Goal: Obtain resource: Obtain resource

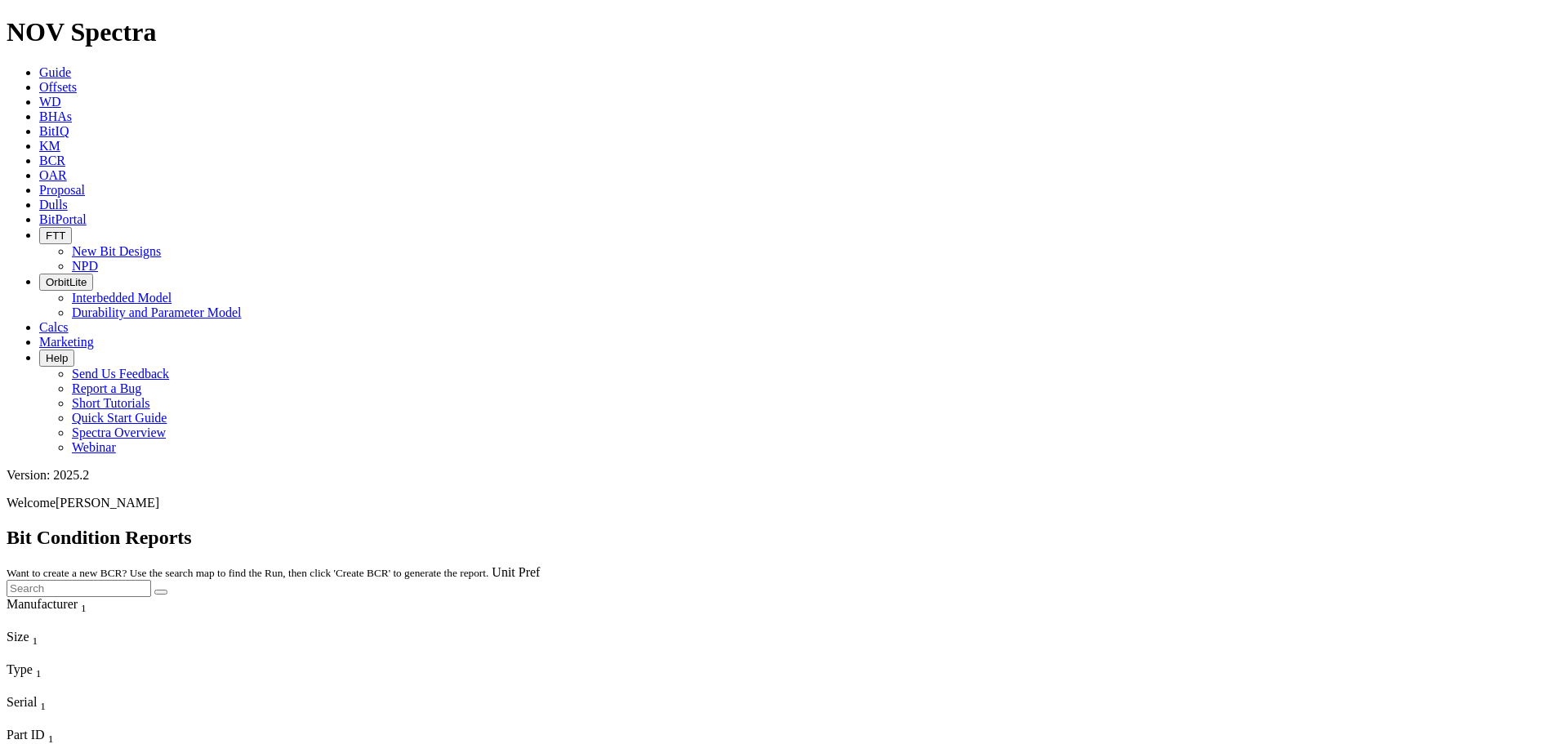
click at [76, 80] on span "Offsets" at bounding box center [58, 87] width 37 height 14
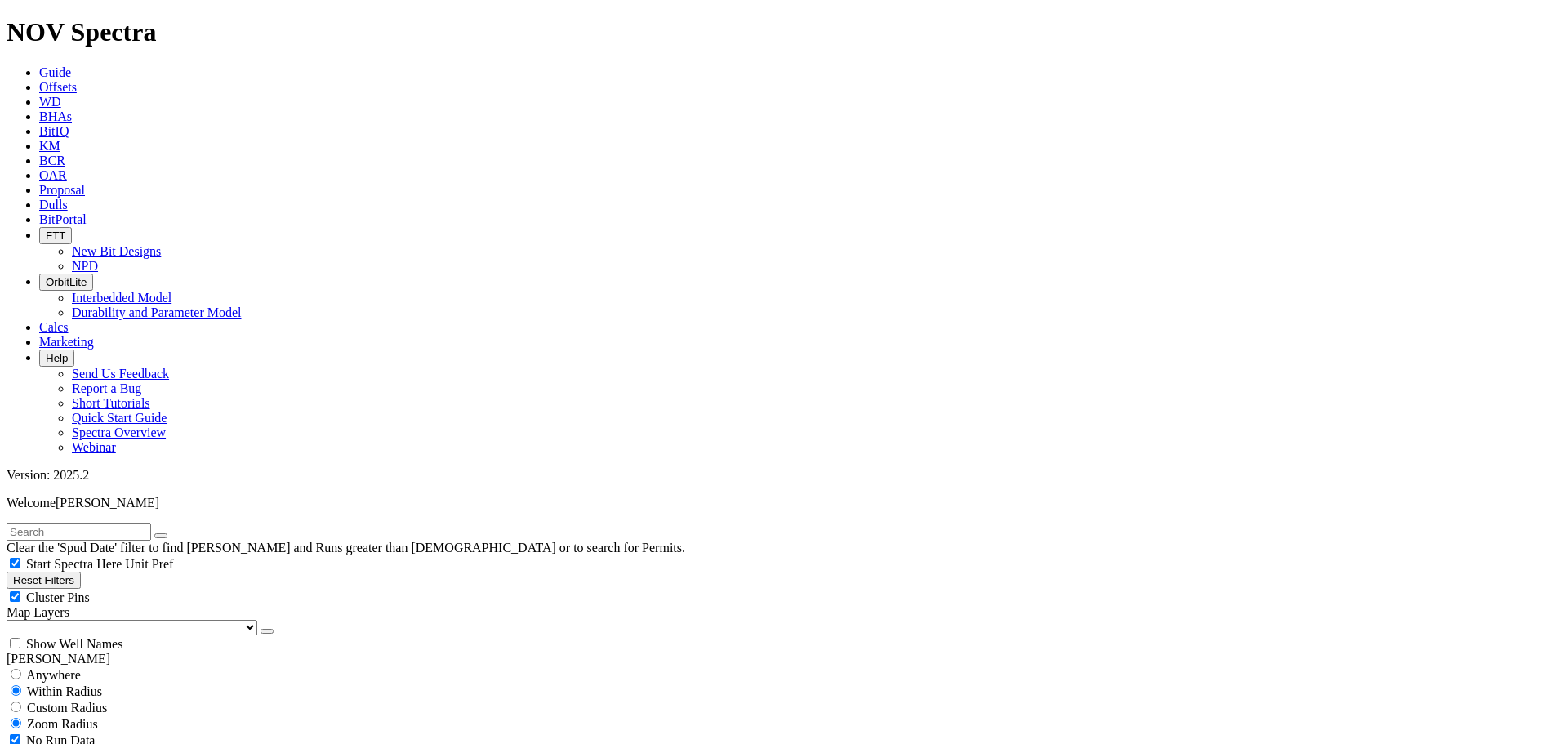
scroll to position [735, 0]
select select "6.75"
checkbox input "false"
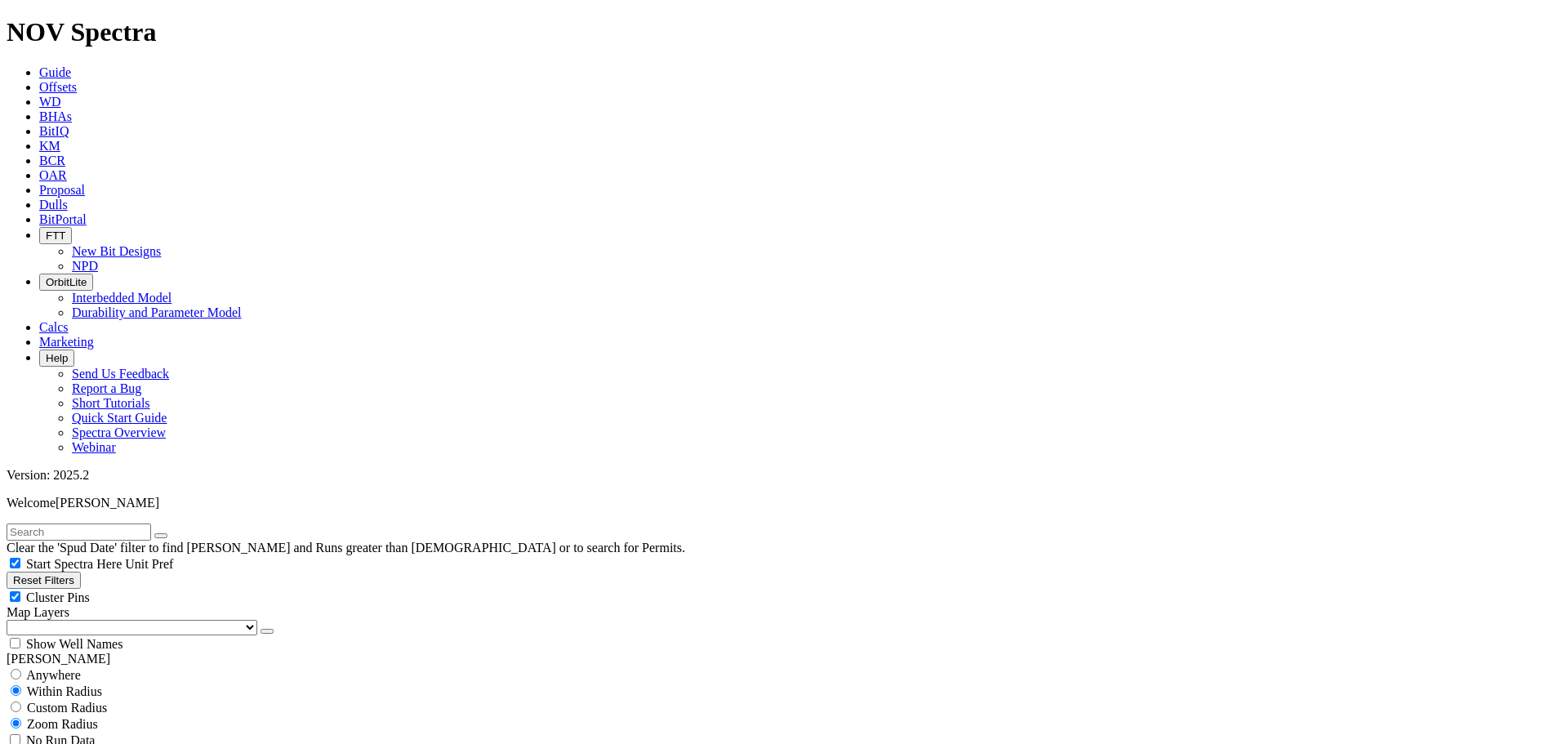
select select "? number:6.75 ?"
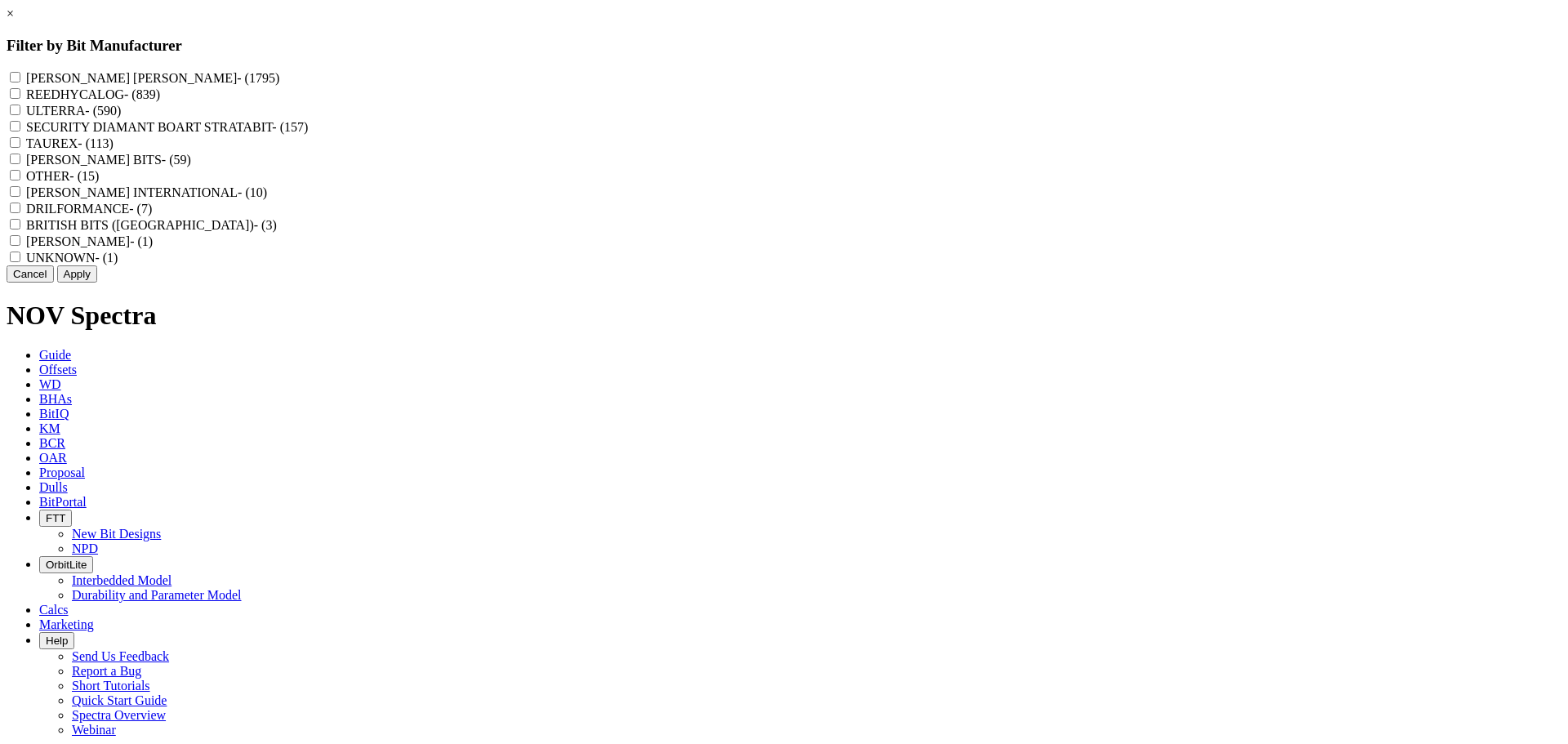
click at [160, 97] on span "- (839)" at bounding box center [142, 94] width 36 height 14
click at [20, 97] on input "REEDHYCALOG - (839)" at bounding box center [15, 93] width 10 height 10
checkbox input "true"
click at [97, 282] on button "Apply" at bounding box center [76, 274] width 40 height 17
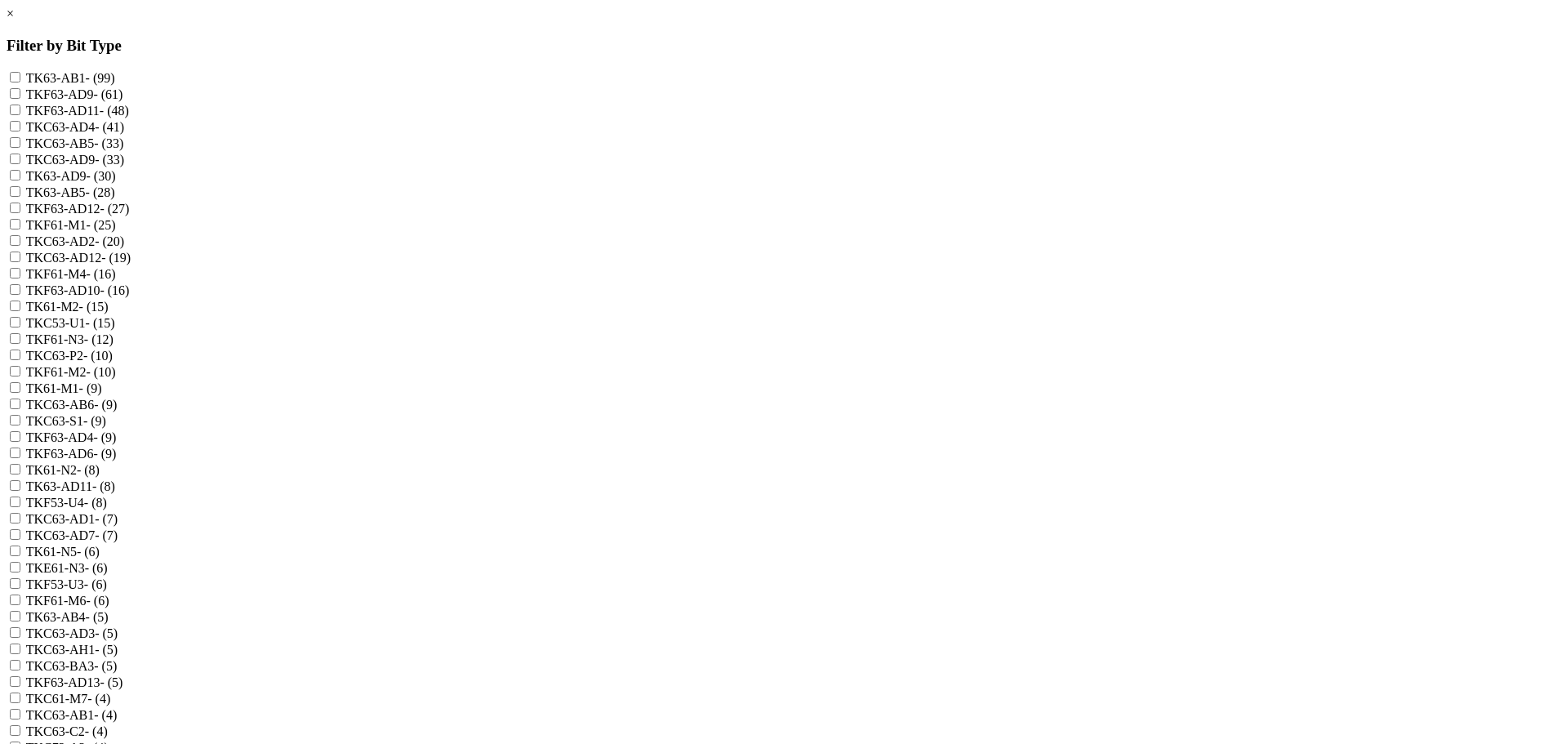
click at [124, 150] on label "TKC63-AB5 - (33)" at bounding box center [74, 142] width 98 height 14
click at [20, 148] on input "TKC63-AB5 - (33)" at bounding box center [15, 142] width 10 height 10
checkbox input "true"
click at [115, 199] on label "TK63-AB5 - (28)" at bounding box center [71, 192] width 89 height 14
click at [20, 196] on input "TK63-AB5 - (28)" at bounding box center [15, 191] width 10 height 10
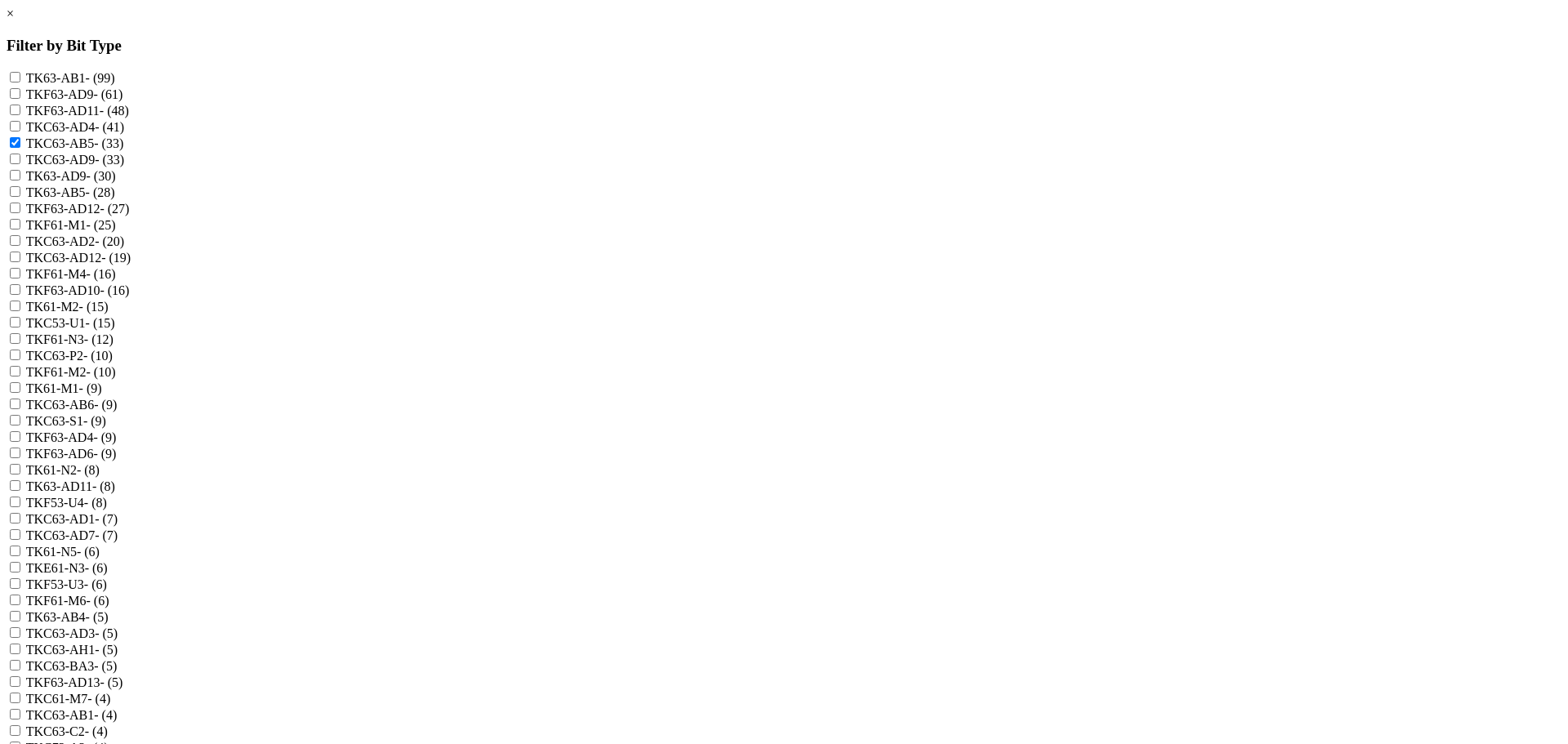
checkbox input "true"
click at [116, 398] on span "- (9)" at bounding box center [105, 404] width 23 height 14
click at [20, 399] on input "TKC63-AB6 - (9)" at bounding box center [15, 403] width 10 height 10
checkbox input "true"
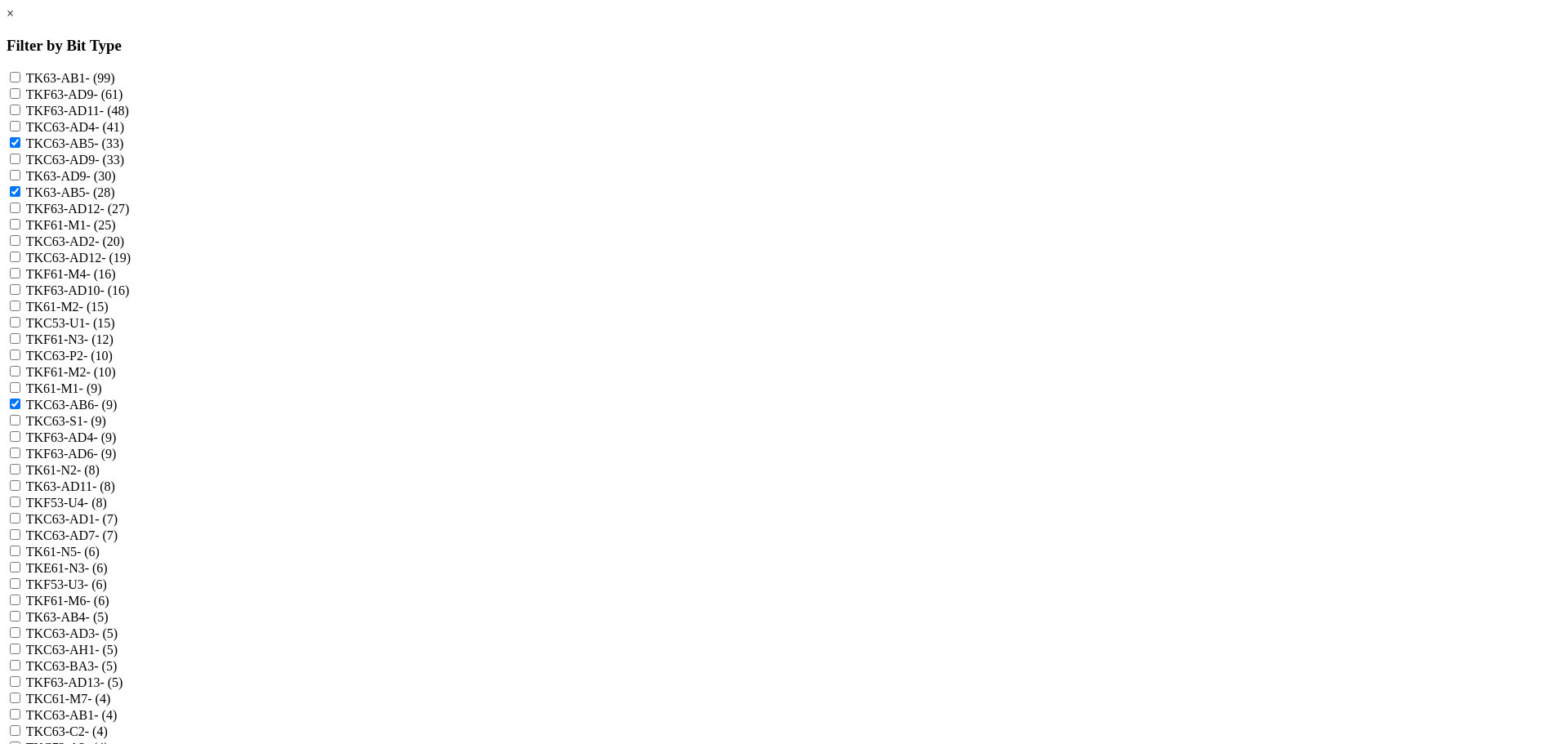
scroll to position [572, 0]
click at [761, 608] on div "TK63-AB4 - (5)" at bounding box center [784, 616] width 1555 height 17
click at [109, 610] on span "- (5)" at bounding box center [97, 616] width 23 height 14
click at [20, 611] on input "TK63-AB4 - (5)" at bounding box center [15, 615] width 10 height 10
checkbox input "true"
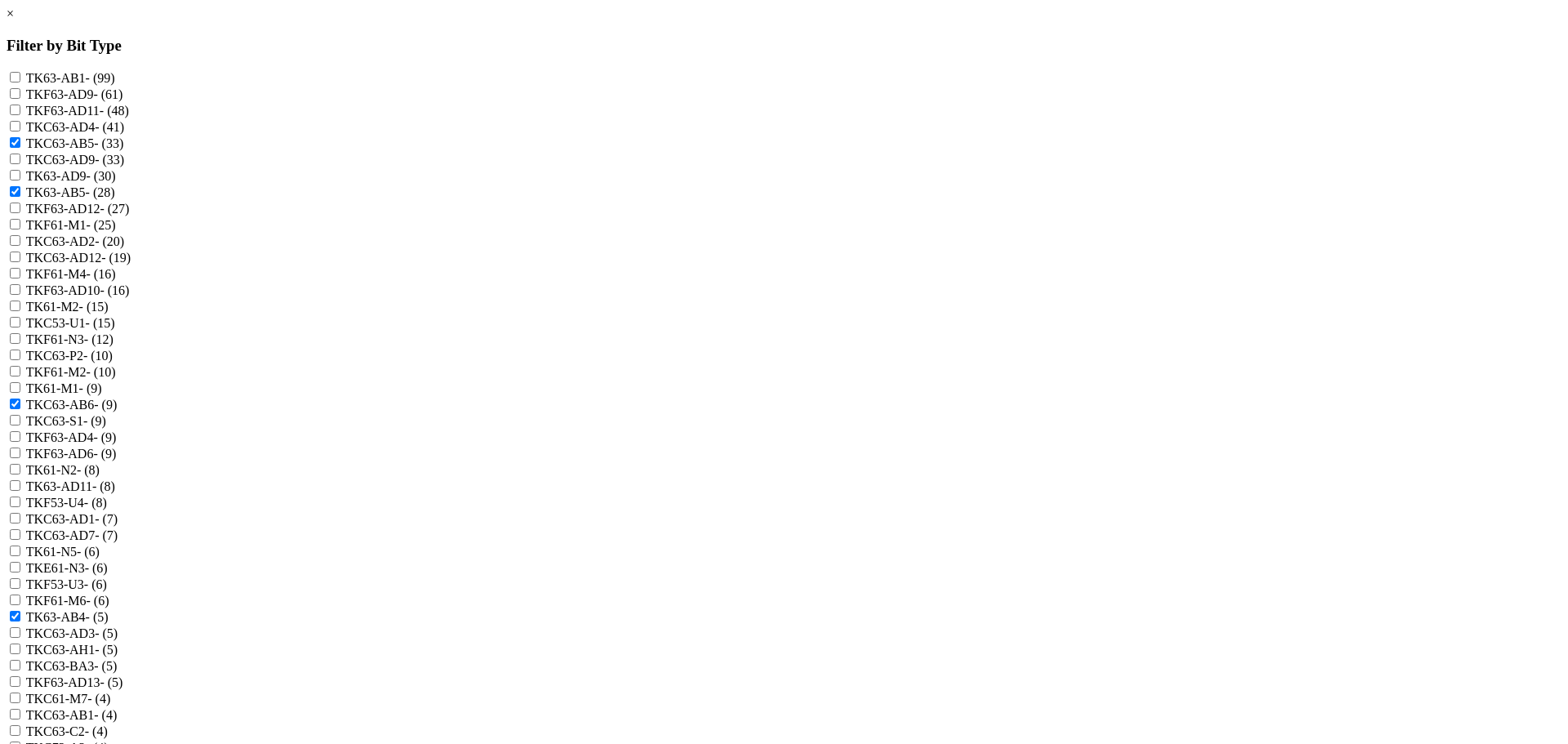
scroll to position [1611, 0]
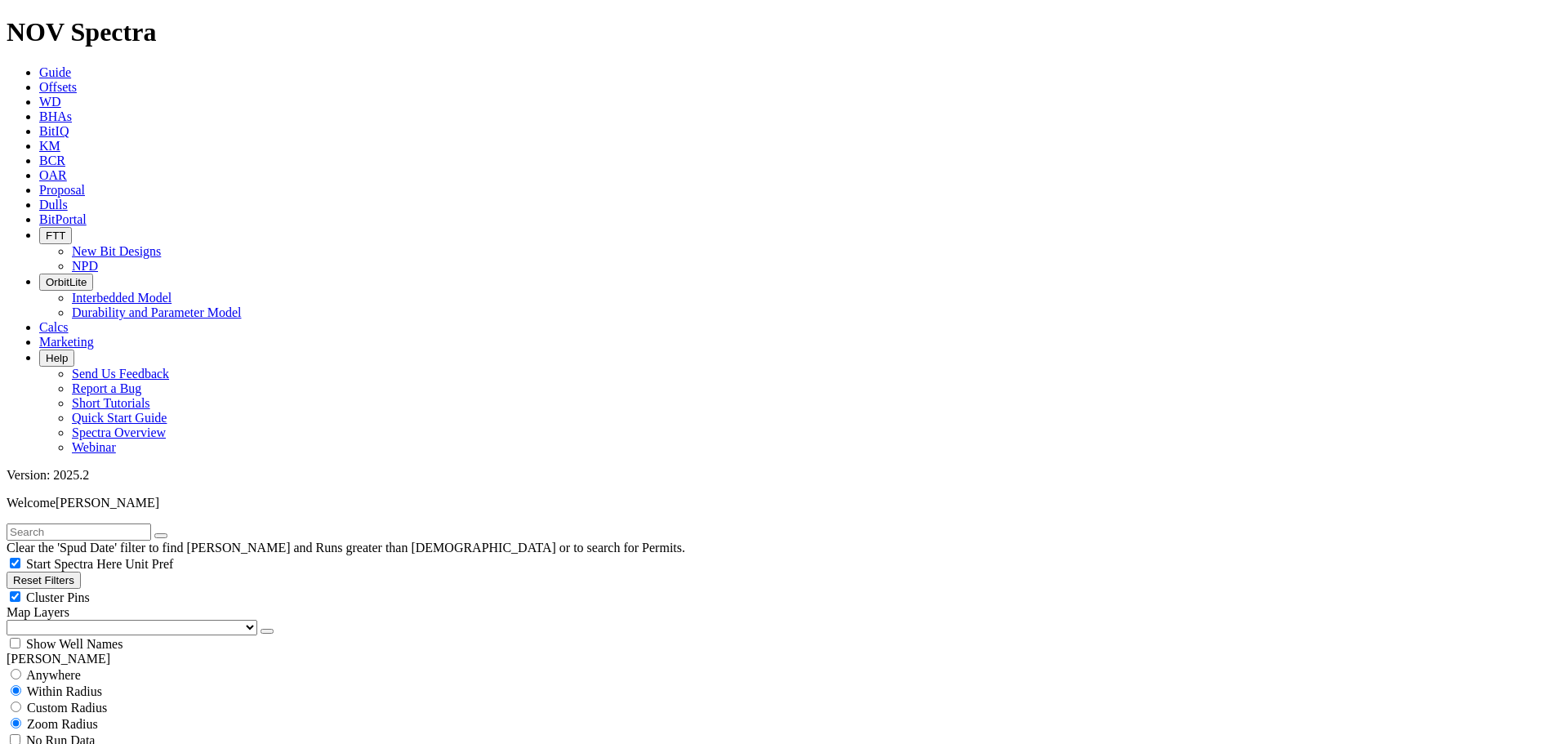
scroll to position [6038, 0]
type input "3000"
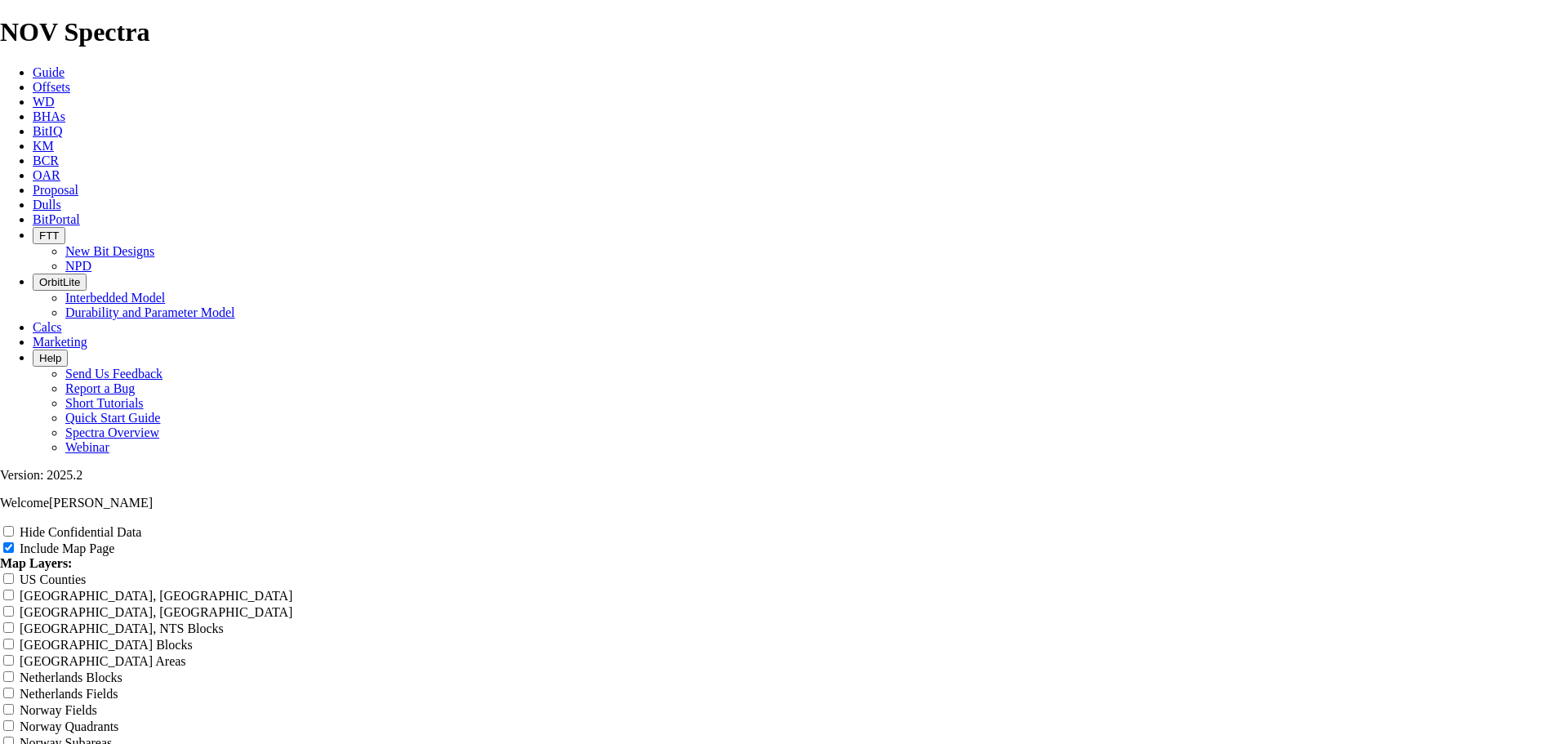
click at [1467, 571] on div "US Counties" at bounding box center [784, 579] width 1568 height 17
click at [14, 574] on input "US Counties" at bounding box center [8, 578] width 10 height 10
checkbox input "true"
click at [1426, 523] on div "Hide Confidential Data" at bounding box center [784, 532] width 1568 height 17
click at [14, 526] on input "Hide Confidential Data" at bounding box center [8, 531] width 10 height 10
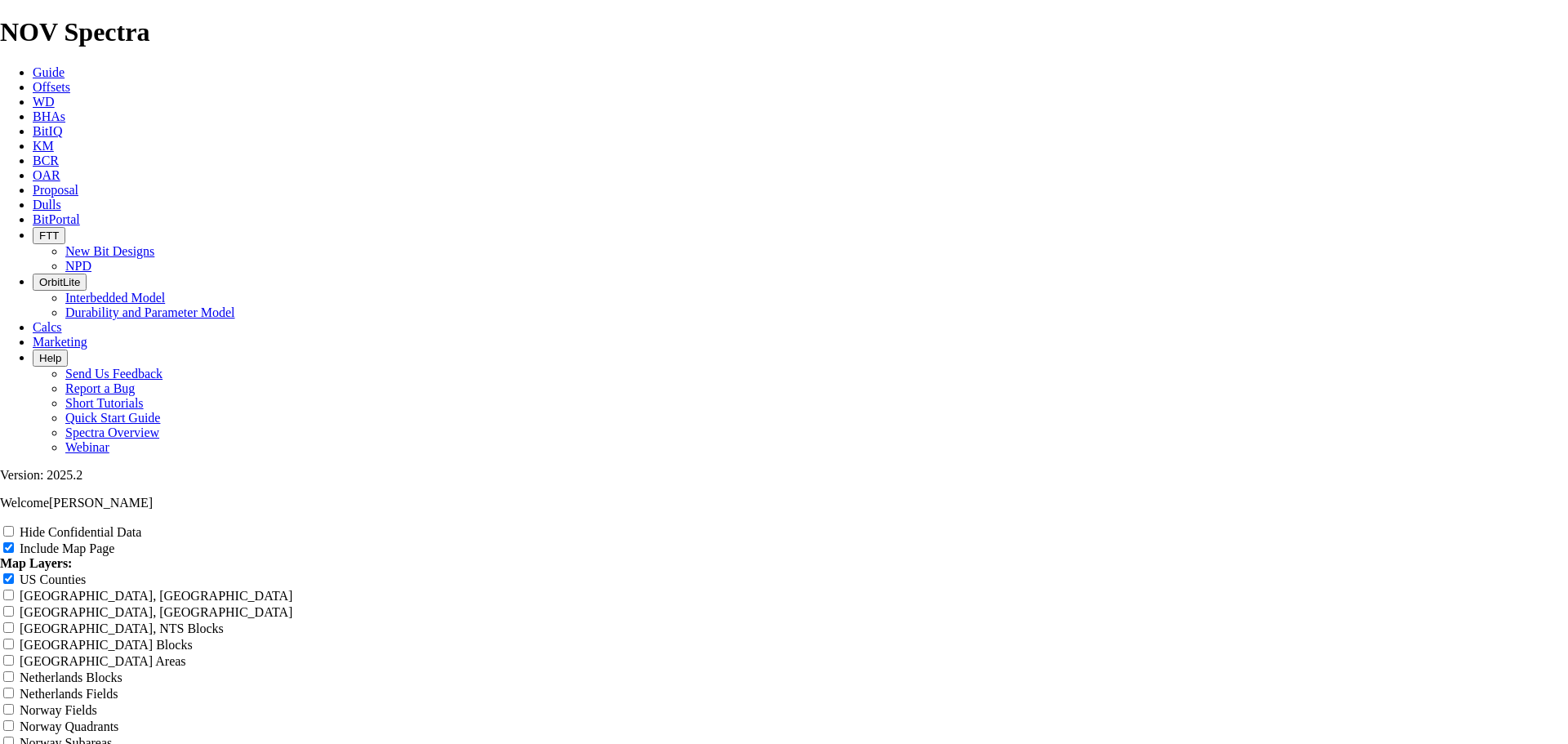
checkbox input "true"
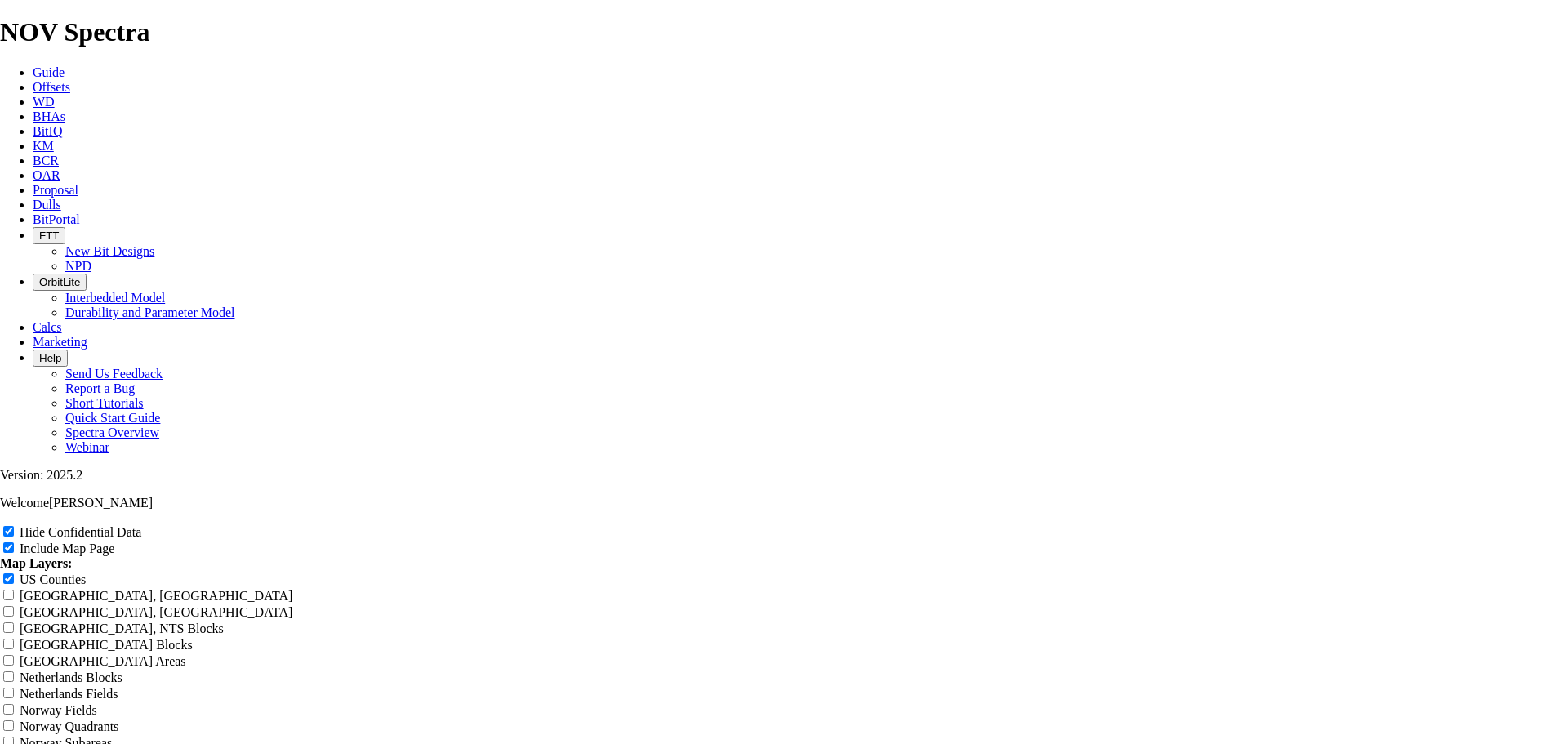
type input "6"
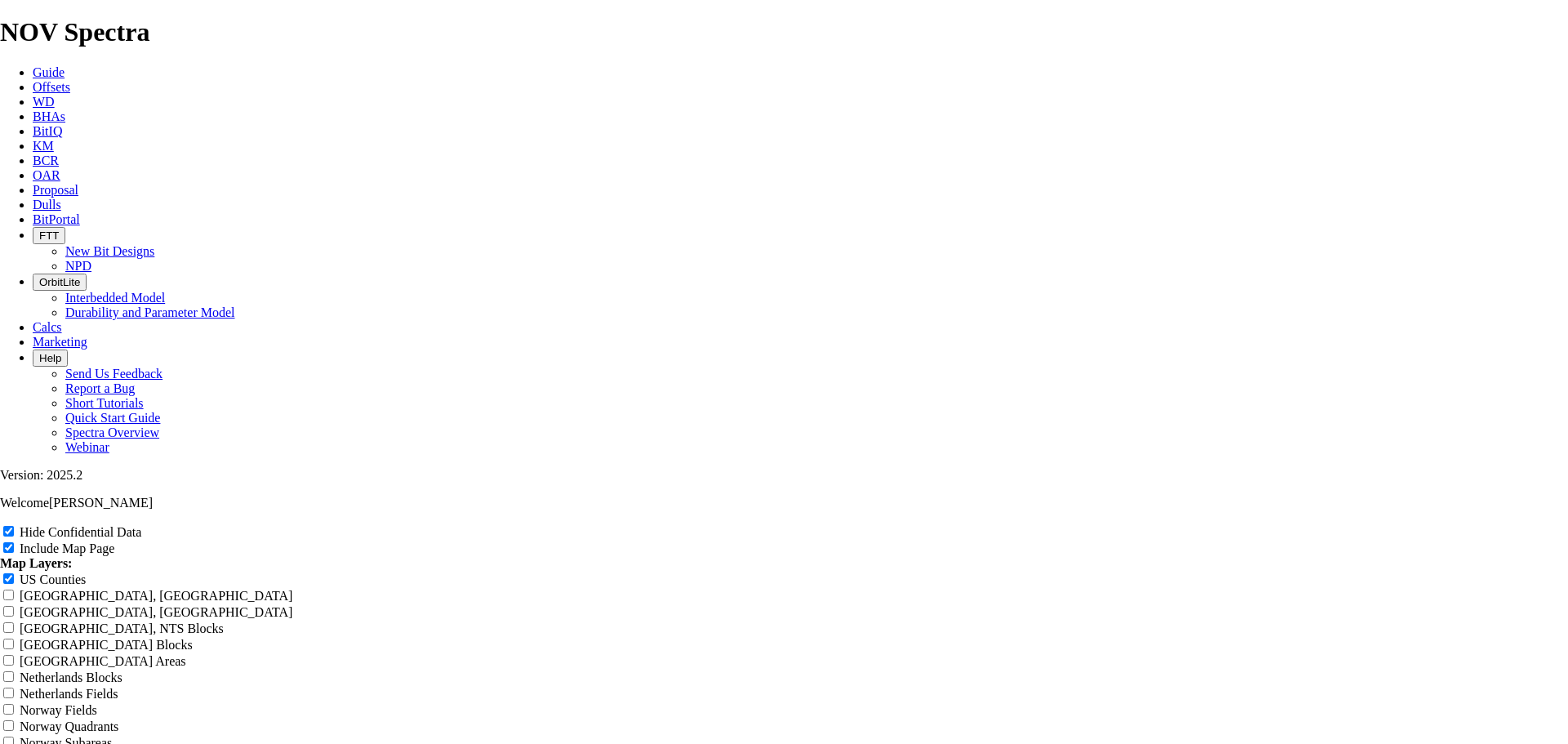
type input "6"
type input "6."
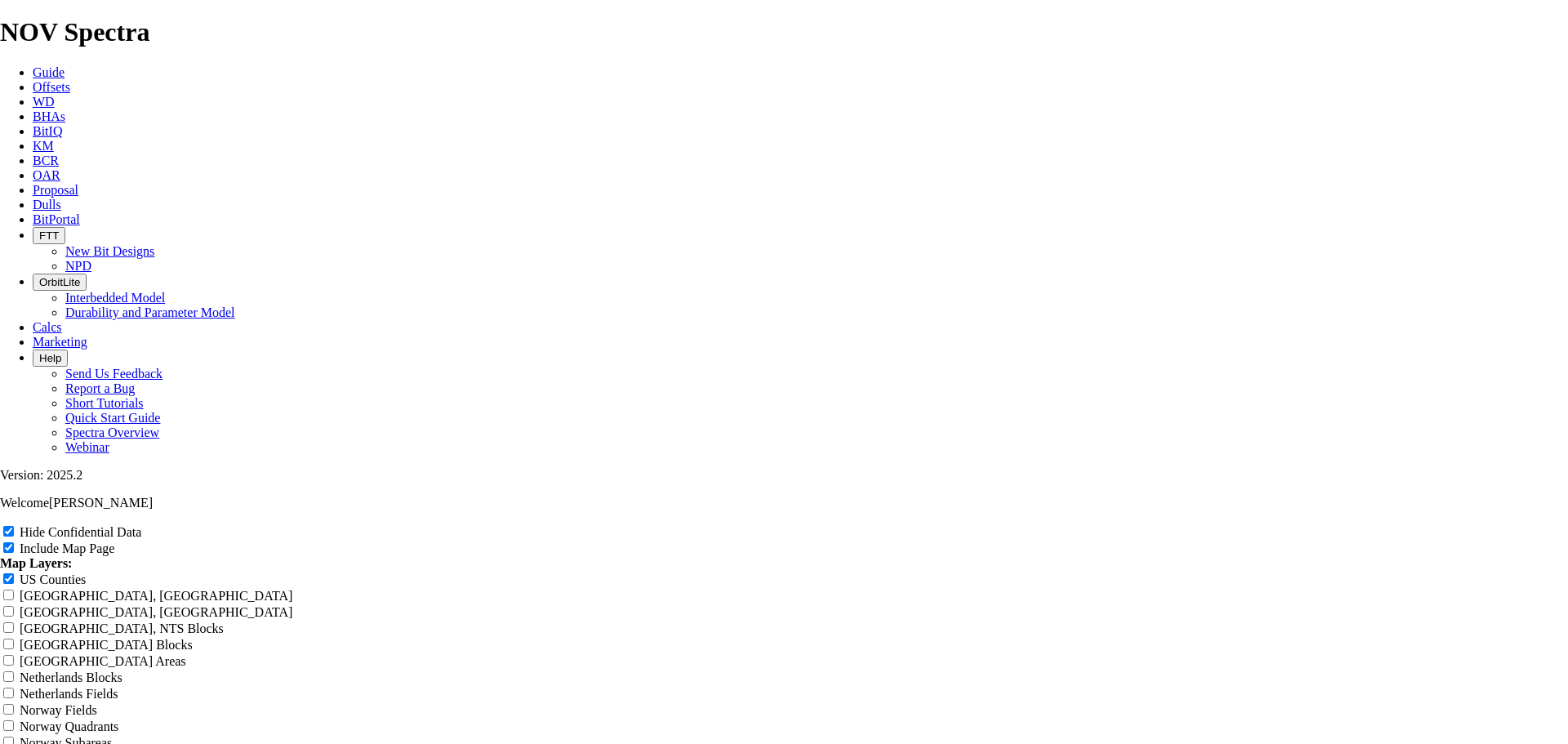
type input "6."
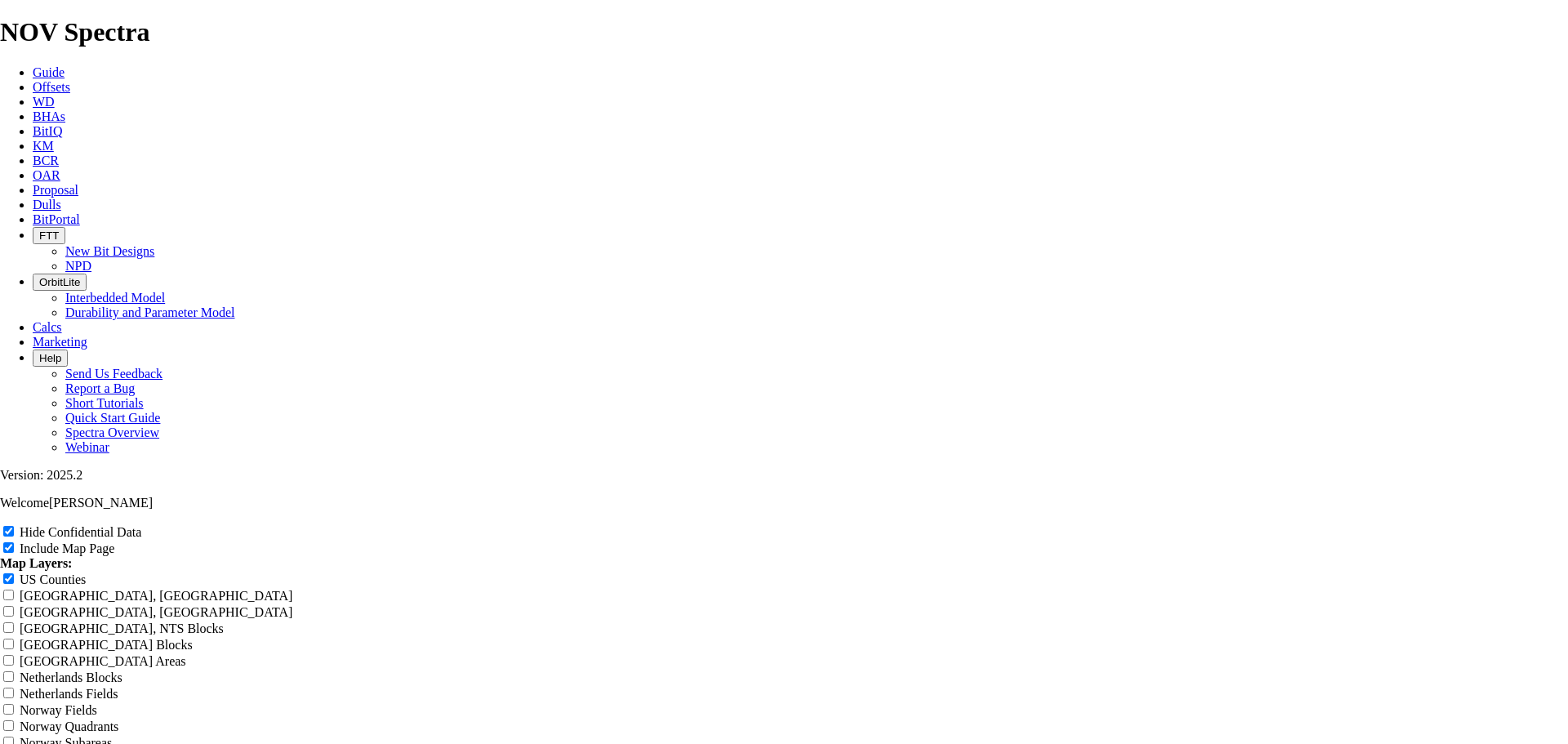
type input "6."
type input "6.7"
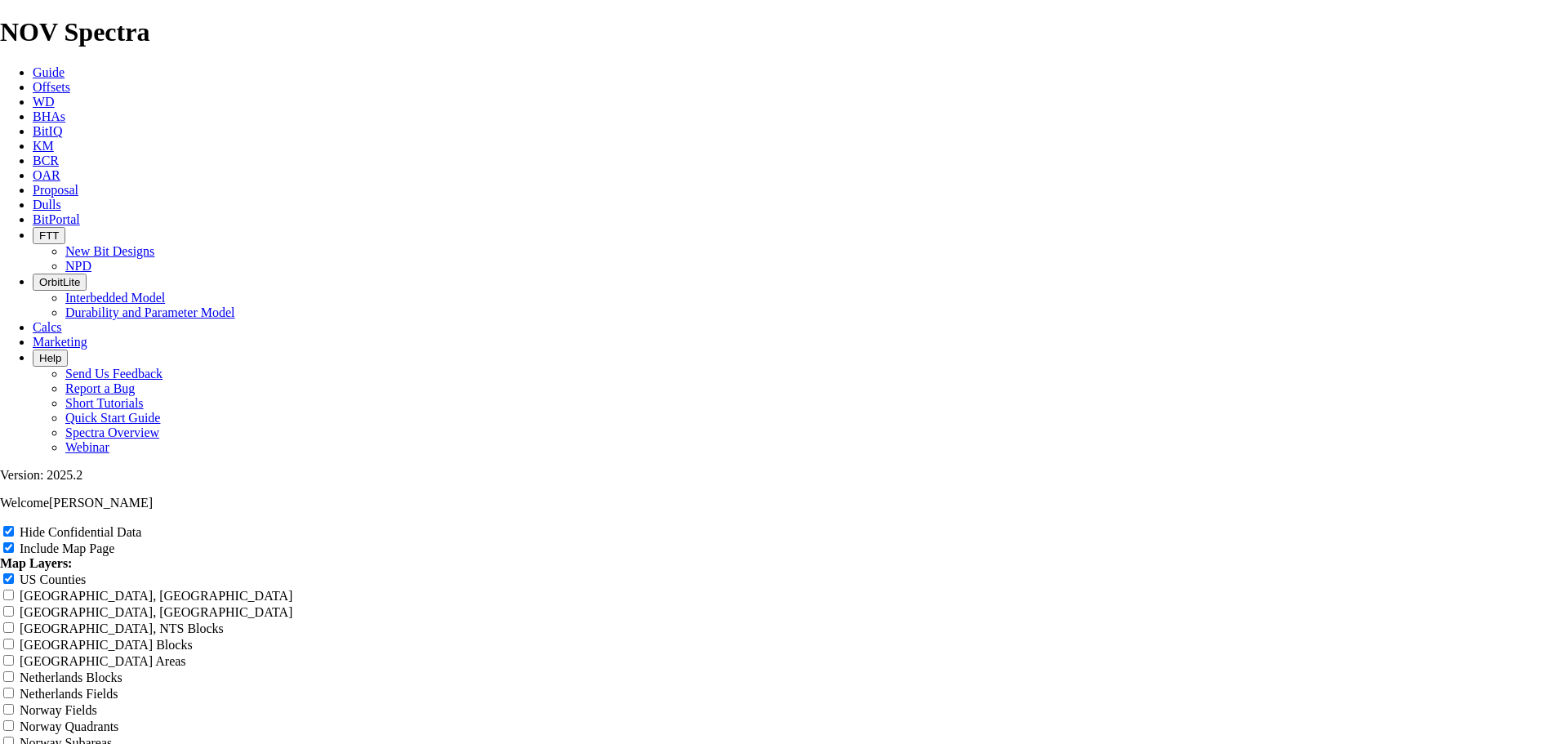
type input "6.7"
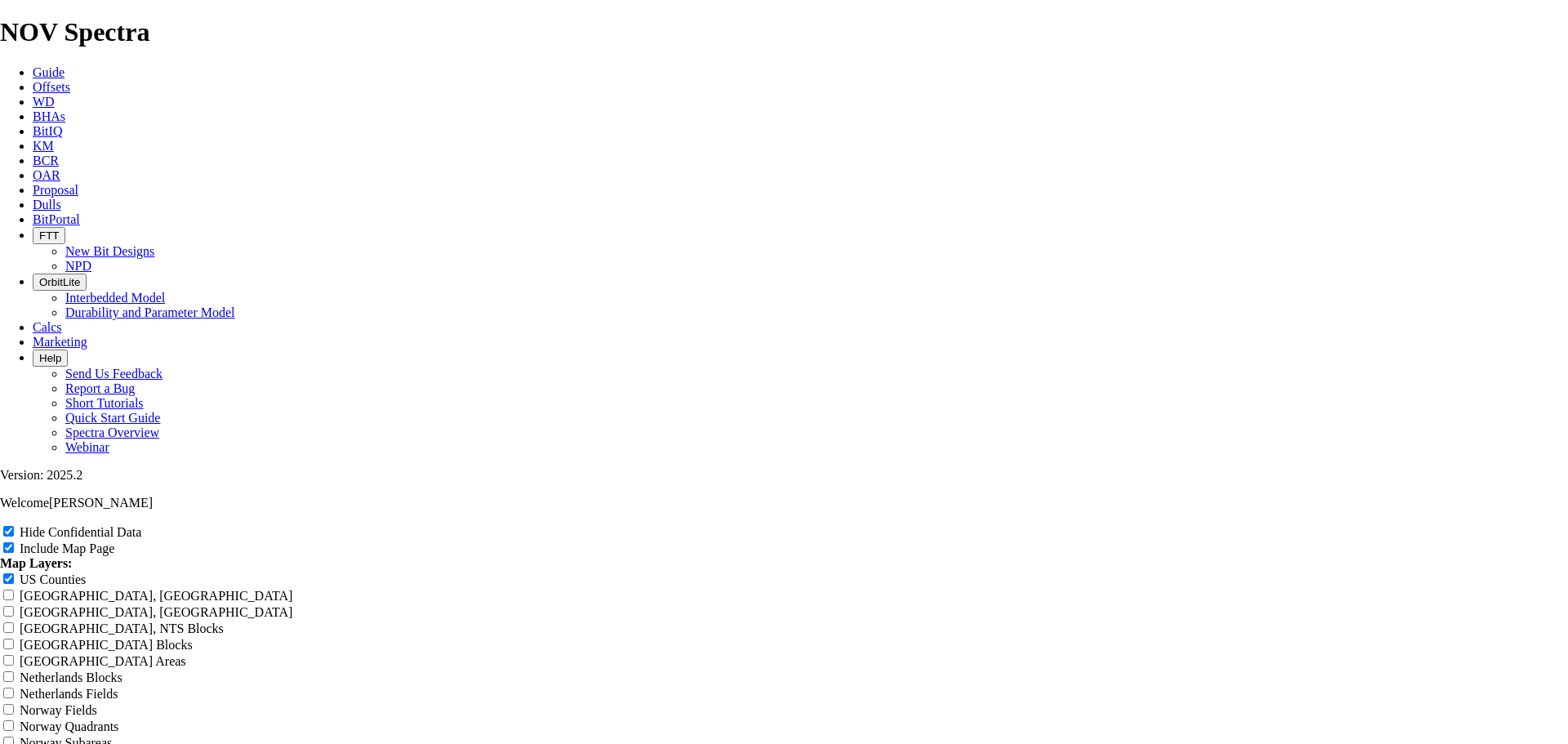
type input "6.75"
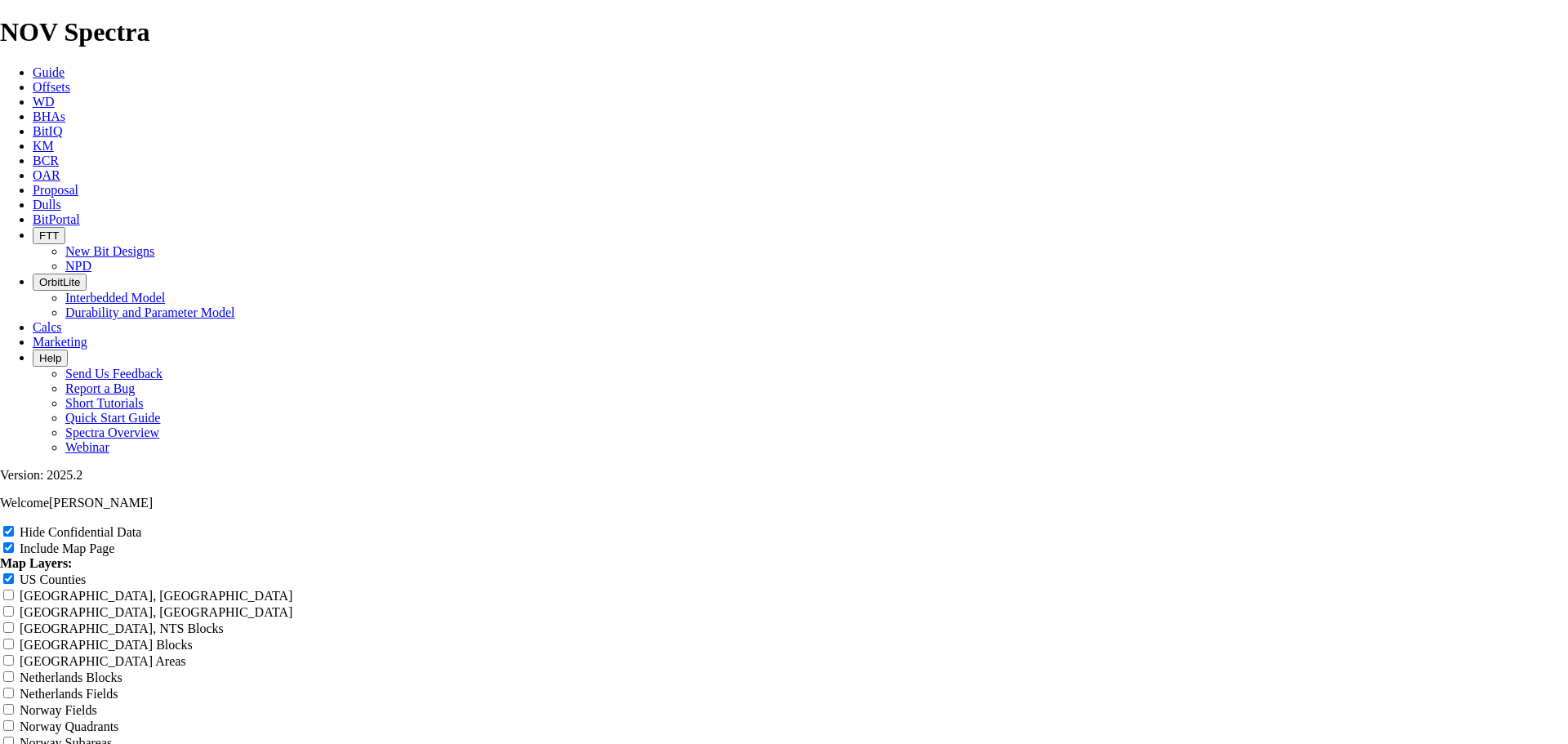
type input "6.75"
type input "6.75""
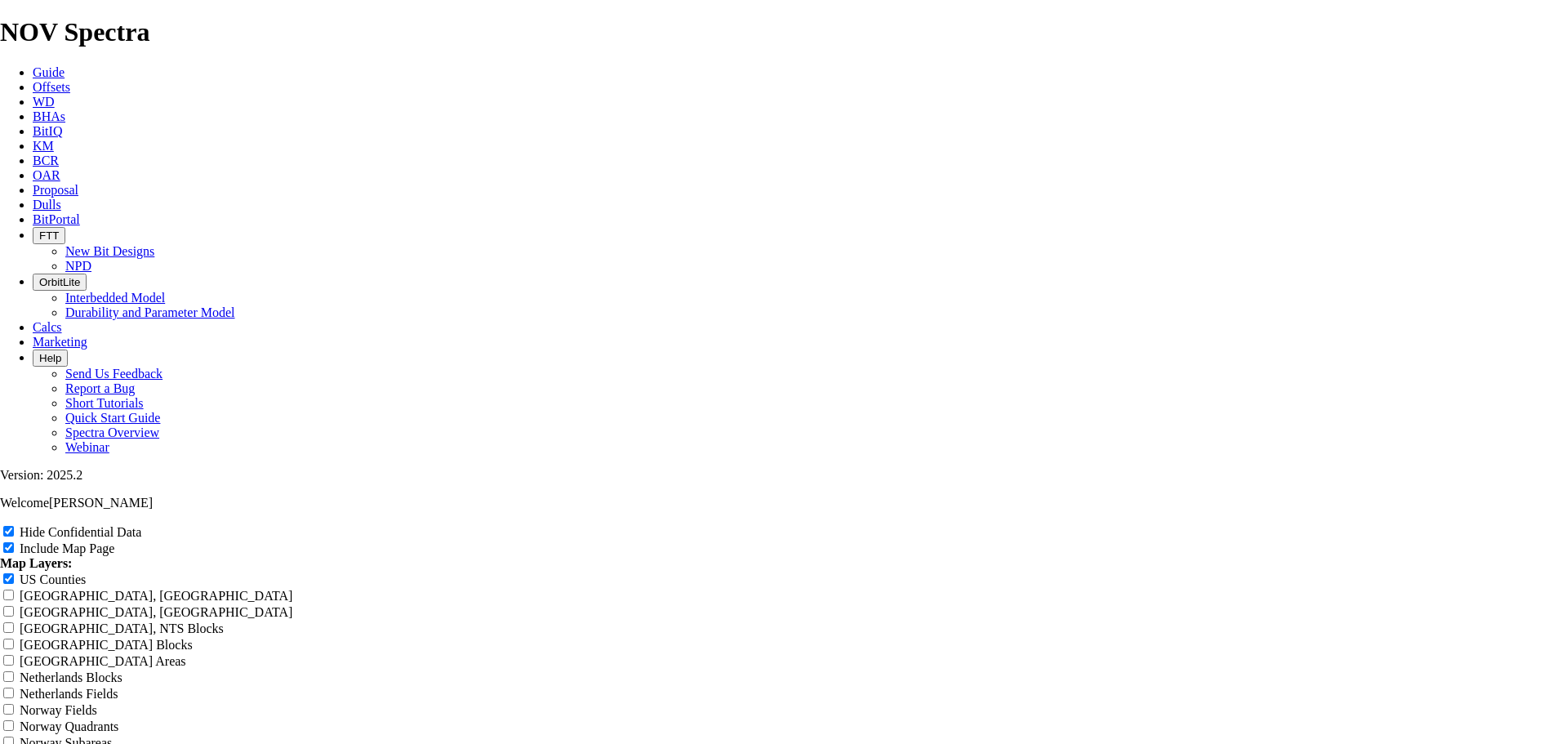
type input "6.75""
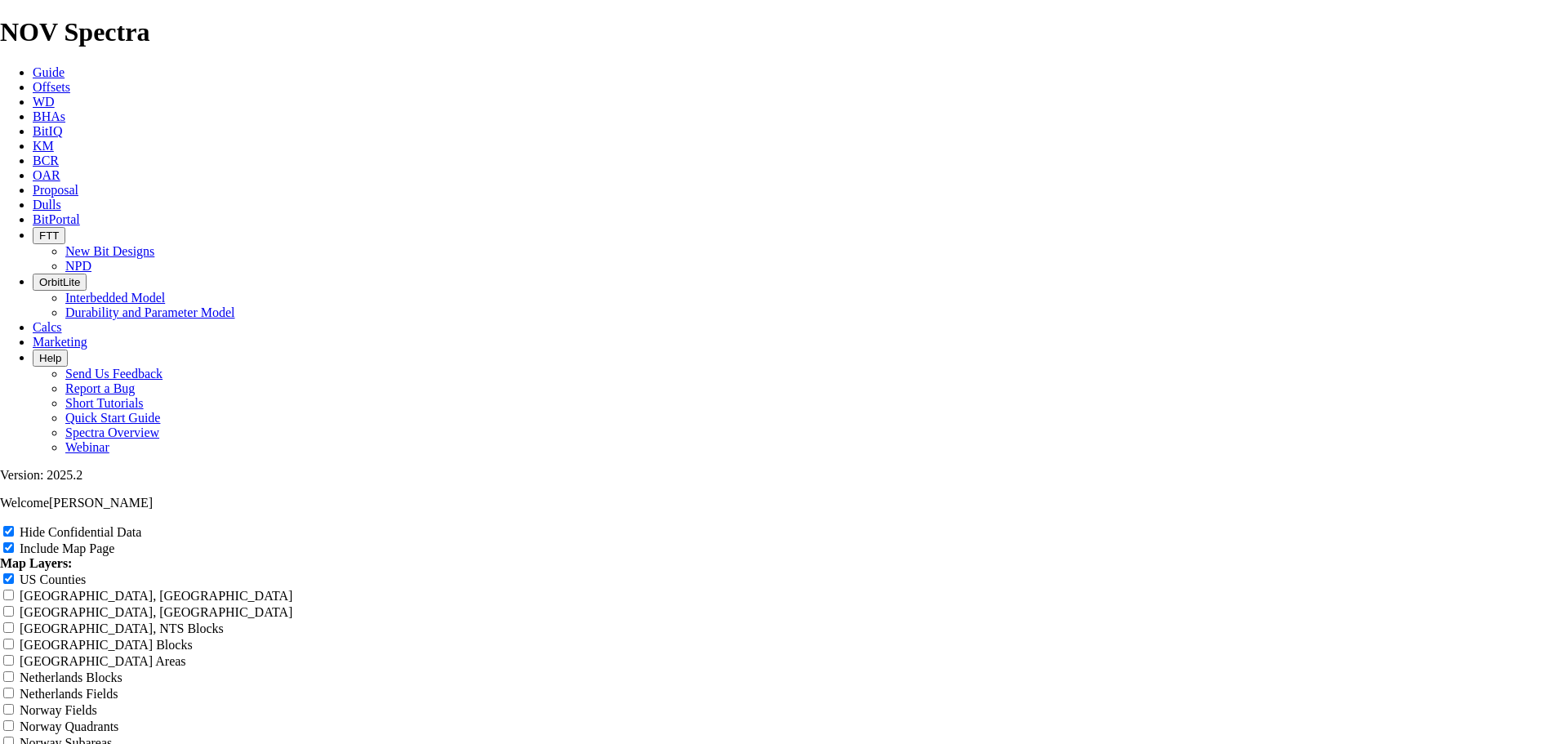
type input "6.75""
type input "6.75" T"
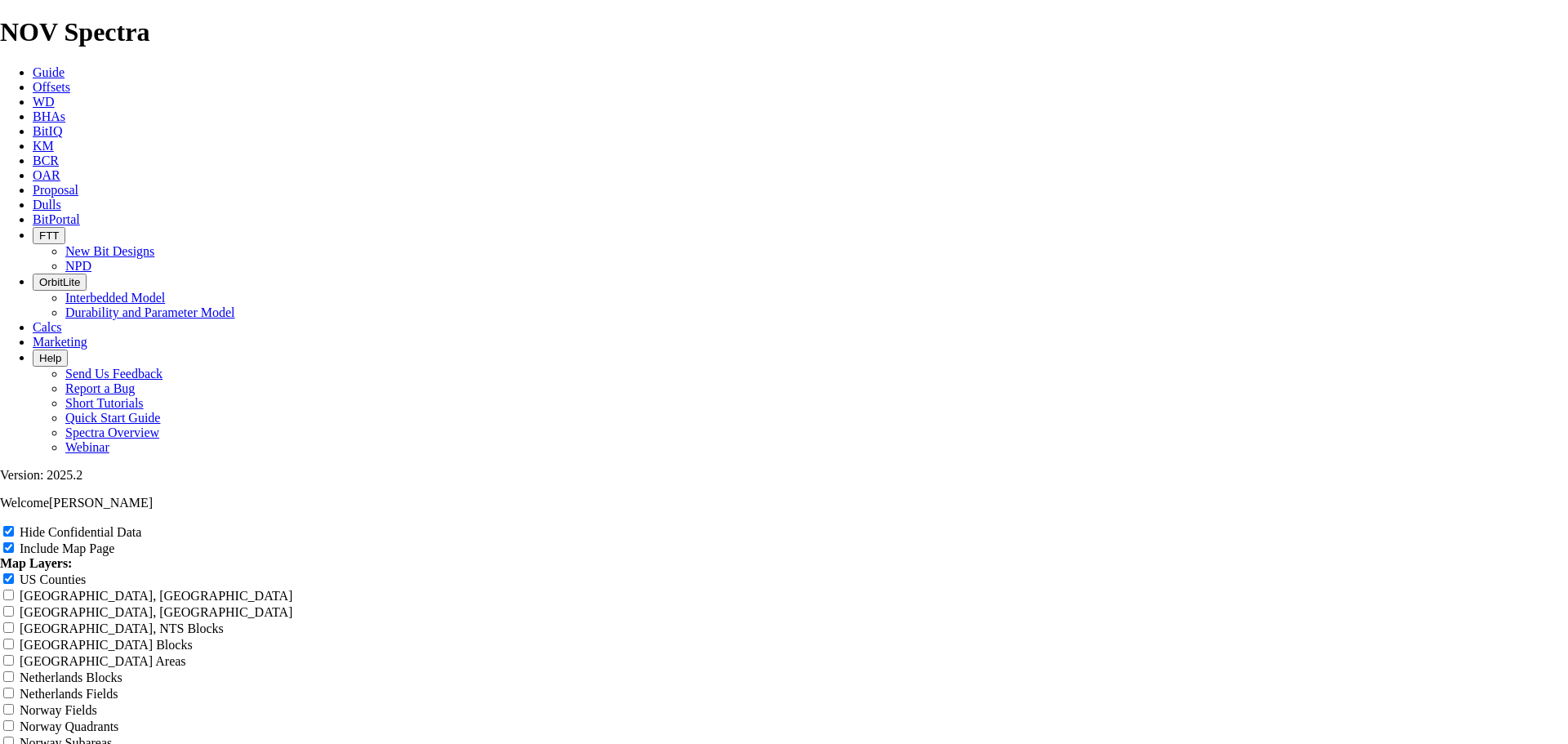
type input "6.75" T"
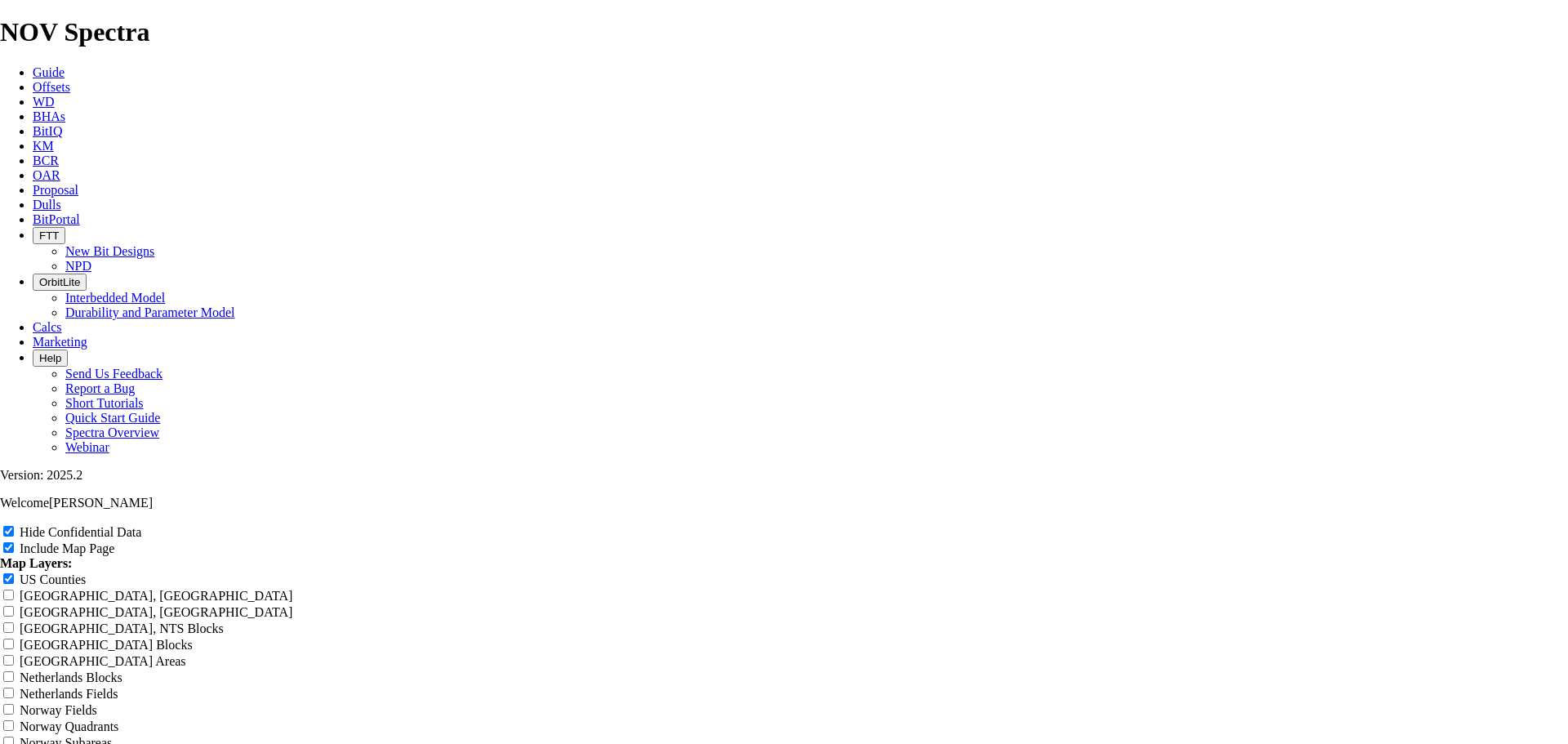
type input "6.75" TK"
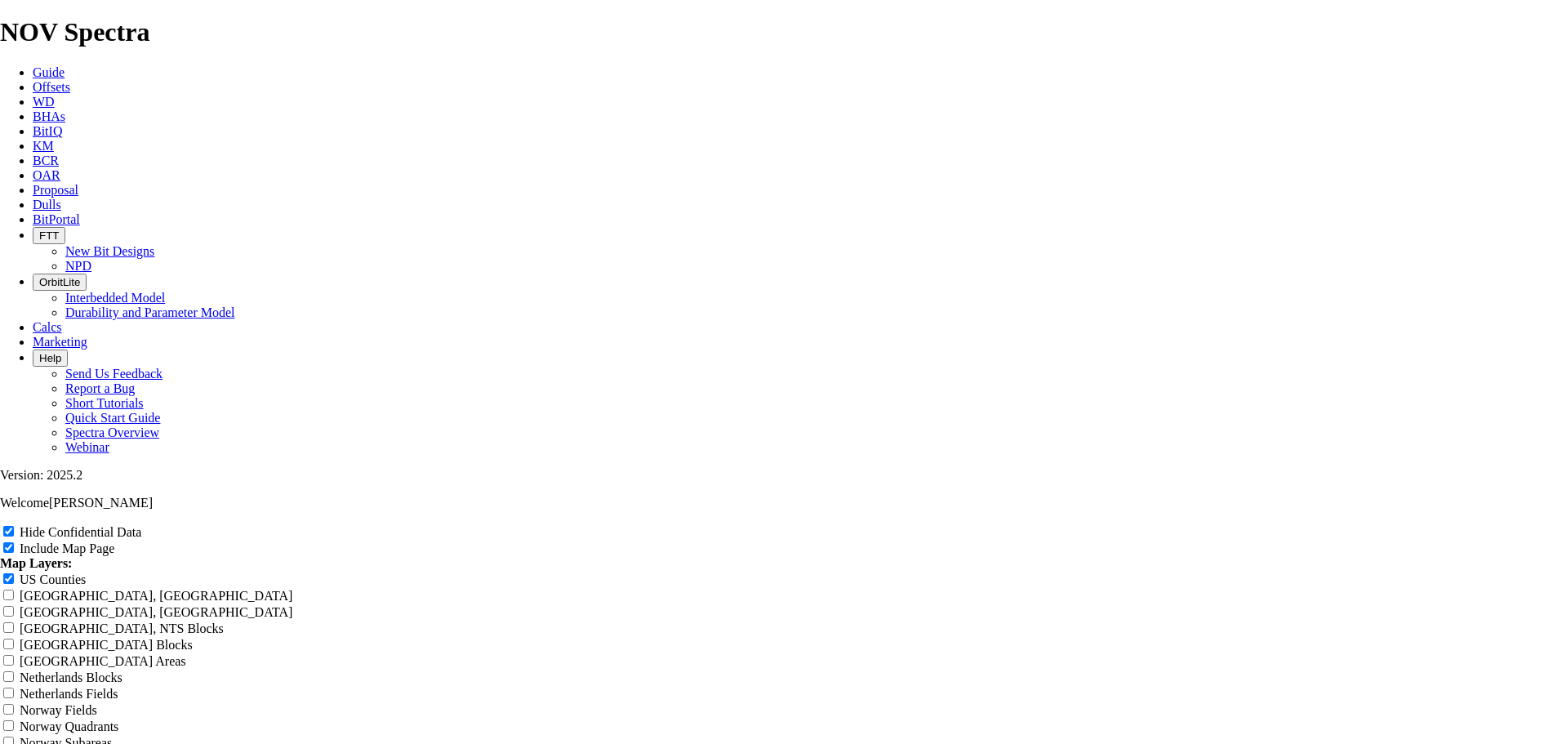
type input "6.75" TK"
type input "6.75" TK6"
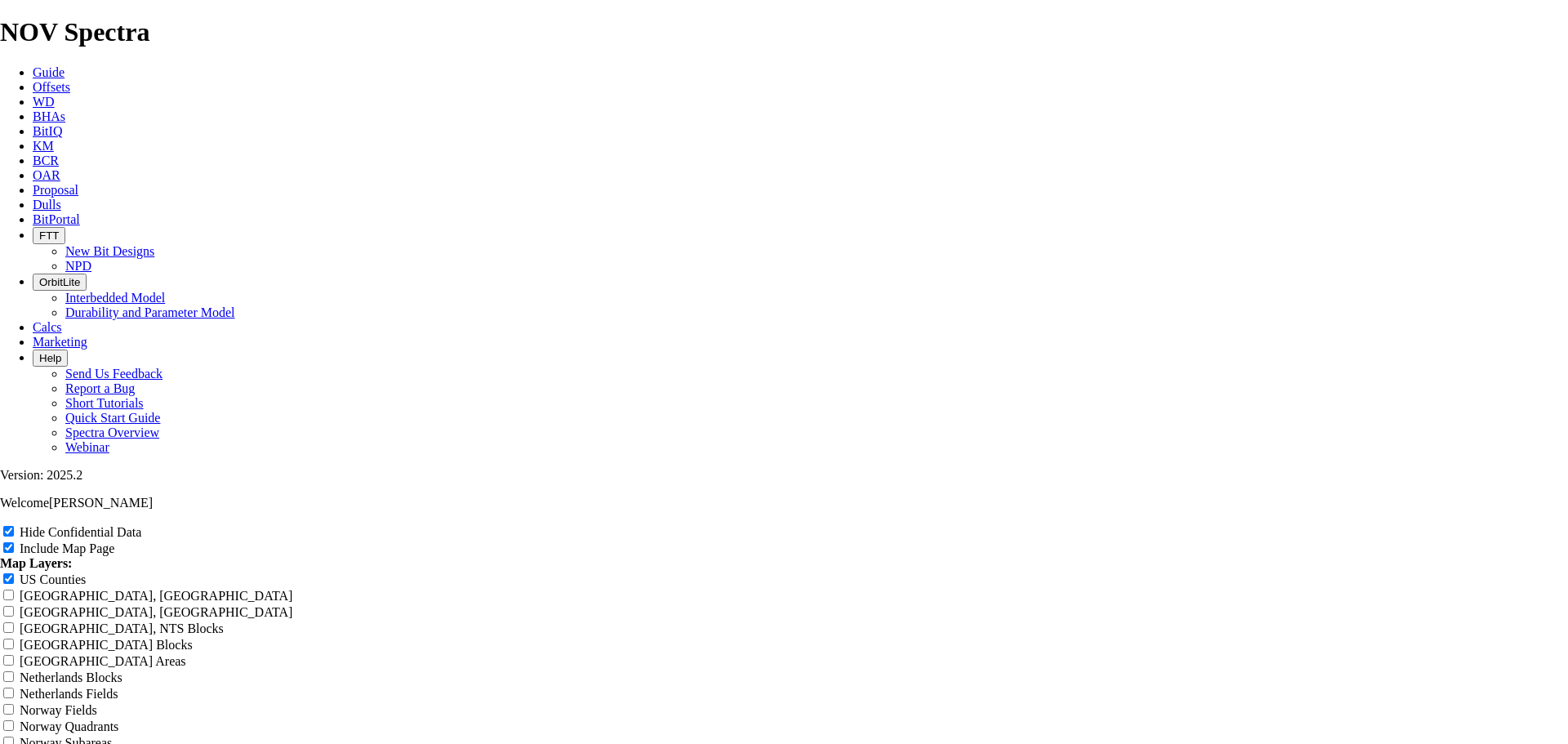
type input "6.75" TK6"
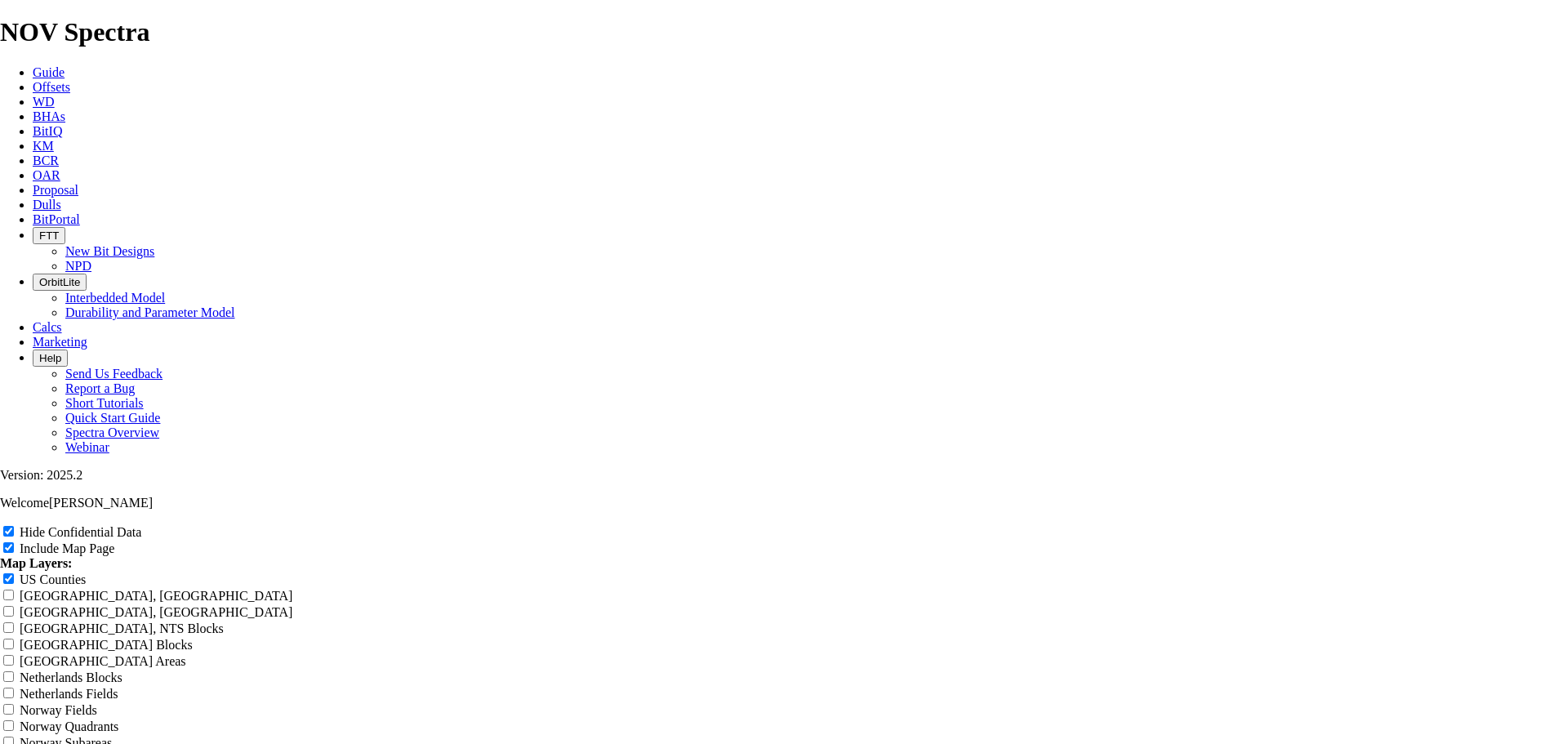
type input "6.75" TK6"
type input "6.75" TK63"
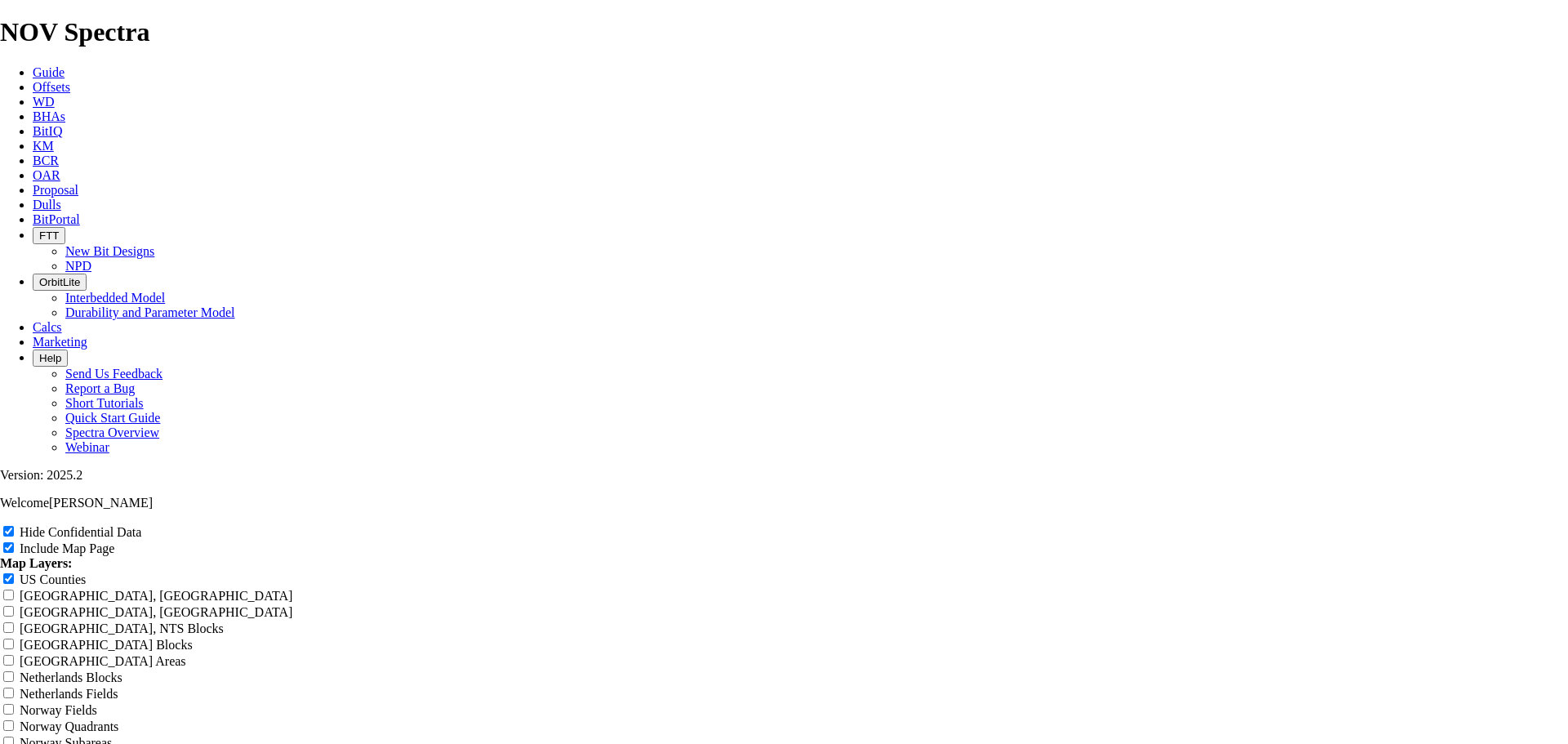
type input "6.75" TK63"
type input "6.75" TK63-"
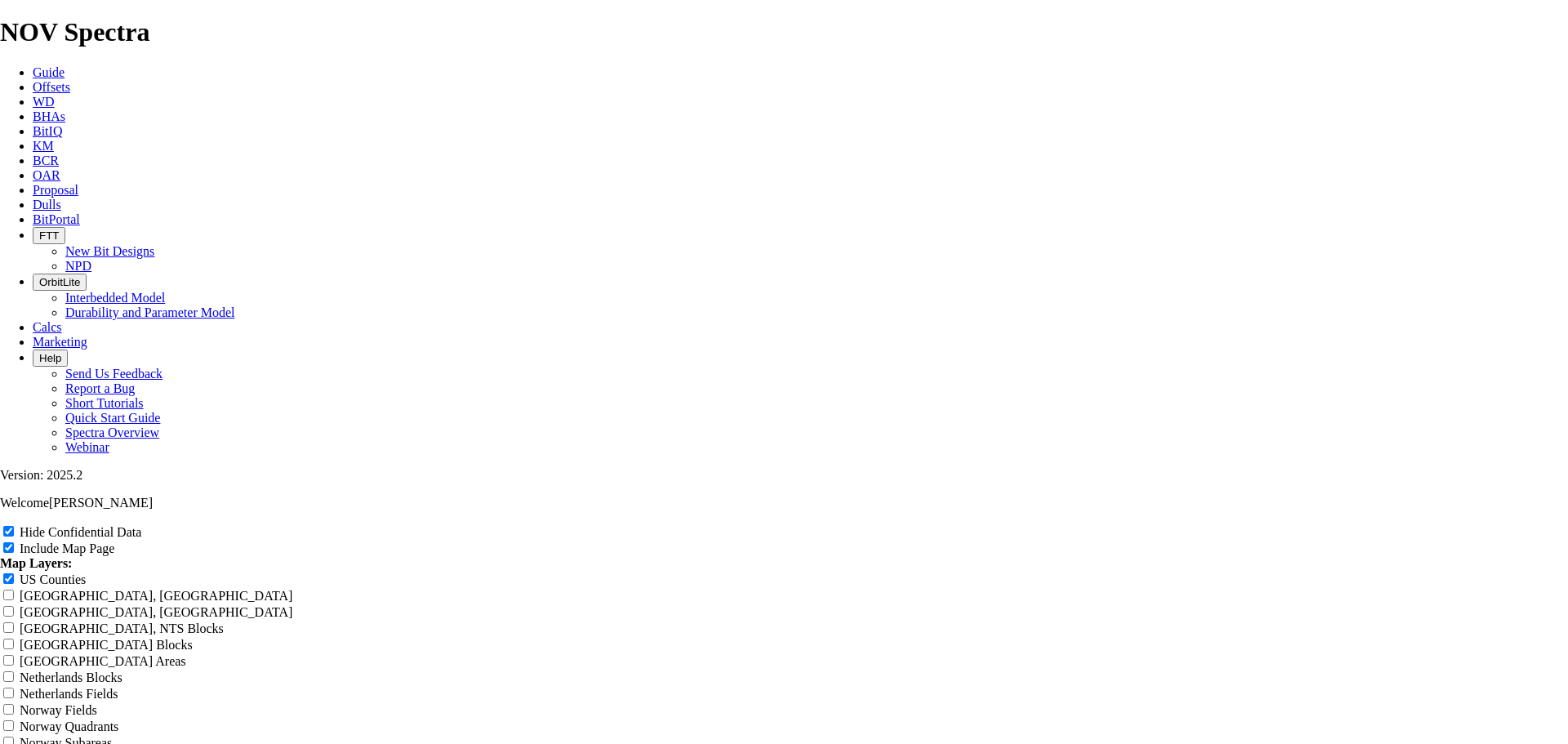
type input "6.75" TK63-"
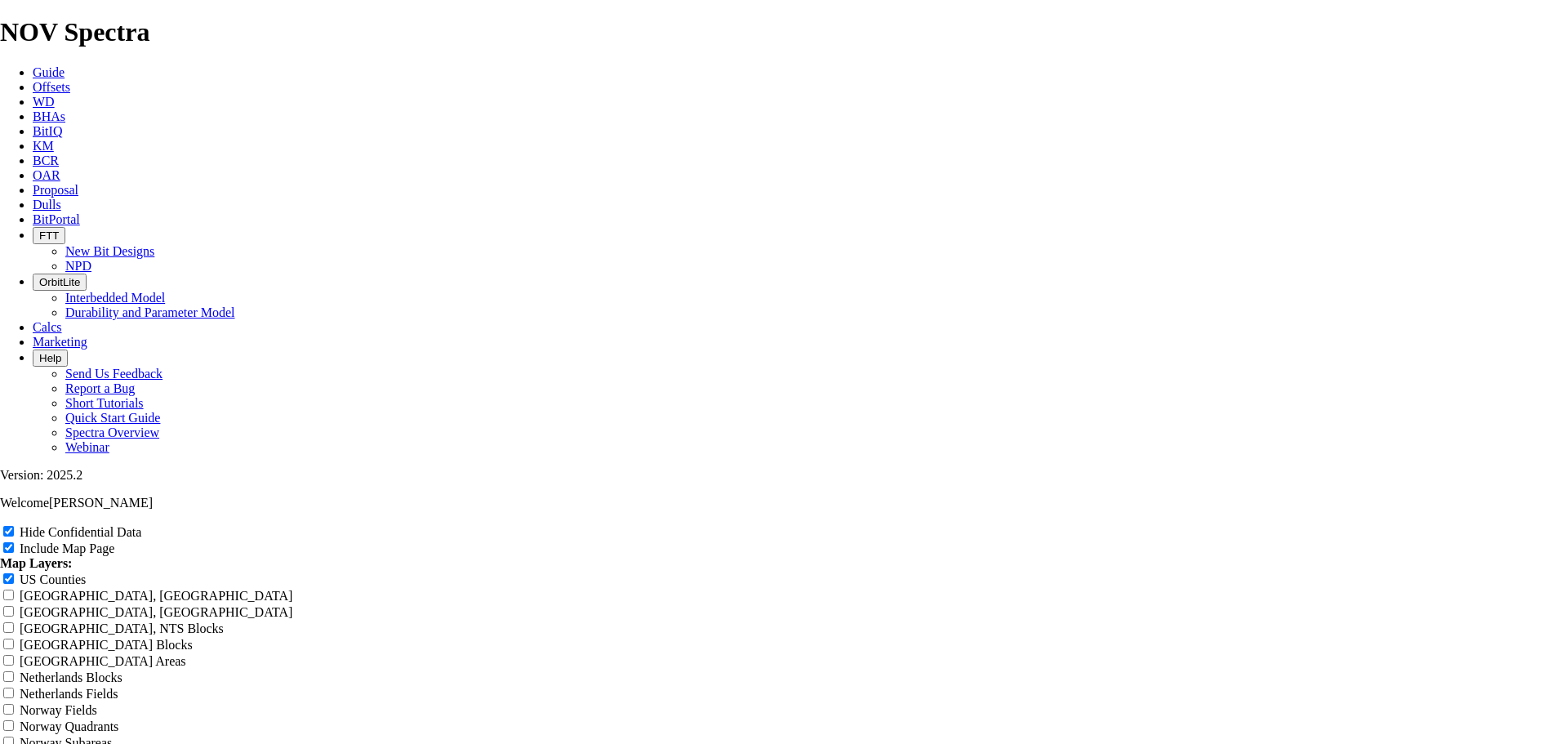
type input "6.75" TK63-"
type input "6.75" TK63-A"
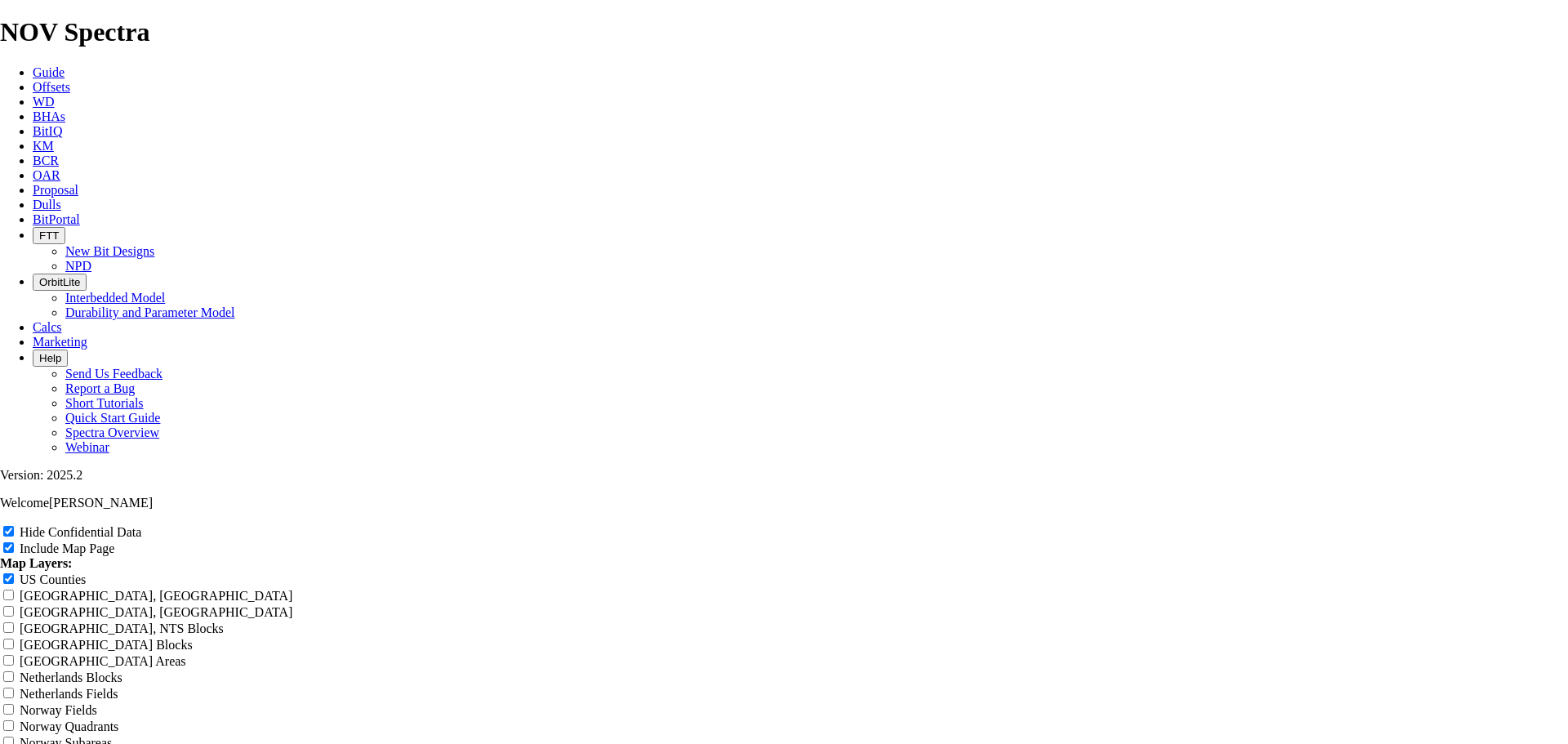
type input "6.75" TK63-A"
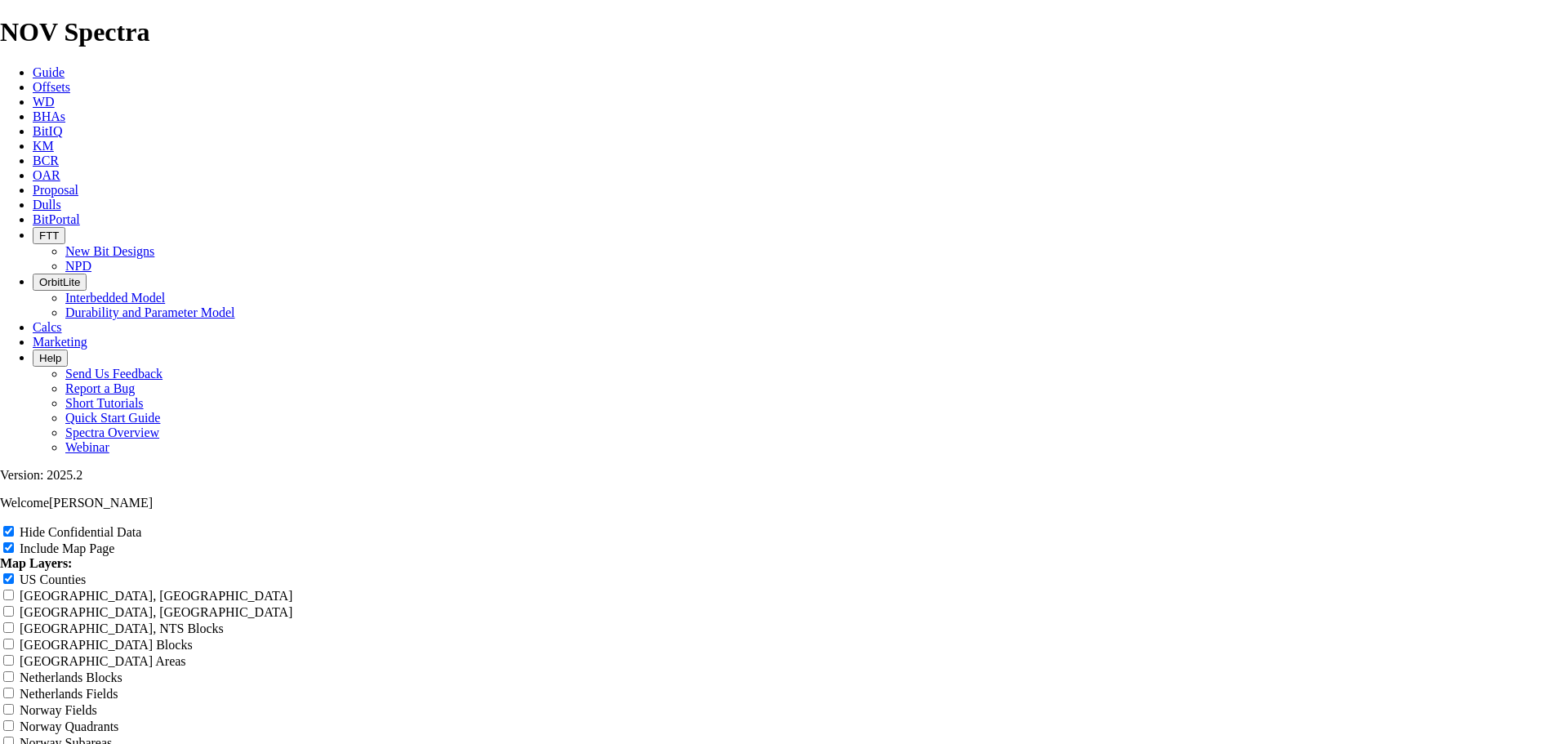
type input "6.75" TK63-AB"
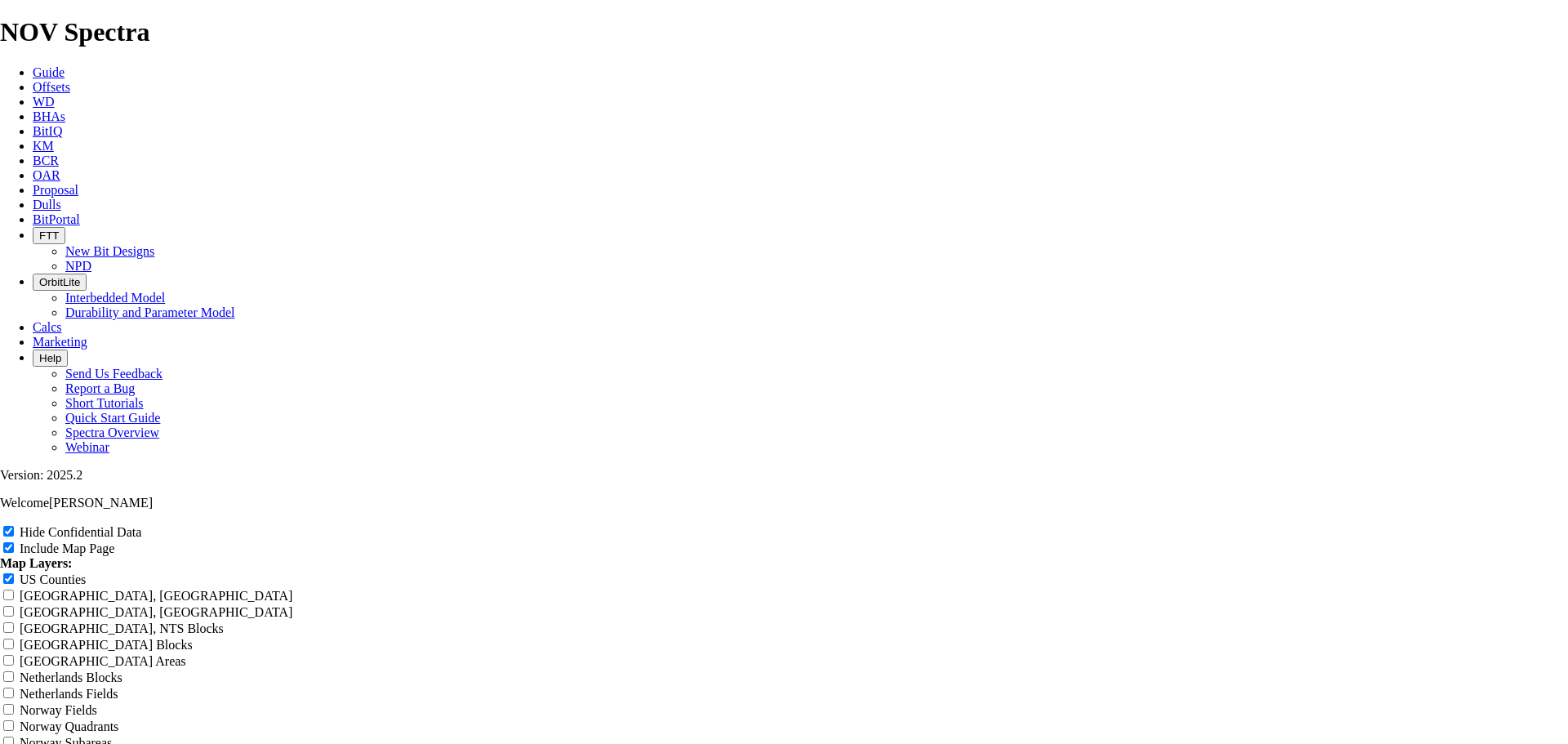
type input "6.75" TK63-AB"
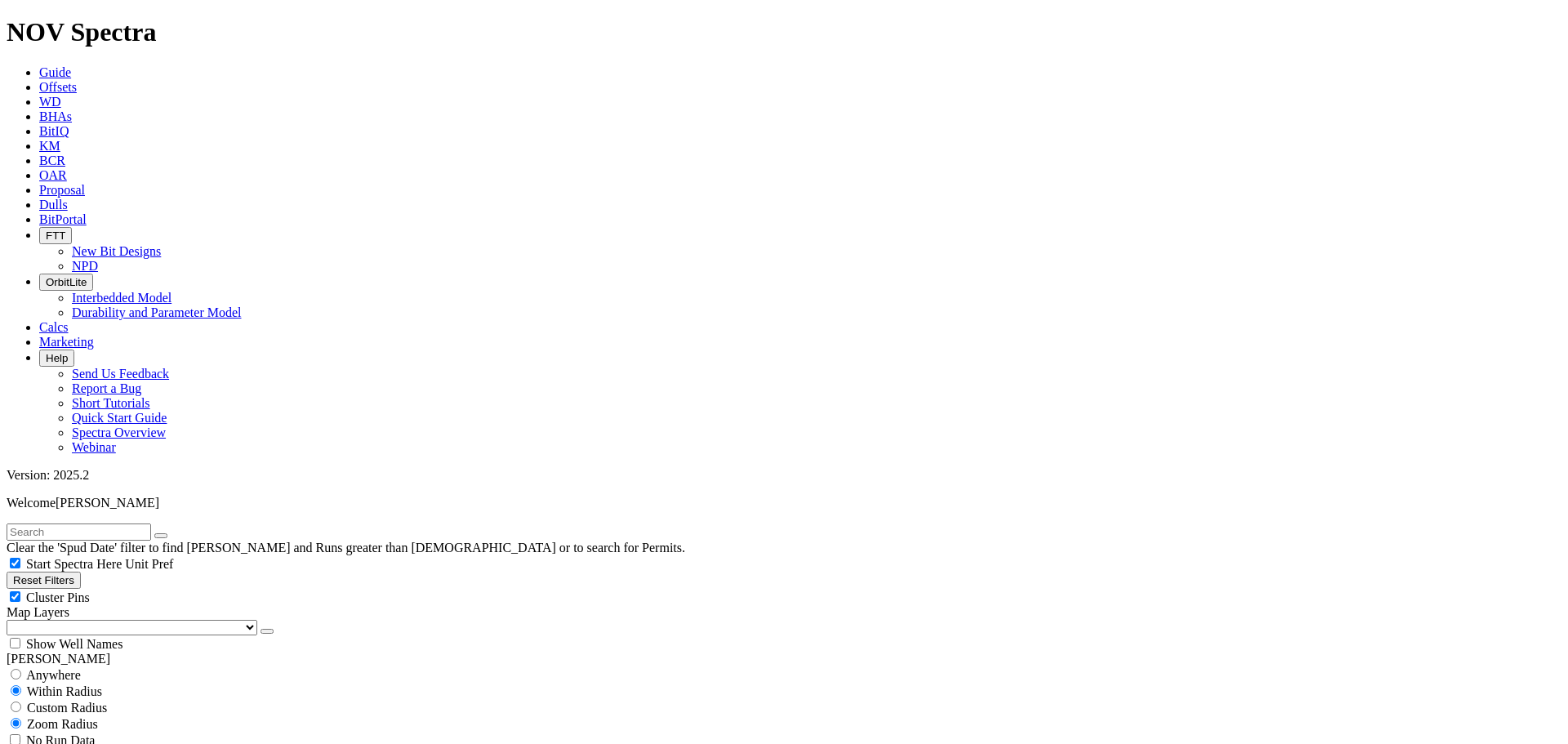
scroll to position [654, 0]
select select
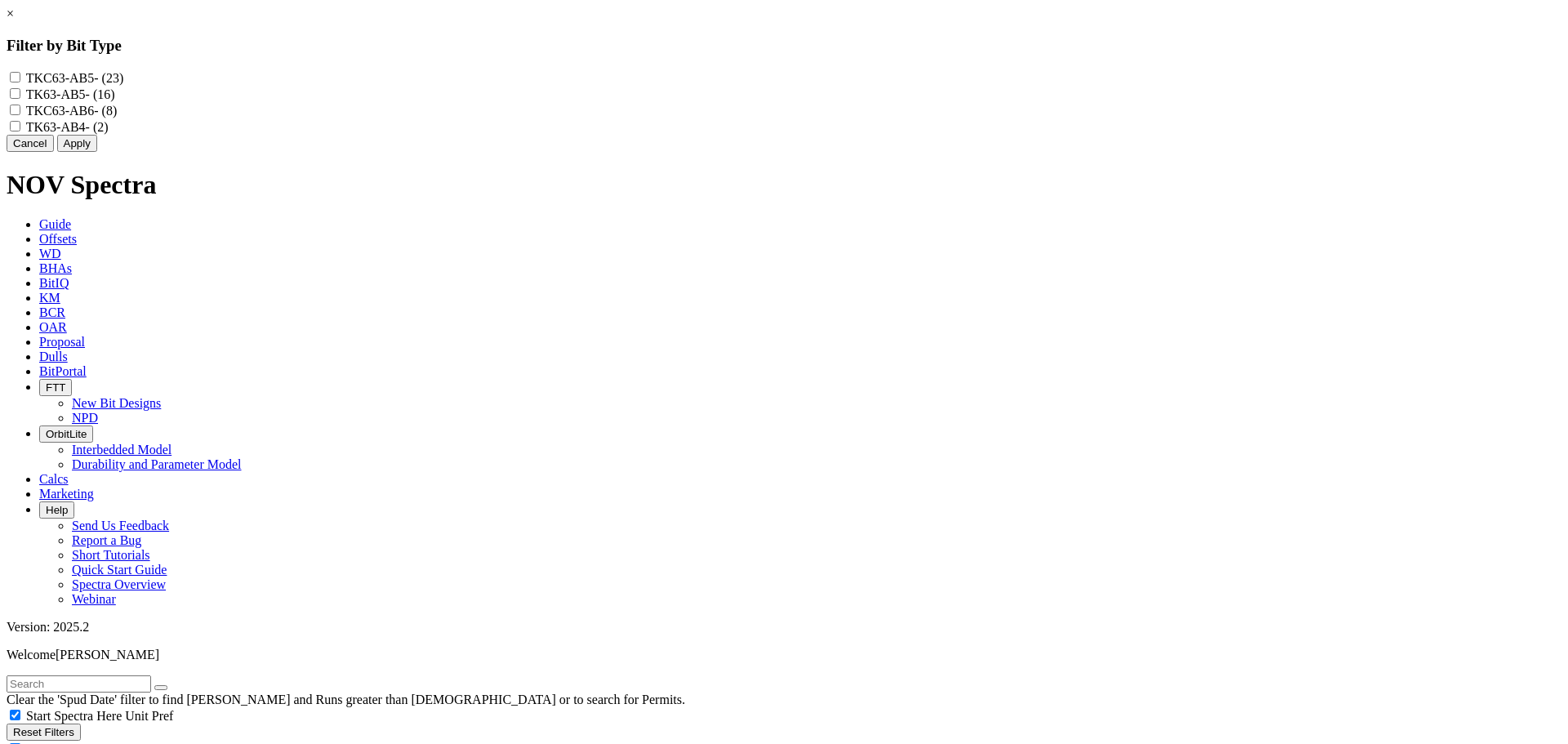
click at [14, 20] on link "×" at bounding box center [10, 13] width 7 height 14
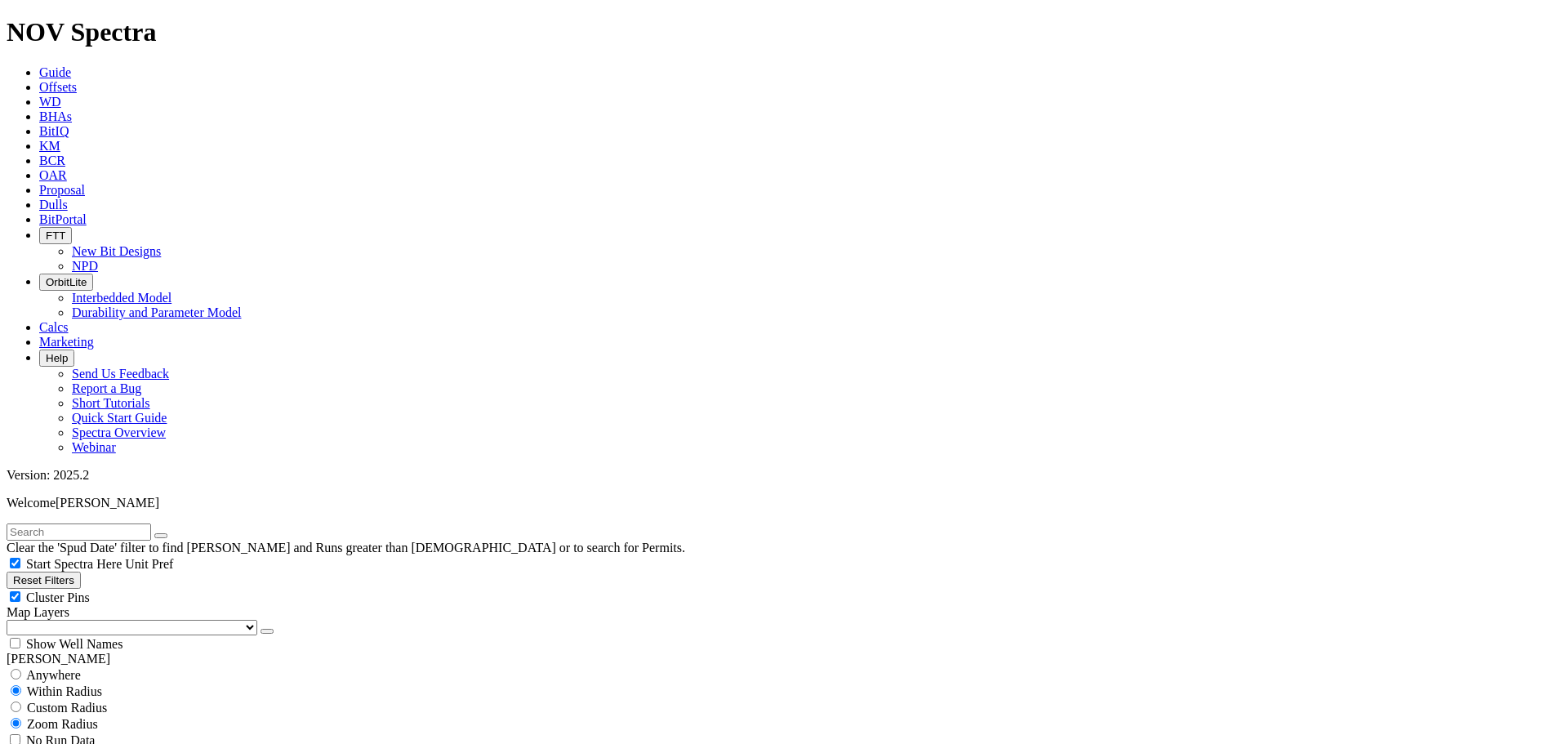
click at [122, 523] on input "text" at bounding box center [78, 532] width 144 height 17
type input "ah1"
drag, startPoint x: 1247, startPoint y: 727, endPoint x: 1233, endPoint y: 718, distance: 16.6
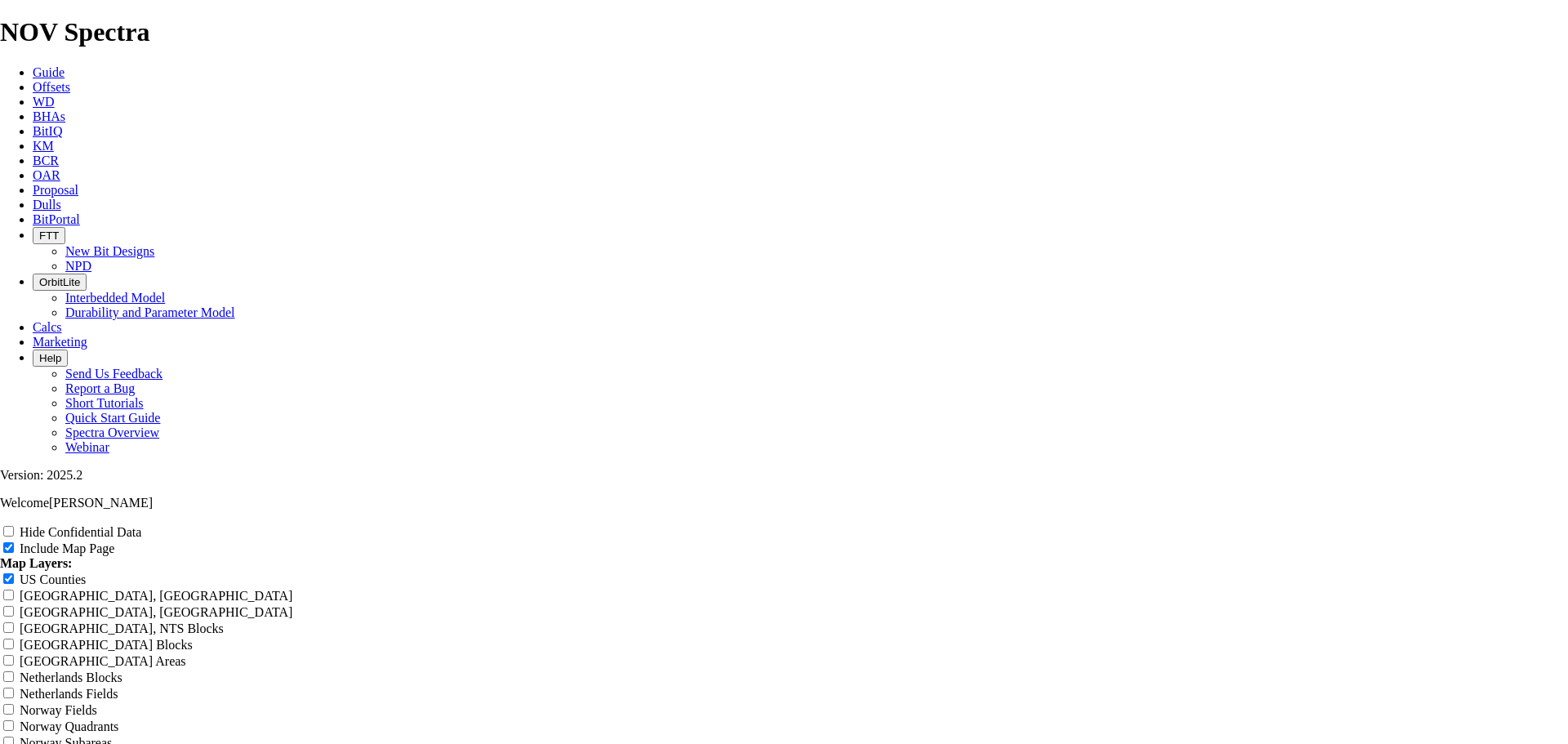
scroll to position [2613, 0]
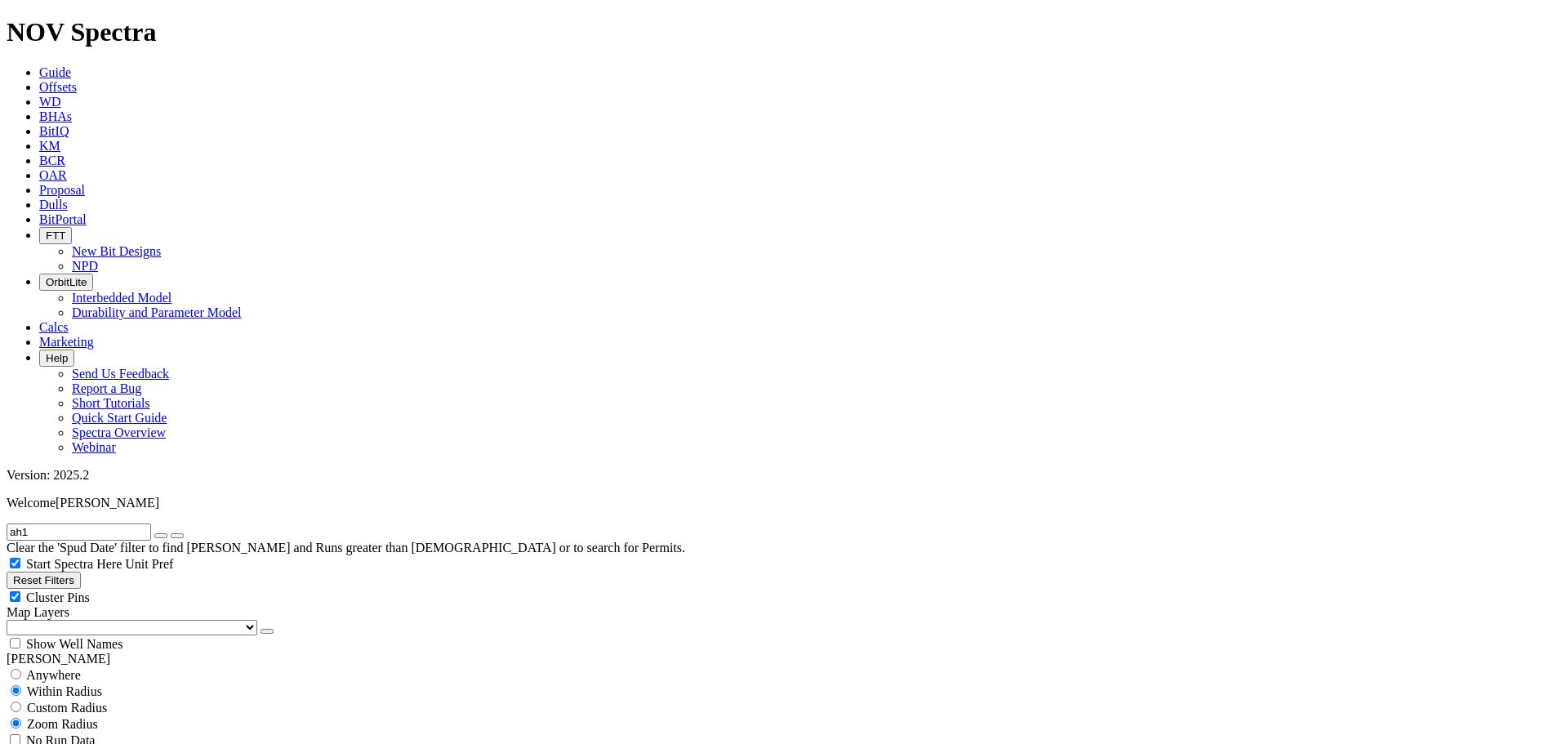
scroll to position [698, 0]
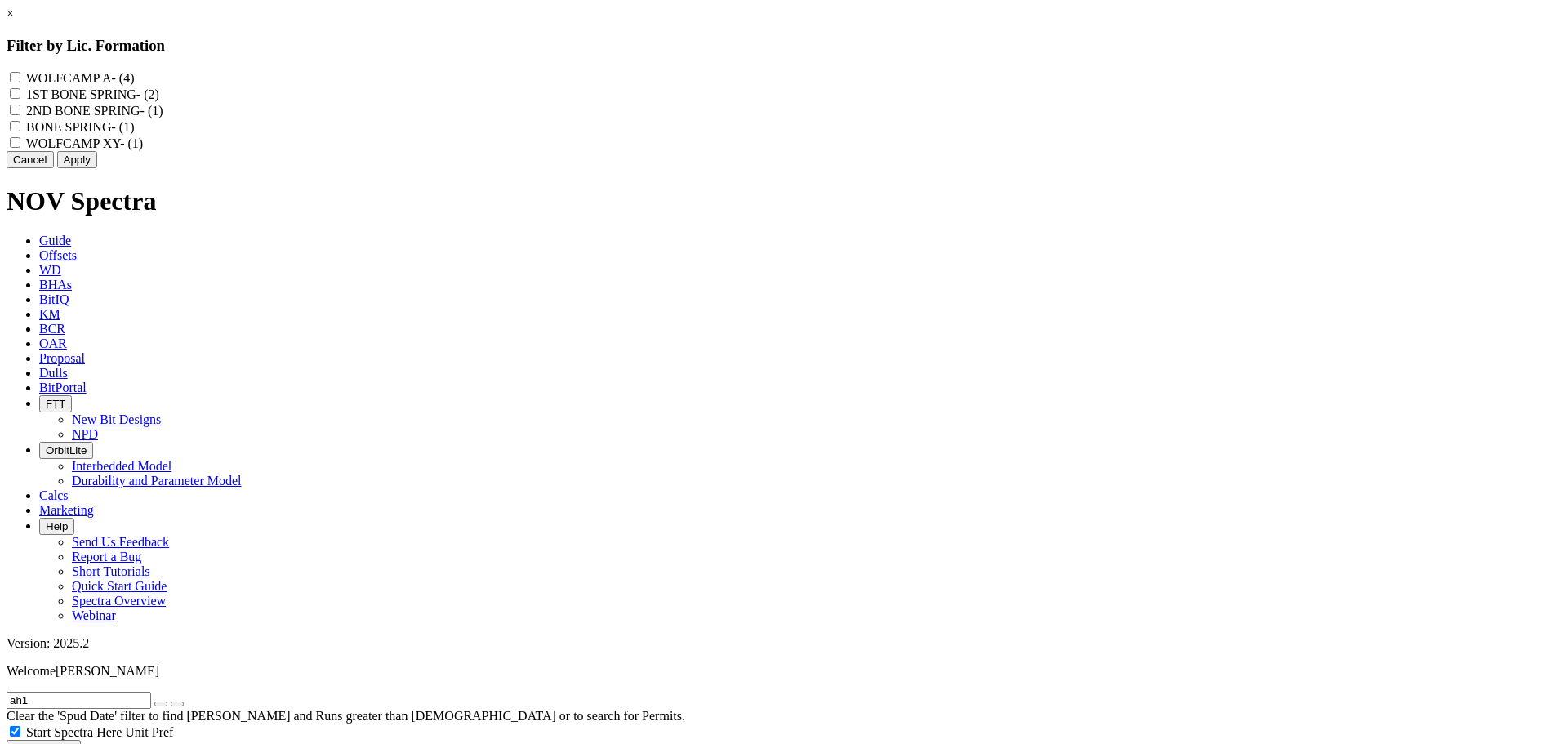
drag, startPoint x: 852, startPoint y: 210, endPoint x: 840, endPoint y: 165, distance: 46.6
click at [97, 169] on button "Apply" at bounding box center [76, 159] width 40 height 17
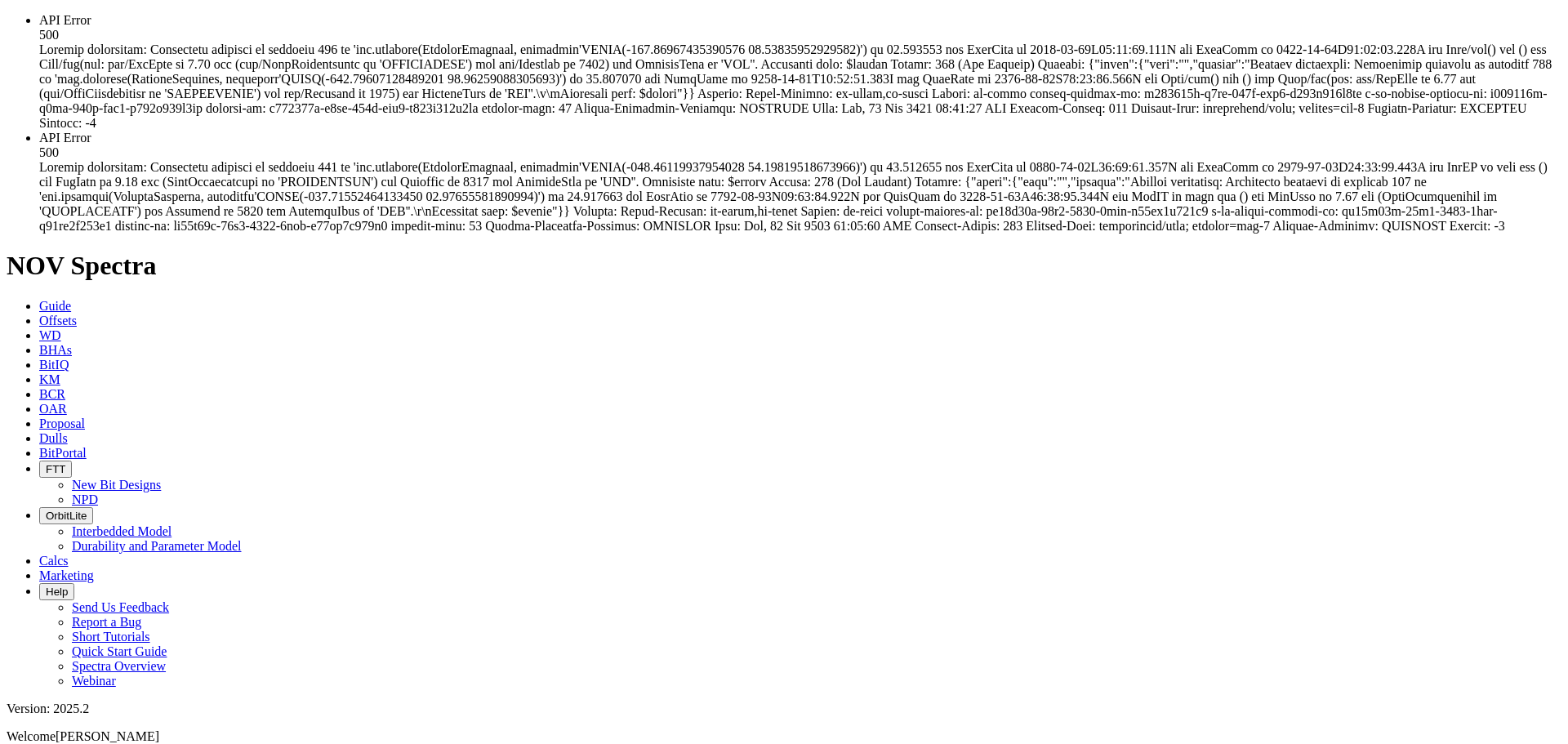
drag, startPoint x: 782, startPoint y: 47, endPoint x: 694, endPoint y: 74, distance: 92.0
click at [782, 47] on span "API Error 500" at bounding box center [795, 71] width 1512 height 116
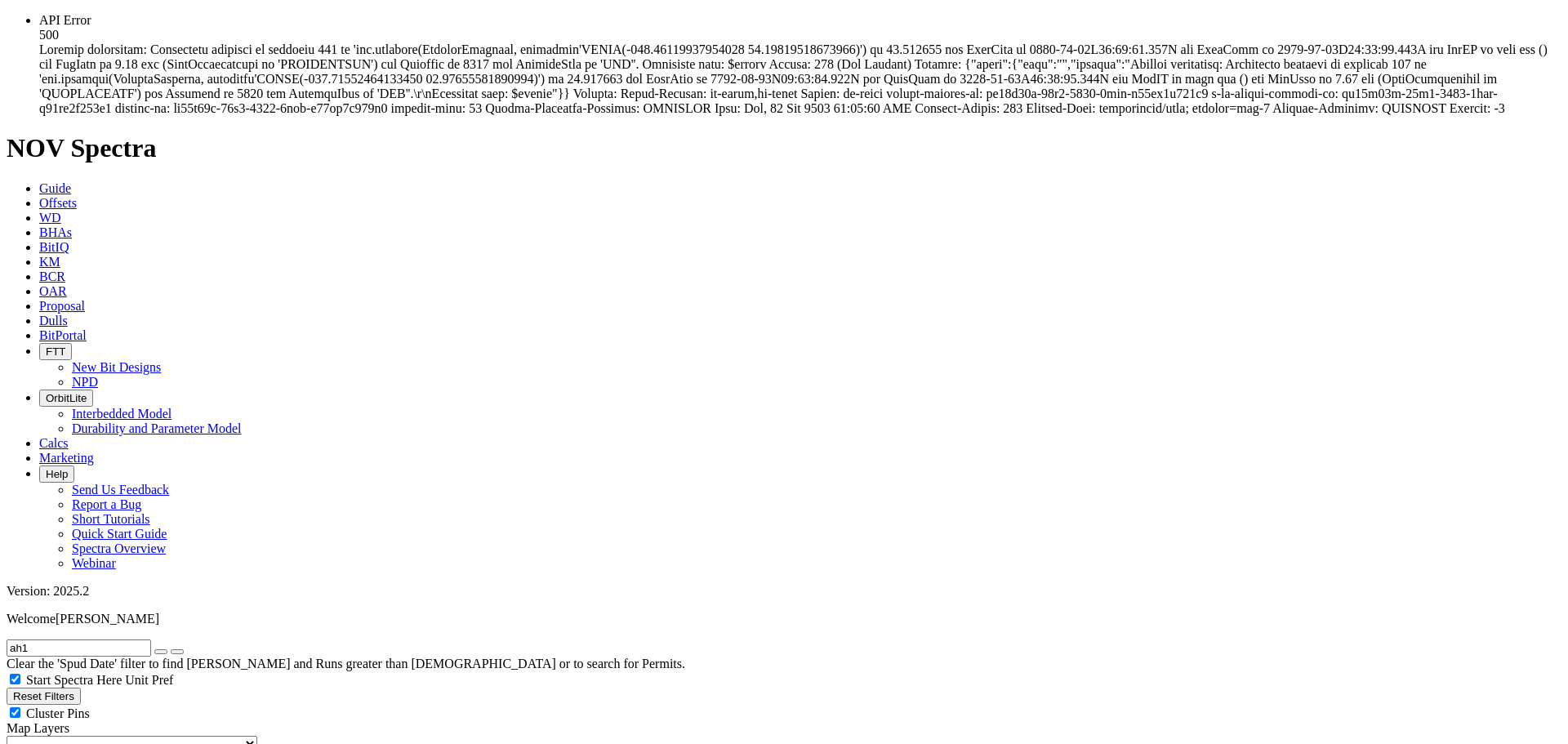
click at [427, 88] on span "API Error 500" at bounding box center [793, 64] width 1508 height 102
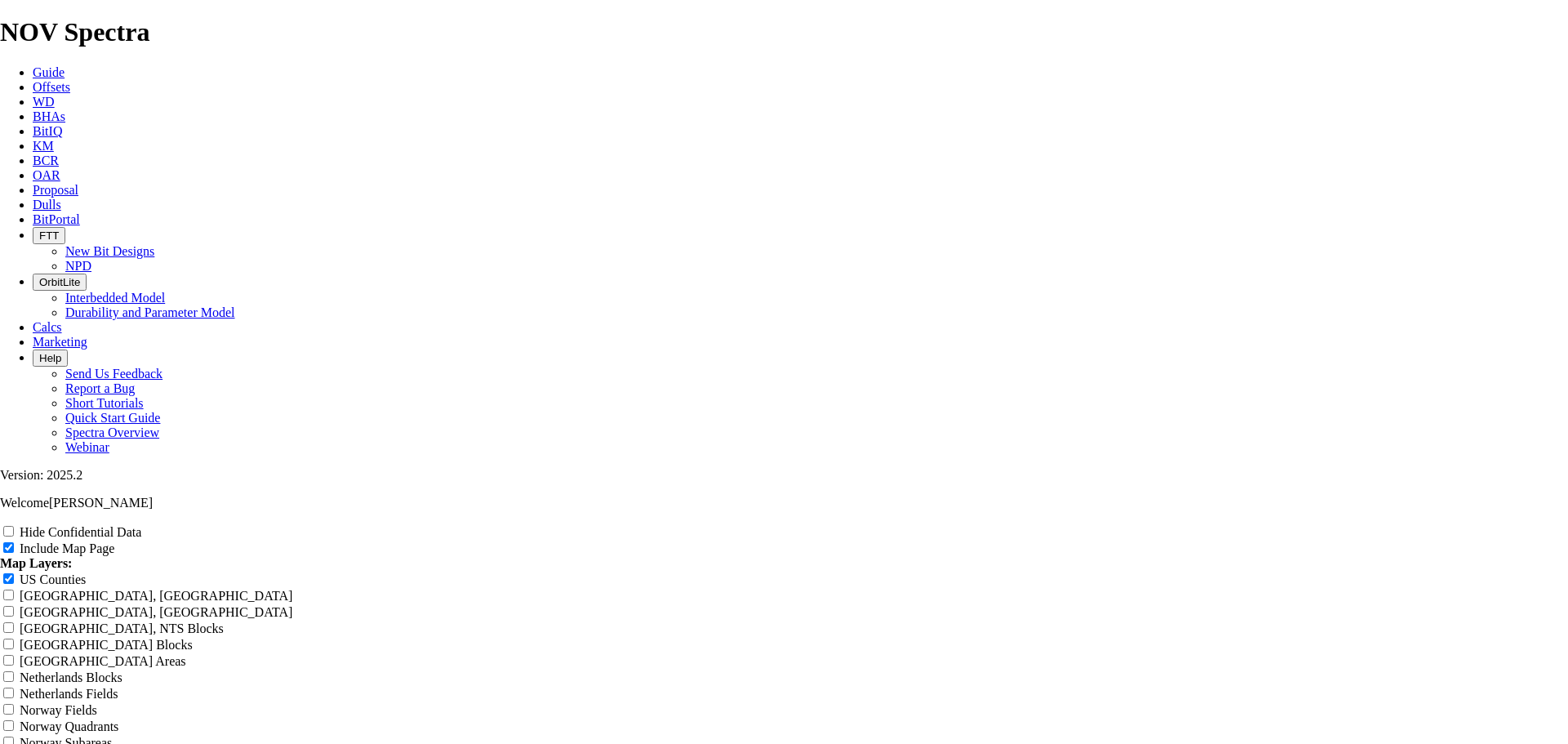
scroll to position [2695, 0]
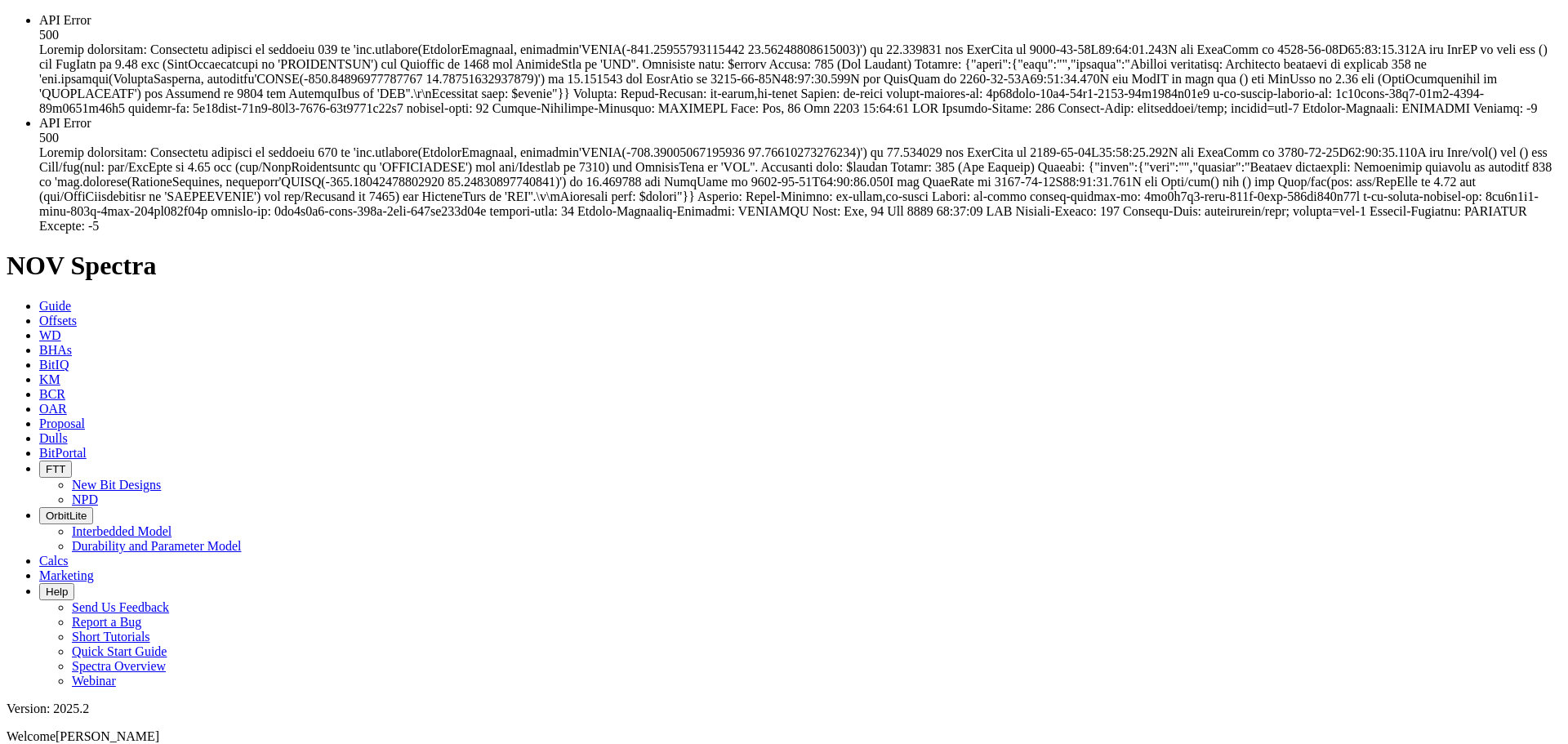
click at [1076, 234] on div "API Error 500" at bounding box center [800, 175] width 1522 height 117
click at [1006, 115] on span "API Error 500" at bounding box center [793, 64] width 1508 height 102
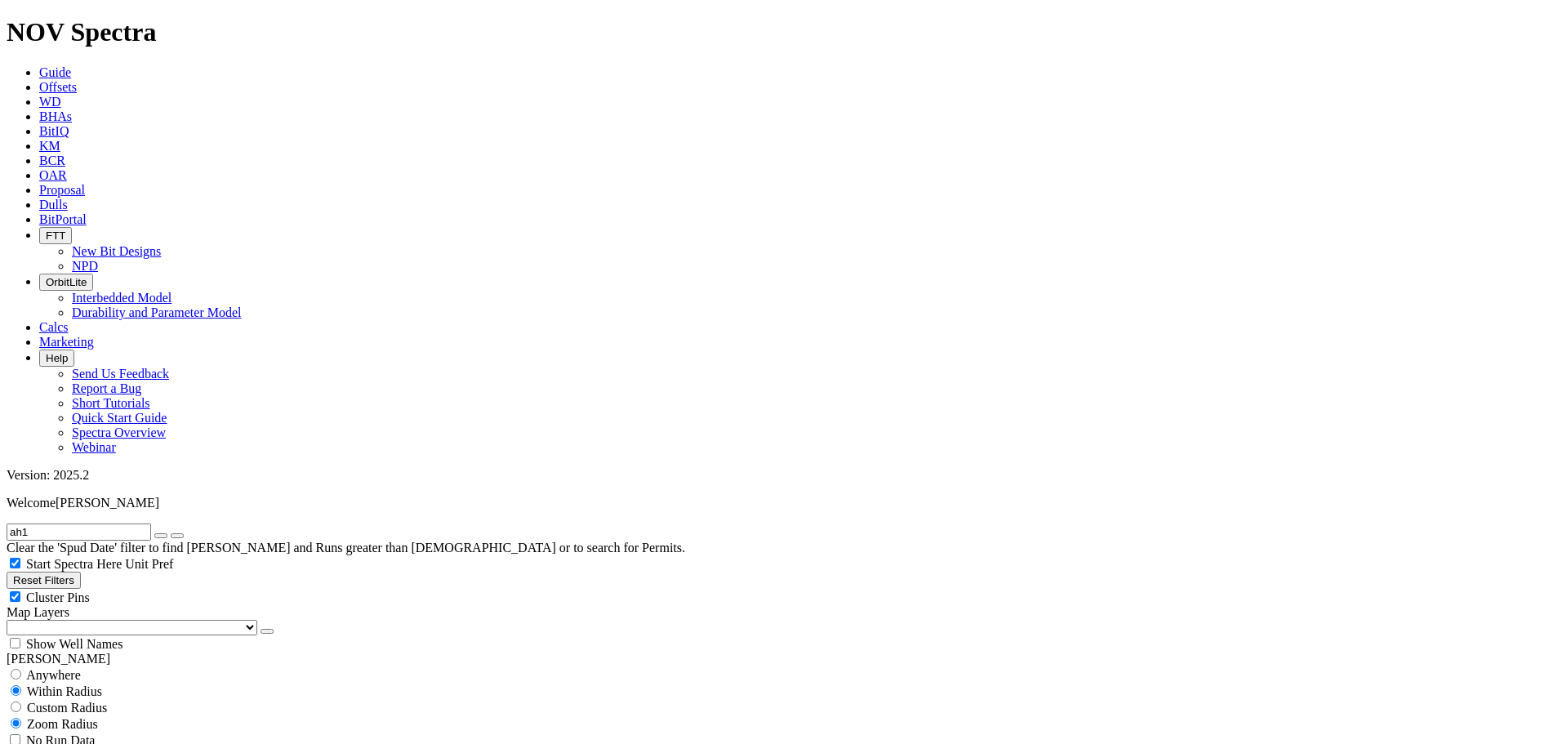
click at [161, 535] on icon "button" at bounding box center [161, 535] width 0 height 0
radio input "true"
radio input "false"
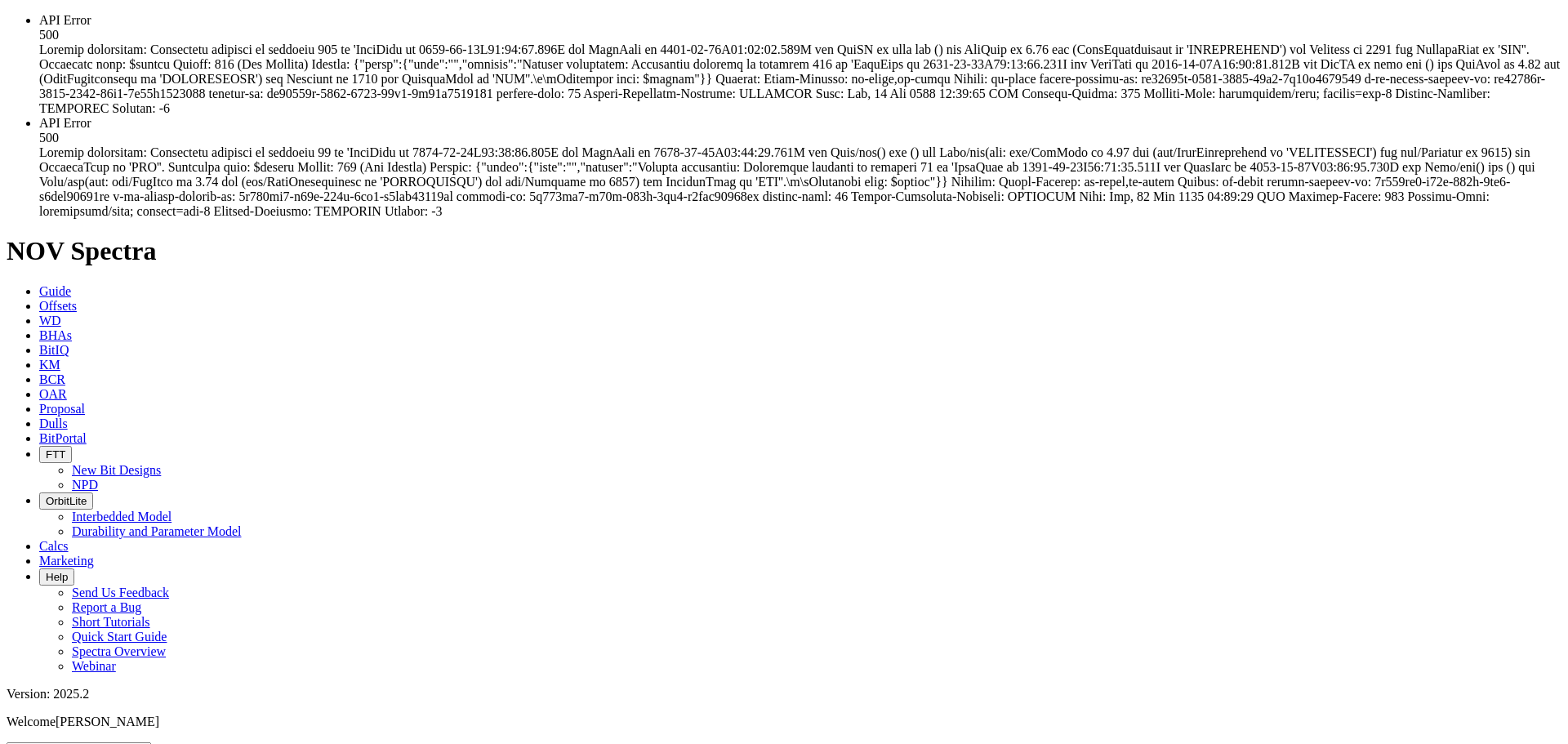
click at [378, 116] on li "API Error 500" at bounding box center [800, 64] width 1522 height 103
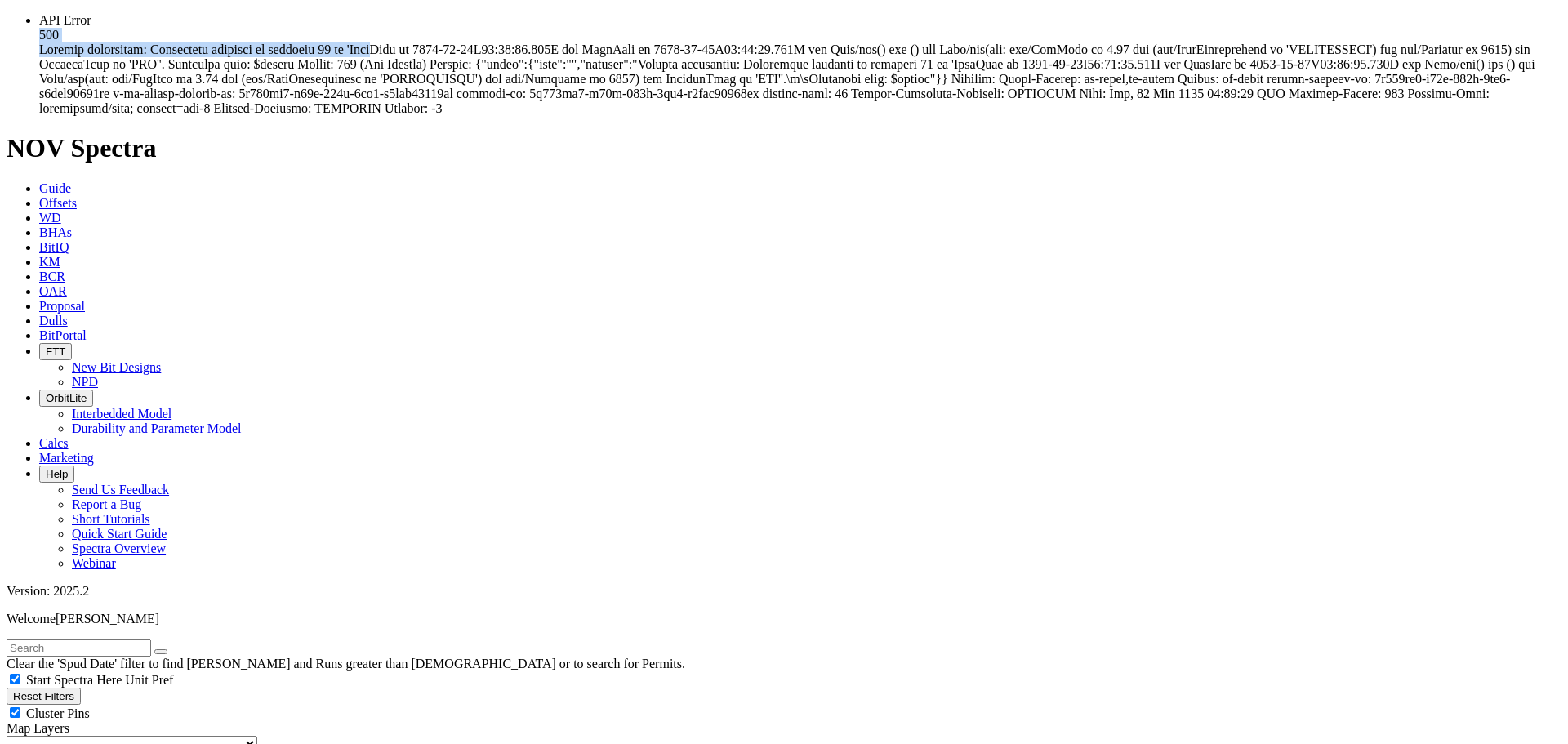
click at [374, 61] on span "API Error 500" at bounding box center [787, 64] width 1496 height 102
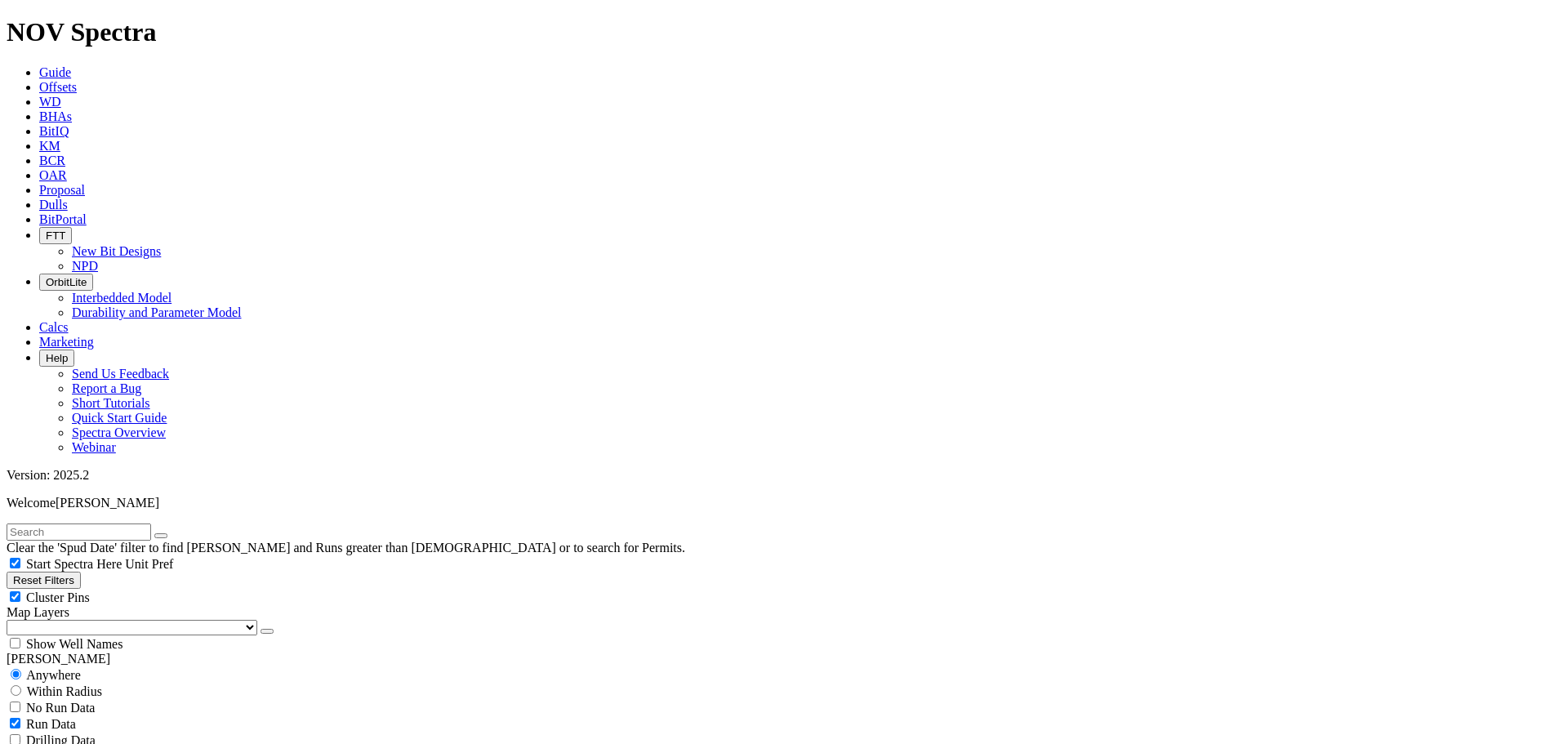
scroll to position [654, 0]
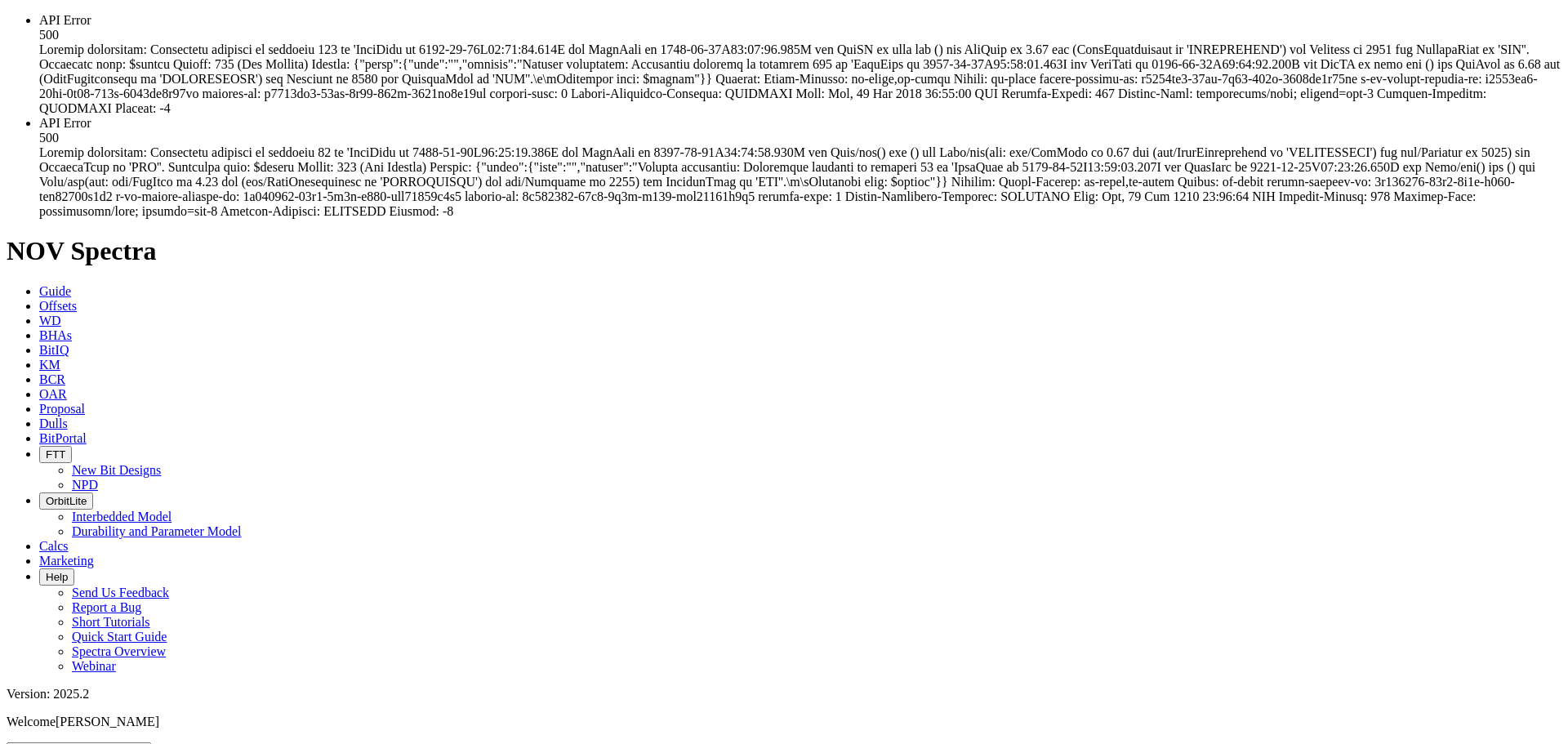
click at [931, 218] on span "API Error 500" at bounding box center [787, 168] width 1496 height 102
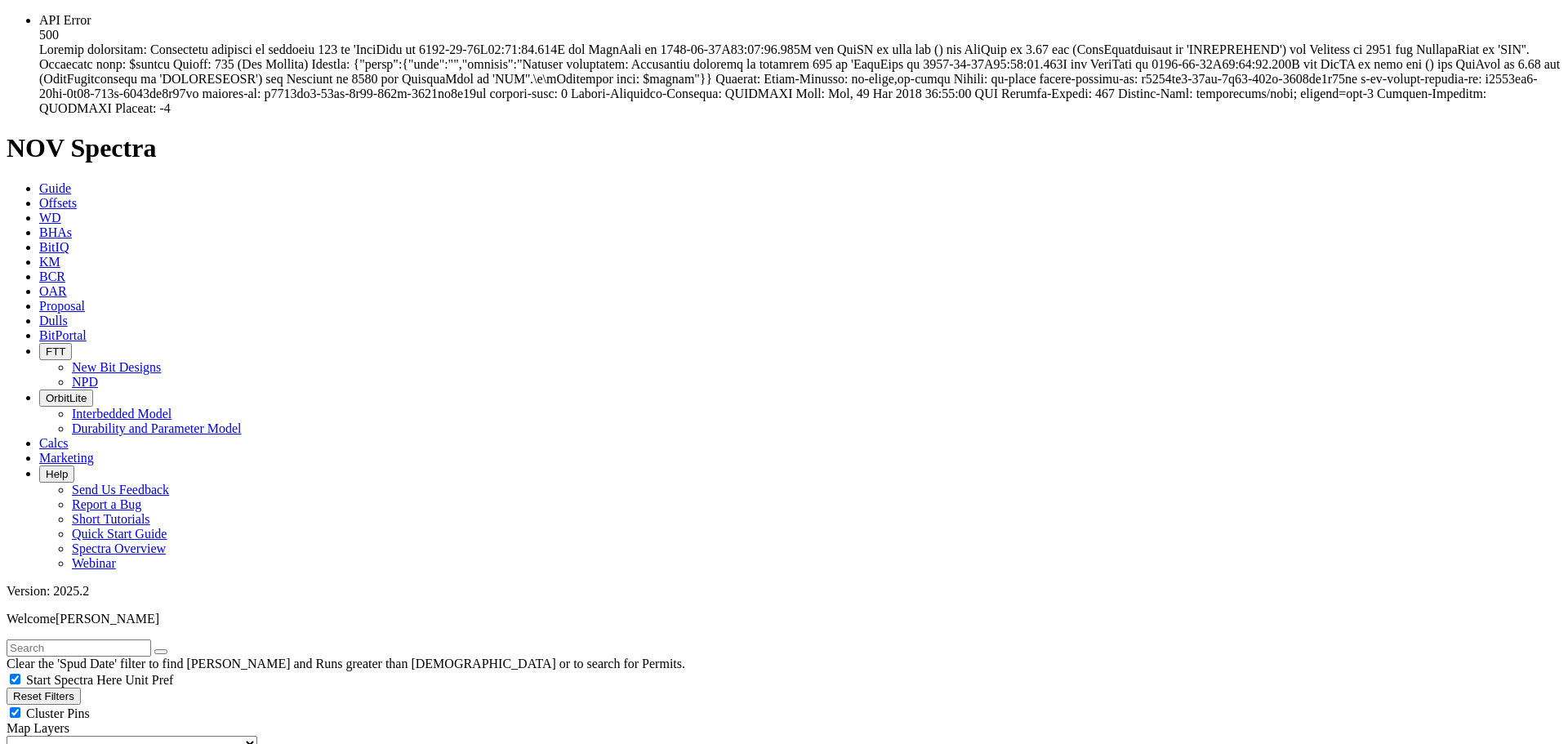
click at [860, 109] on span "API Error 500" at bounding box center [799, 64] width 1521 height 102
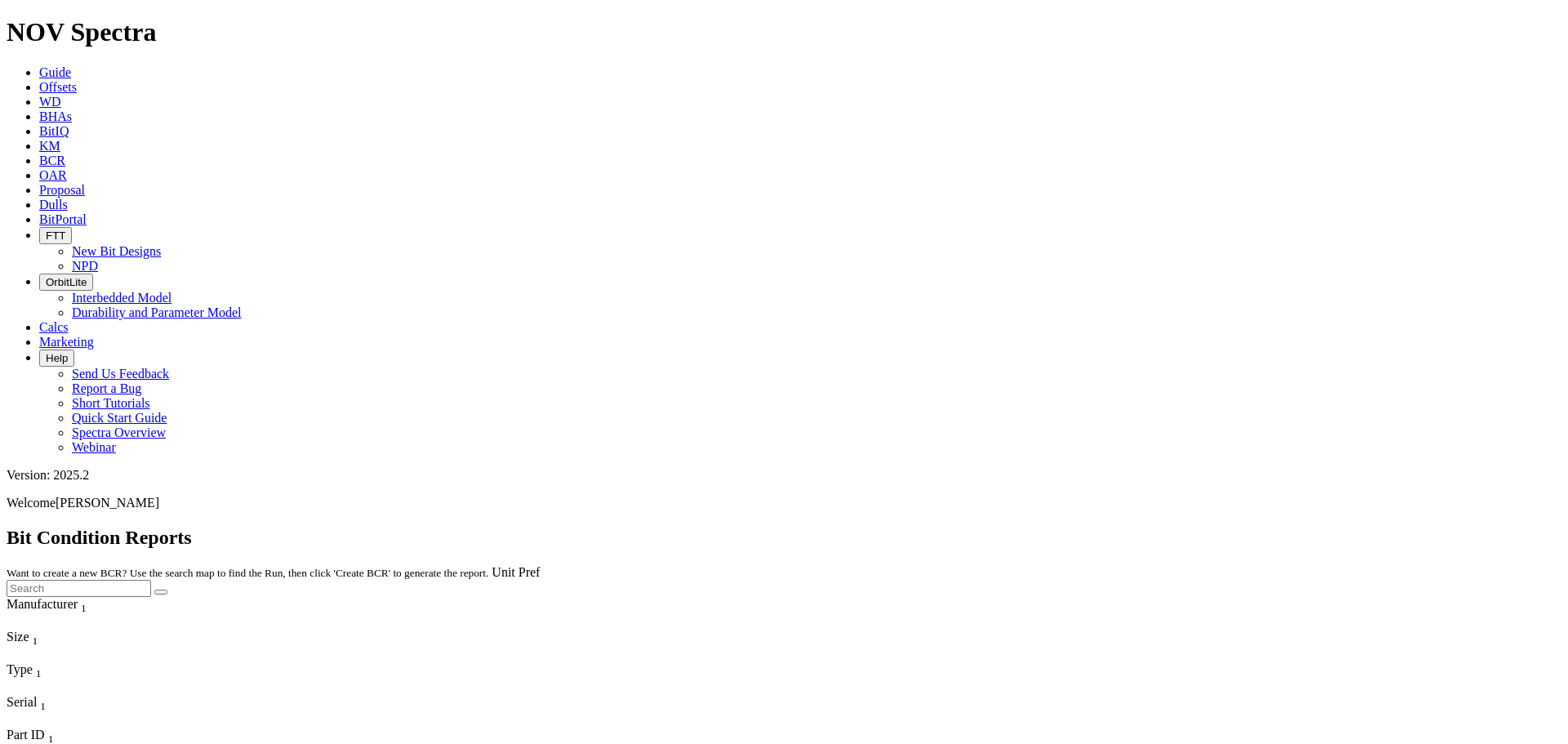
click at [76, 80] on span "Offsets" at bounding box center [58, 87] width 37 height 14
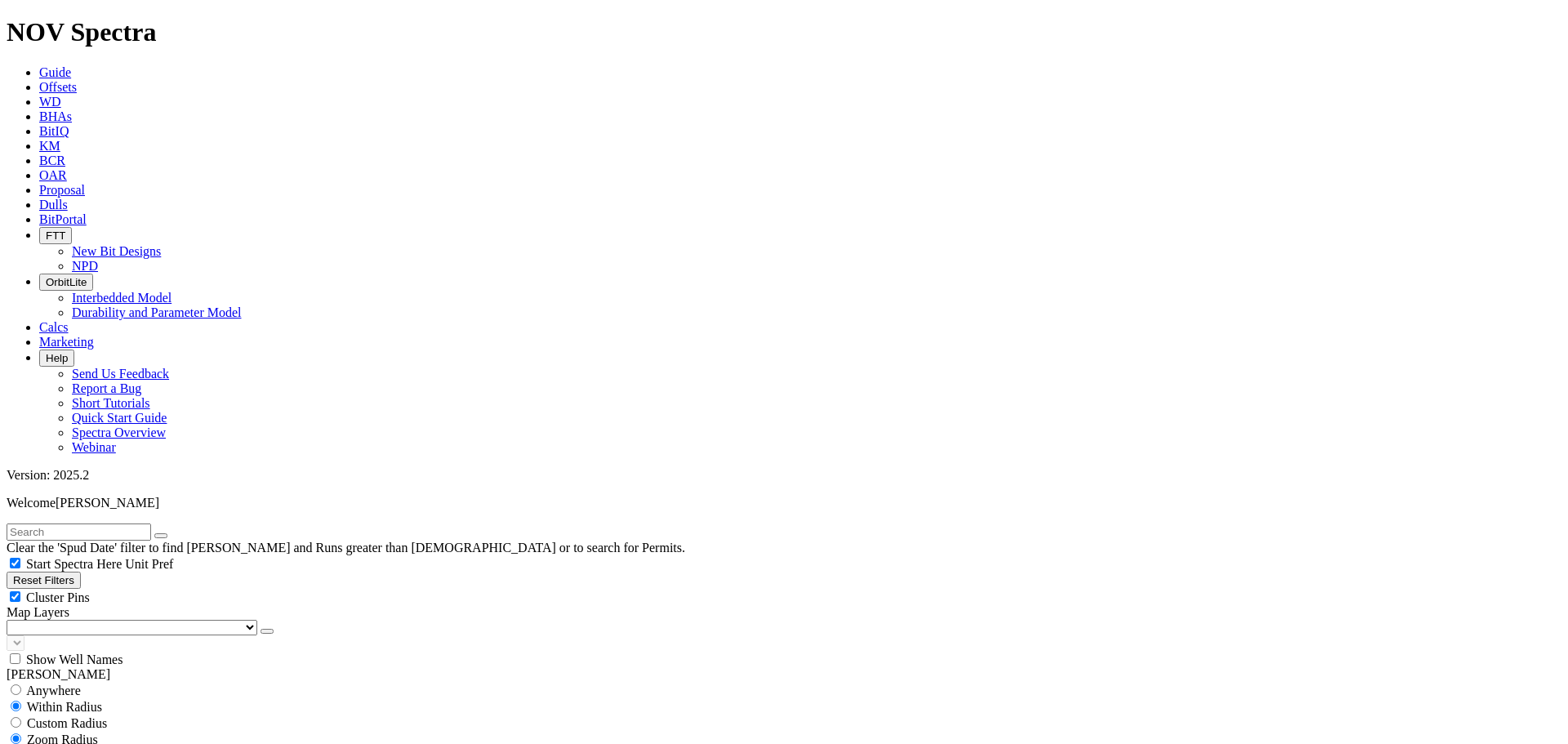
scroll to position [486, 0]
select select "6.75"
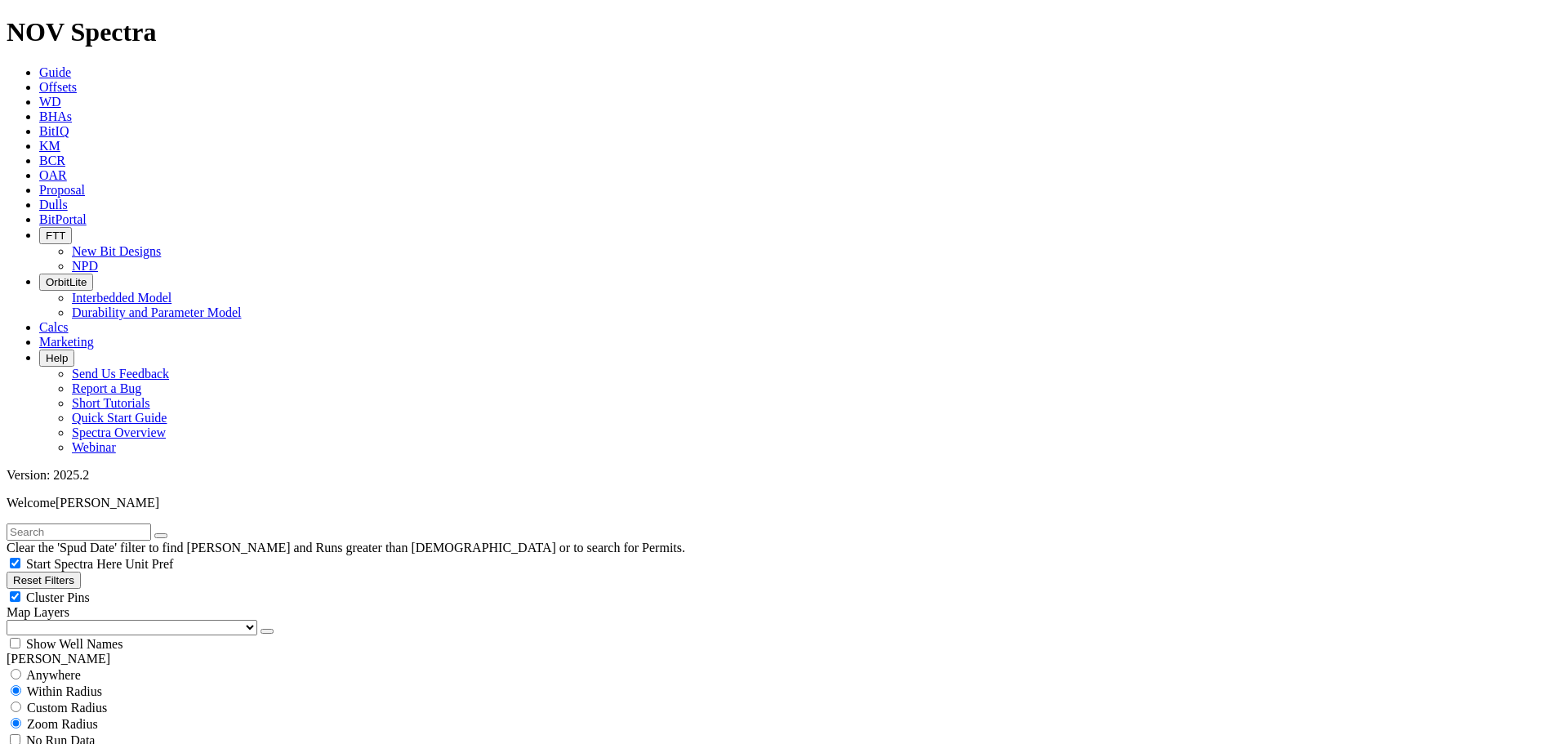
checkbox input "false"
select select "? number:6.75 ?"
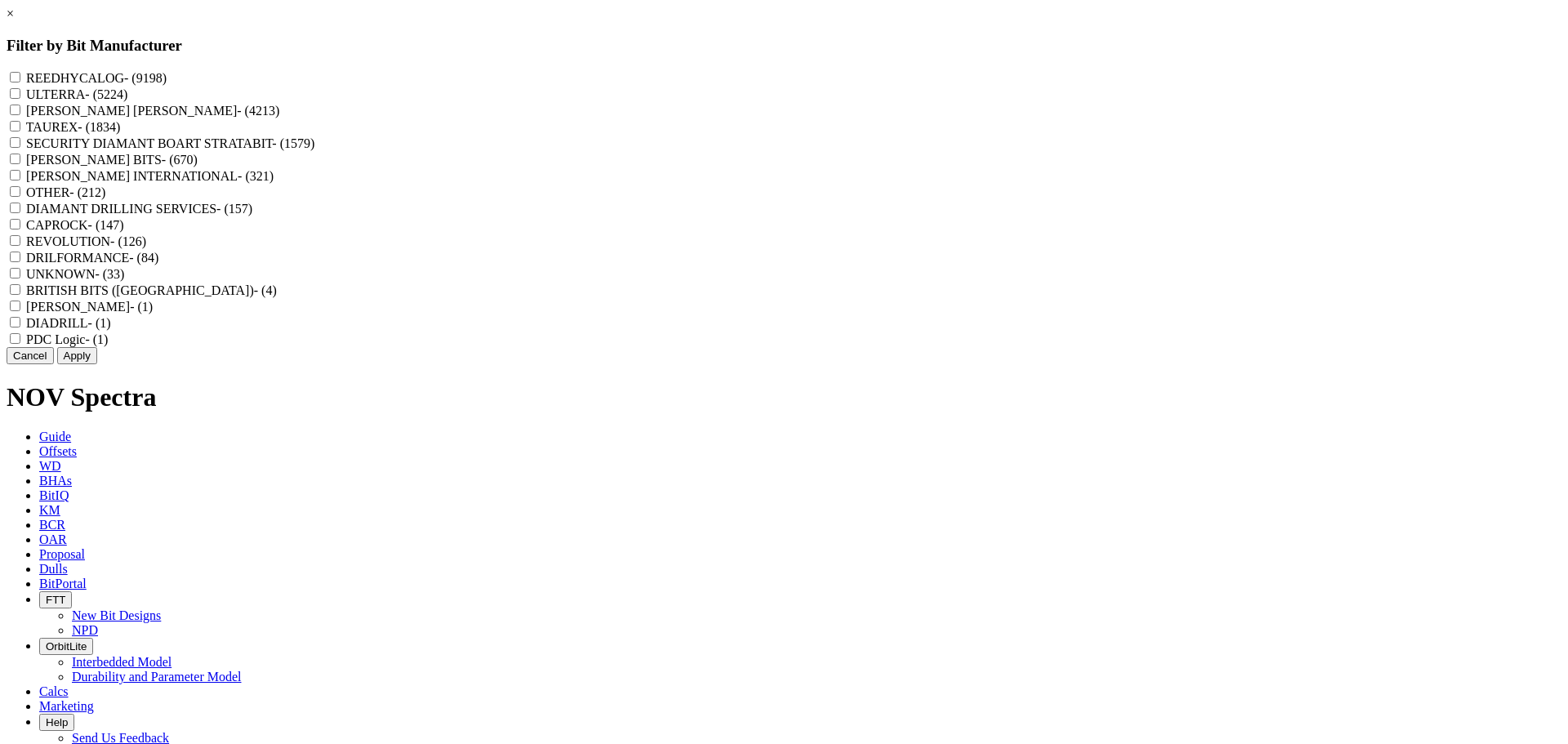
click at [167, 81] on span "- (9198)" at bounding box center [145, 77] width 43 height 14
click at [20, 81] on input "REEDHYCALOG - (9198)" at bounding box center [15, 76] width 10 height 10
checkbox input "true"
click at [97, 364] on button "Apply" at bounding box center [76, 356] width 40 height 17
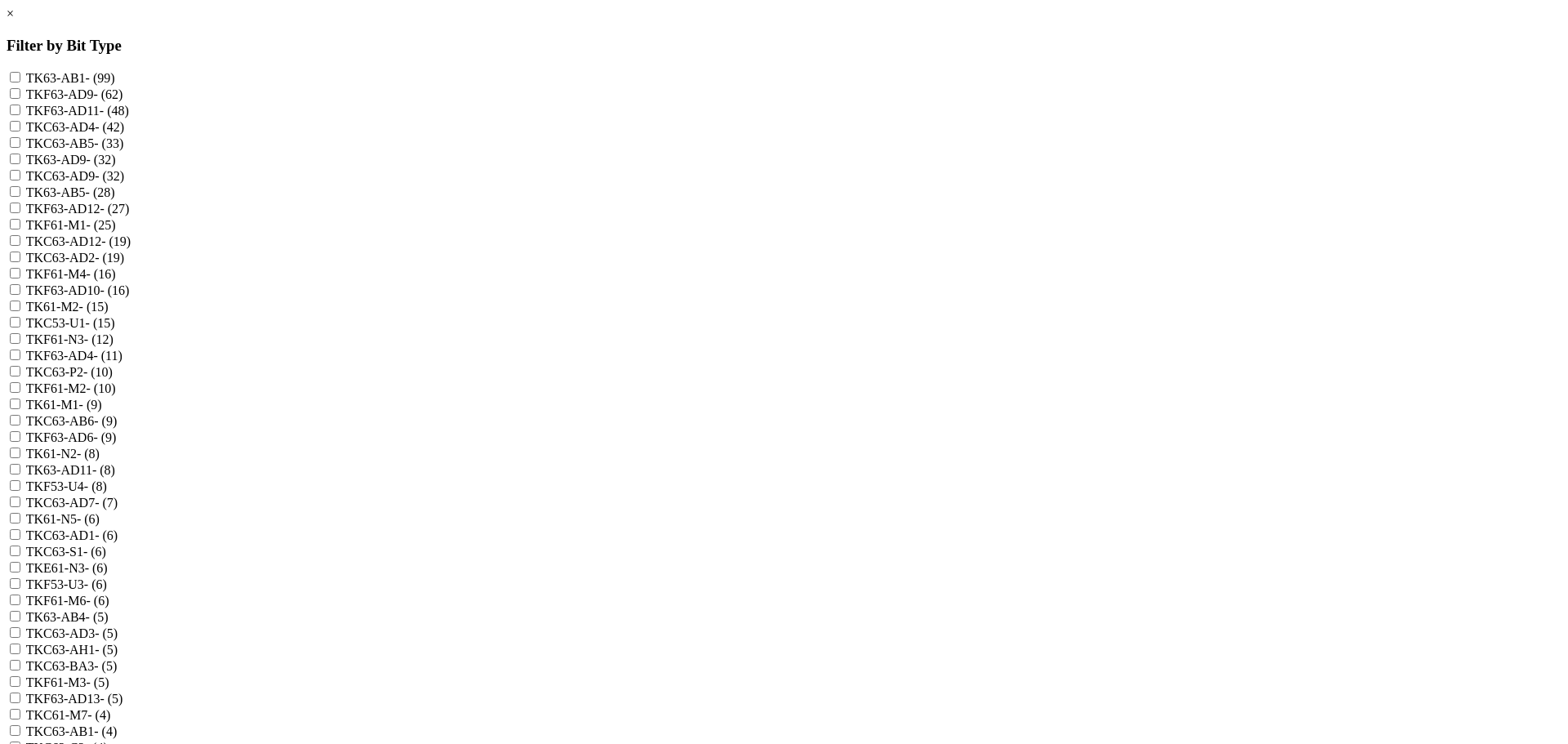
scroll to position [327, 0]
click at [117, 643] on label "TKC63-AH1 - (5)" at bounding box center [72, 649] width 91 height 14
click at [20, 643] on input "TKC63-AH1 - (5)" at bounding box center [15, 648] width 10 height 10
checkbox input "true"
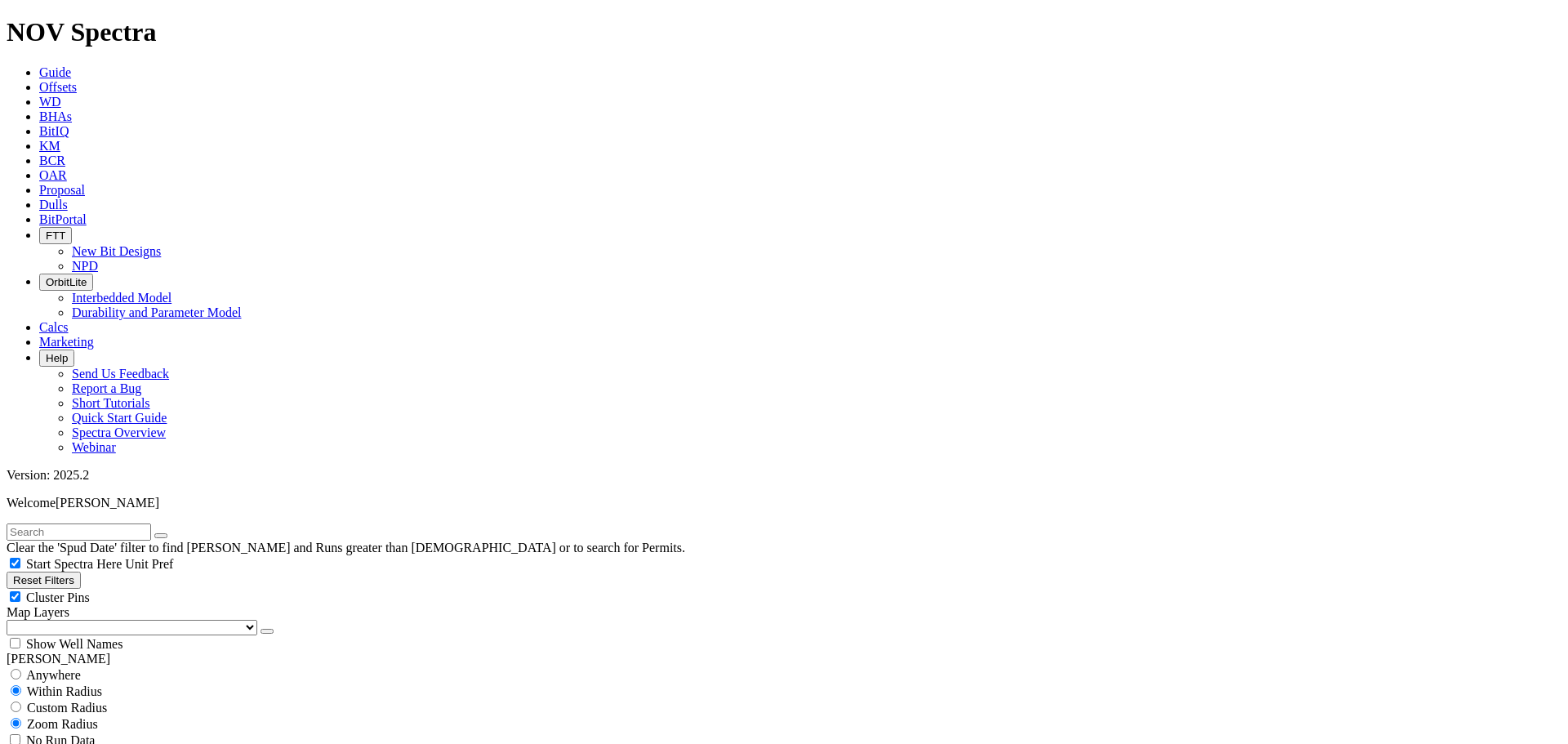
drag, startPoint x: 1501, startPoint y: 120, endPoint x: 1440, endPoint y: 719, distance: 602.1
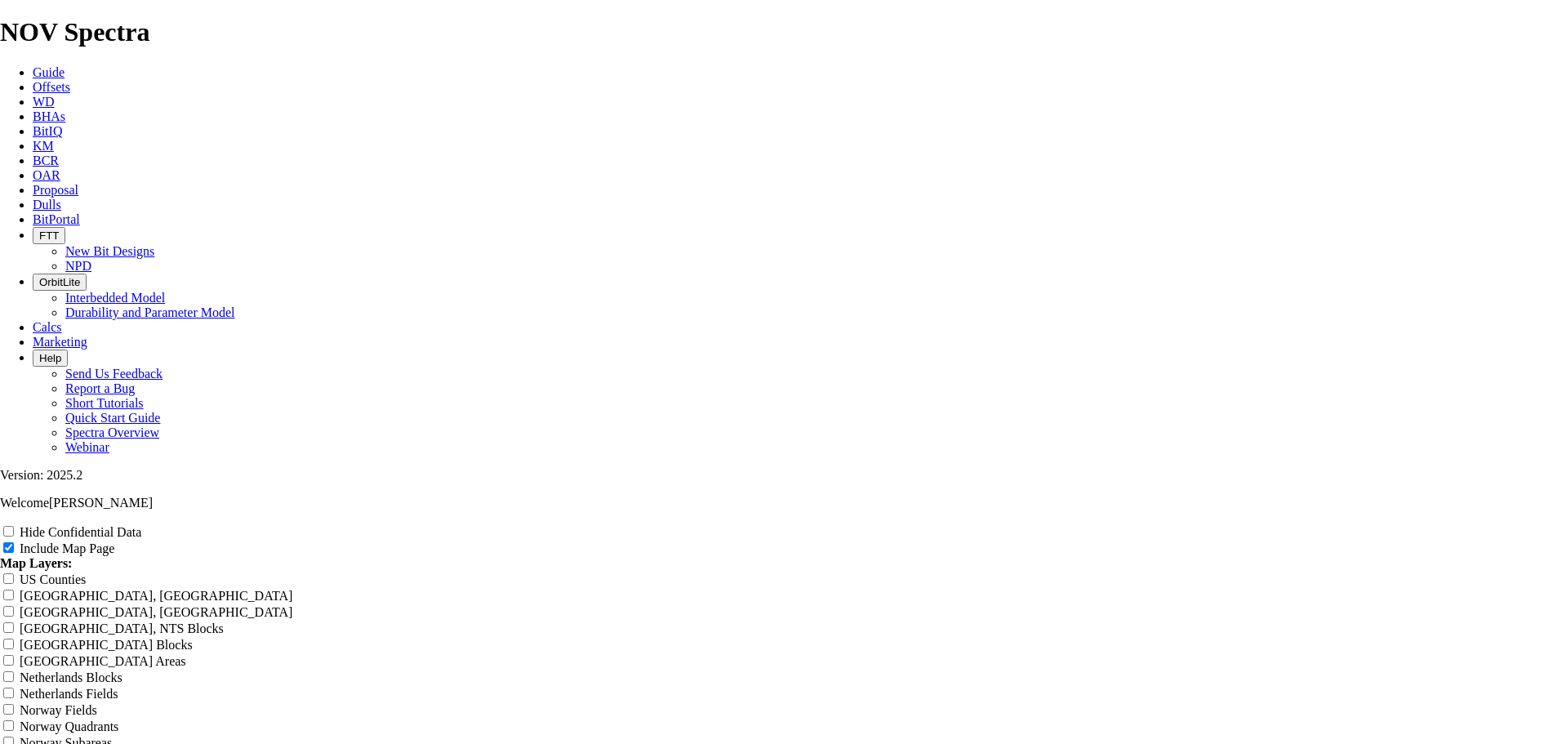
scroll to position [1306, 0]
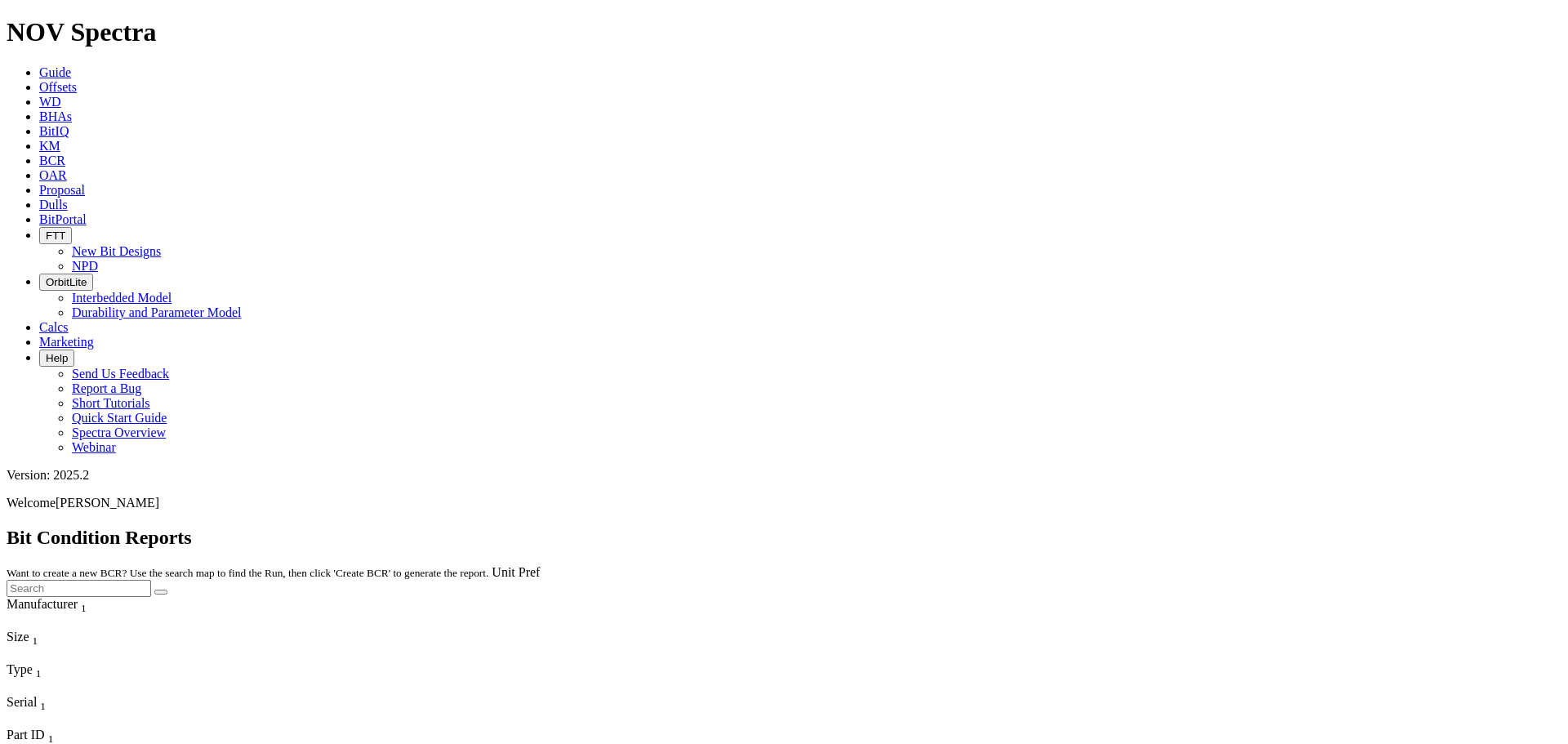
click at [76, 80] on span "Offsets" at bounding box center [58, 87] width 37 height 14
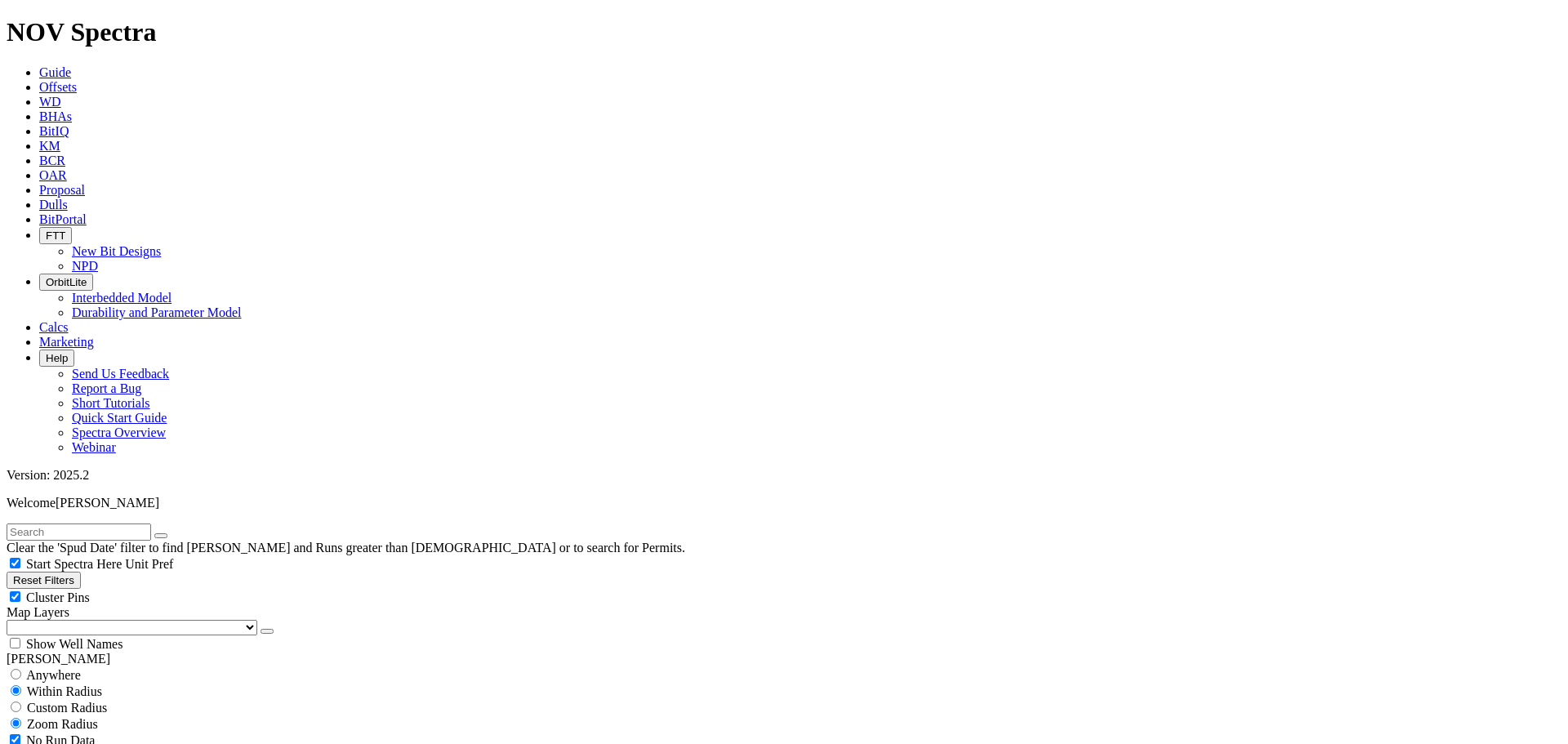
scroll to position [1224, 0]
type input "2500"
checkbox input "false"
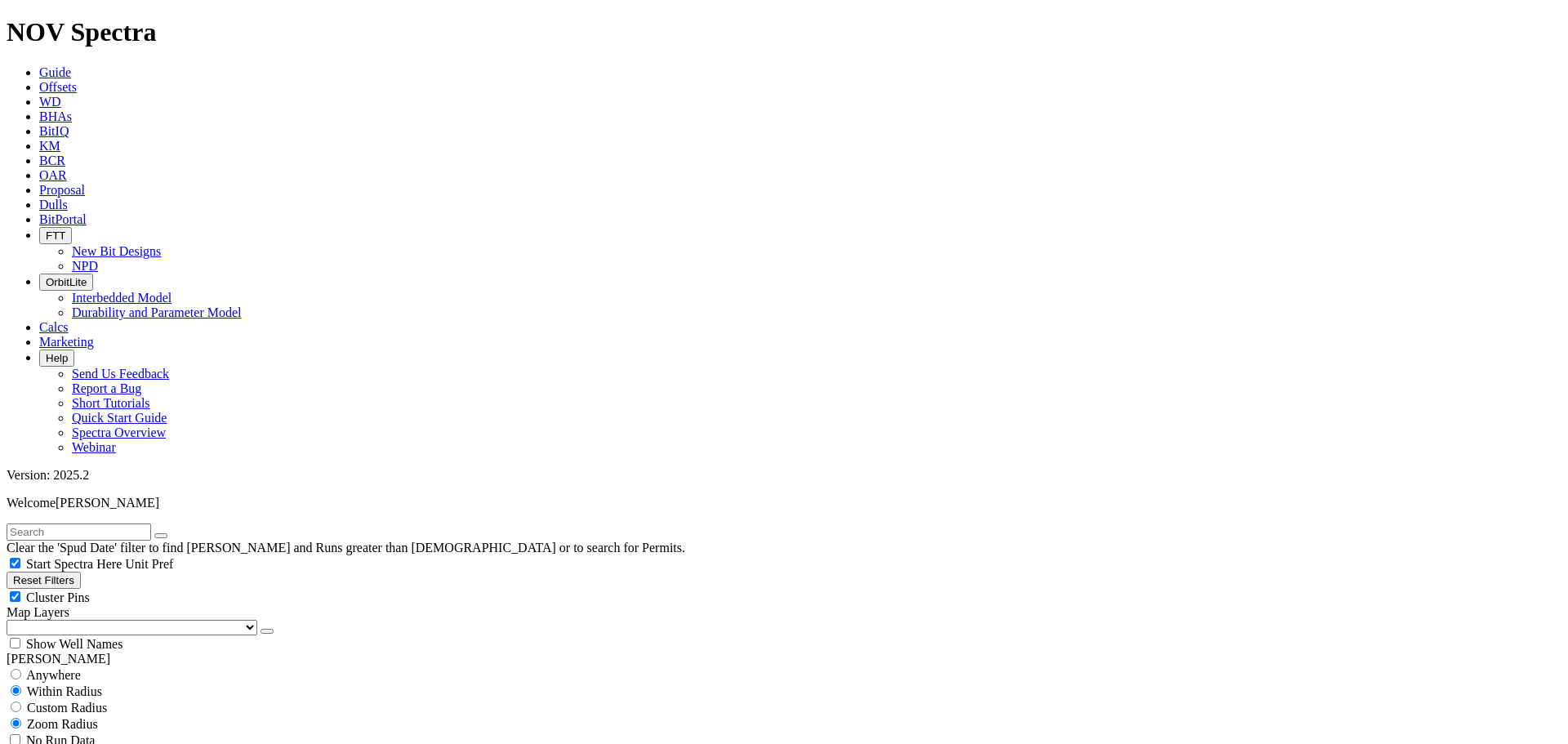
type input "2"
type input "3000"
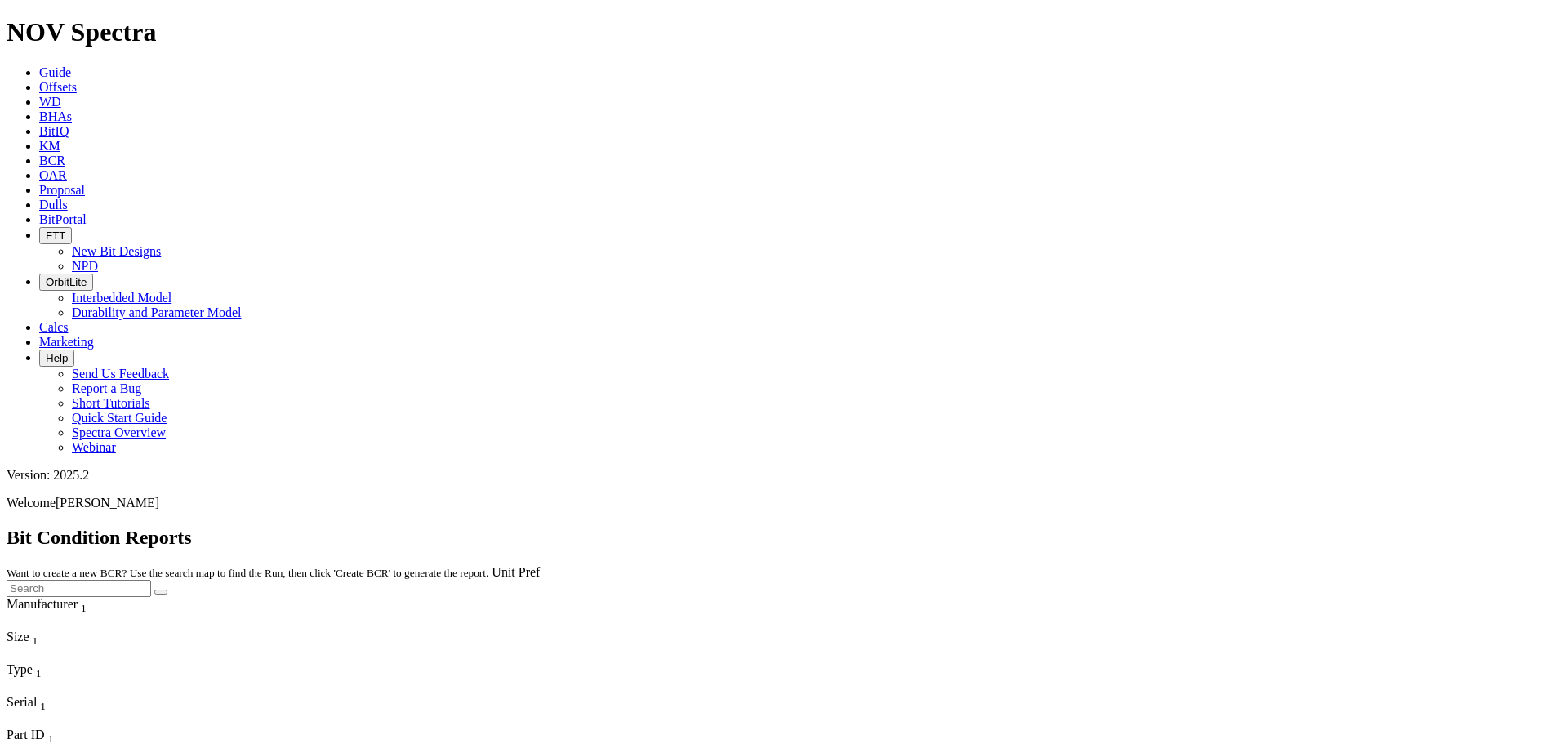
click at [76, 80] on span "Offsets" at bounding box center [58, 87] width 37 height 14
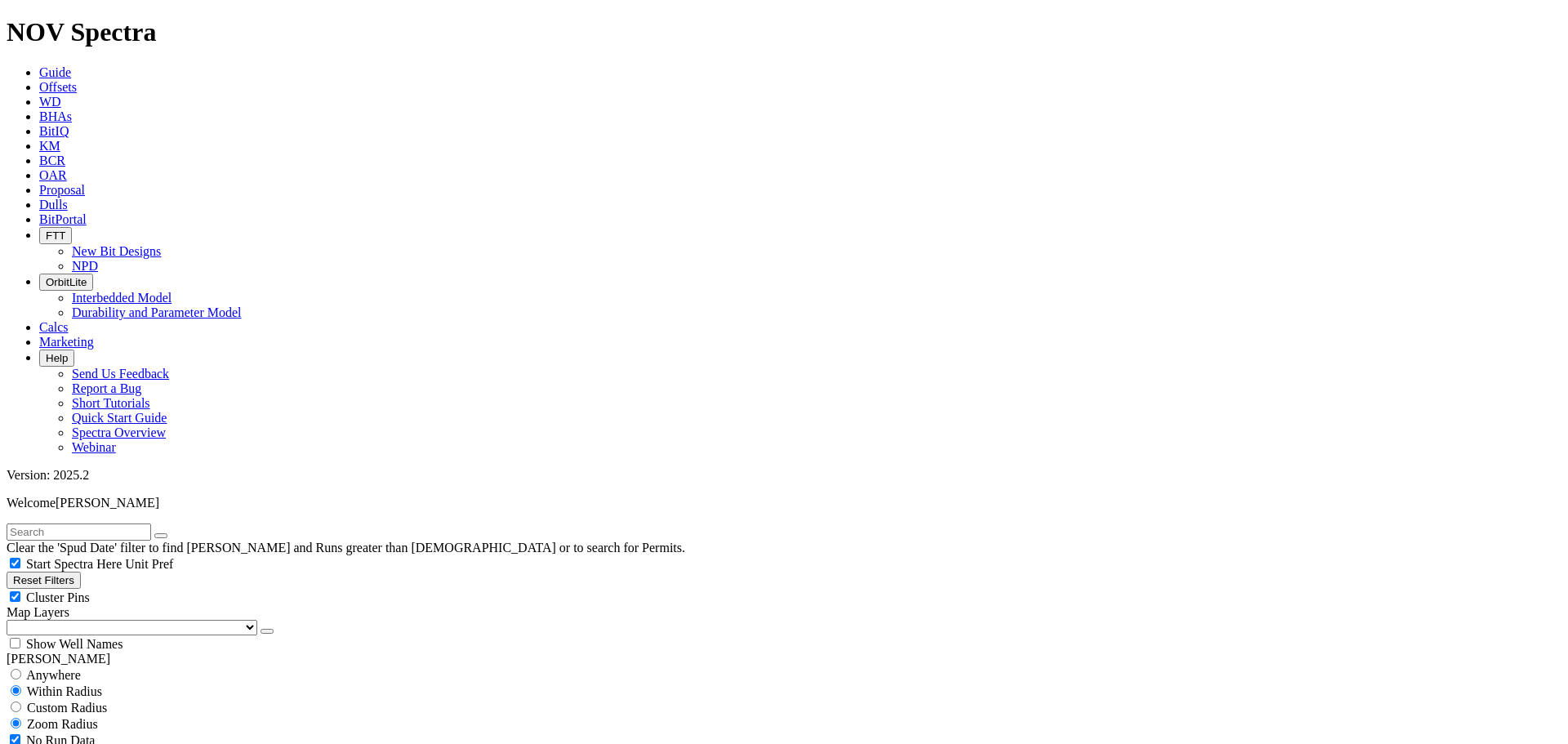
scroll to position [327, 0]
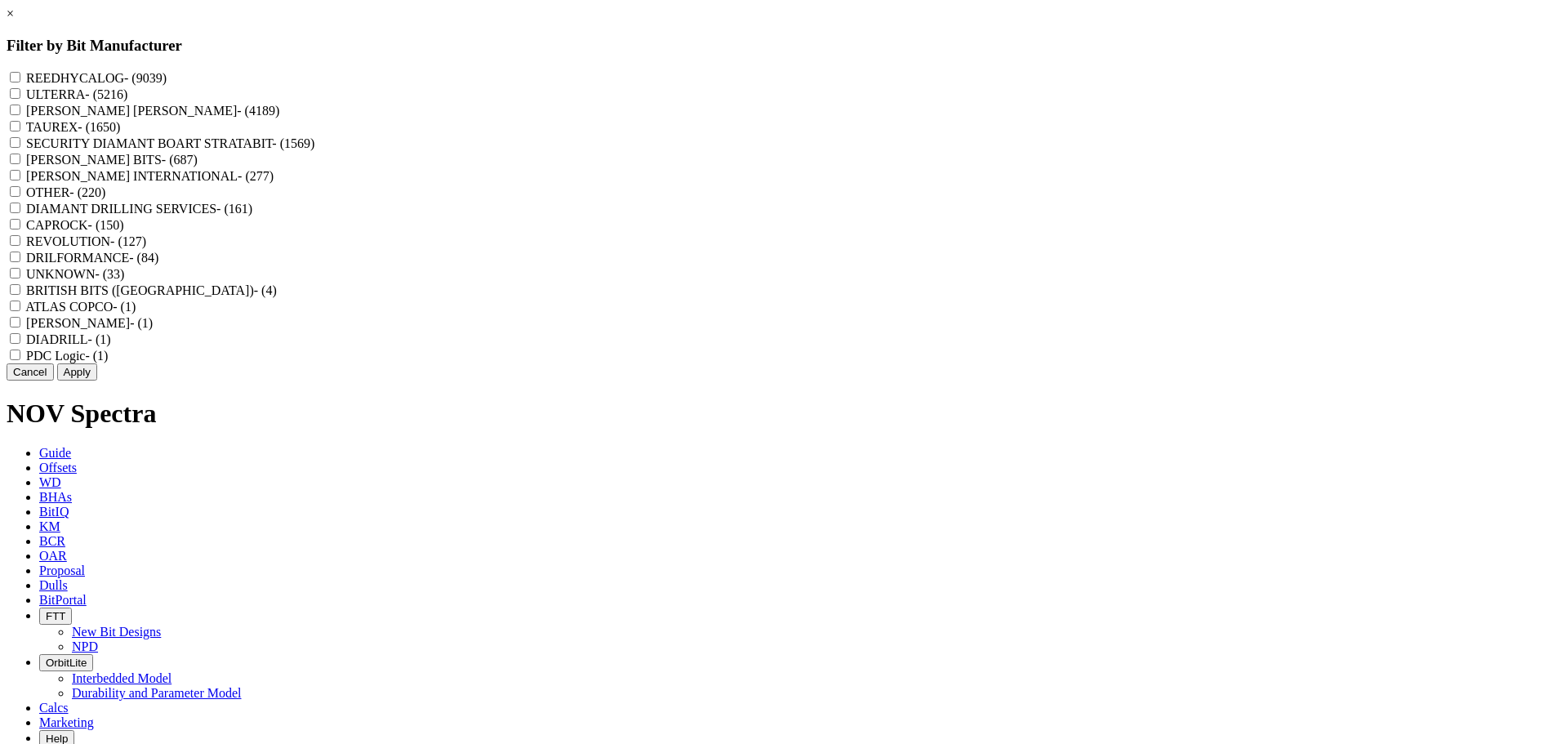
click at [167, 81] on label "REEDHYCALOG - (9039)" at bounding box center [96, 77] width 141 height 14
click at [20, 81] on input "REEDHYCALOG - (9039)" at bounding box center [15, 76] width 10 height 10
checkbox input "true"
click at [97, 381] on button "Apply" at bounding box center [76, 372] width 40 height 17
checkbox input "false"
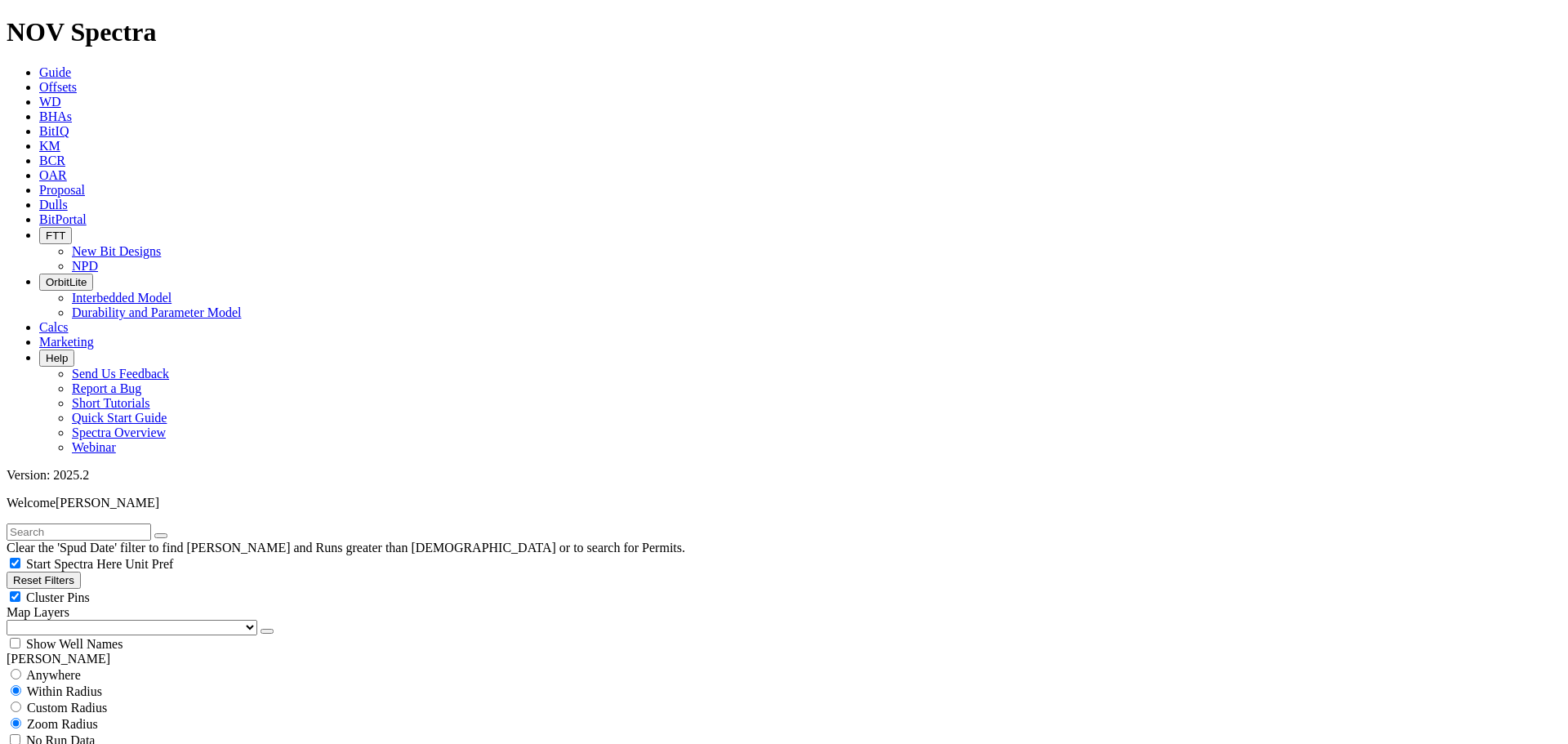
select select "? number:6.75 ?"
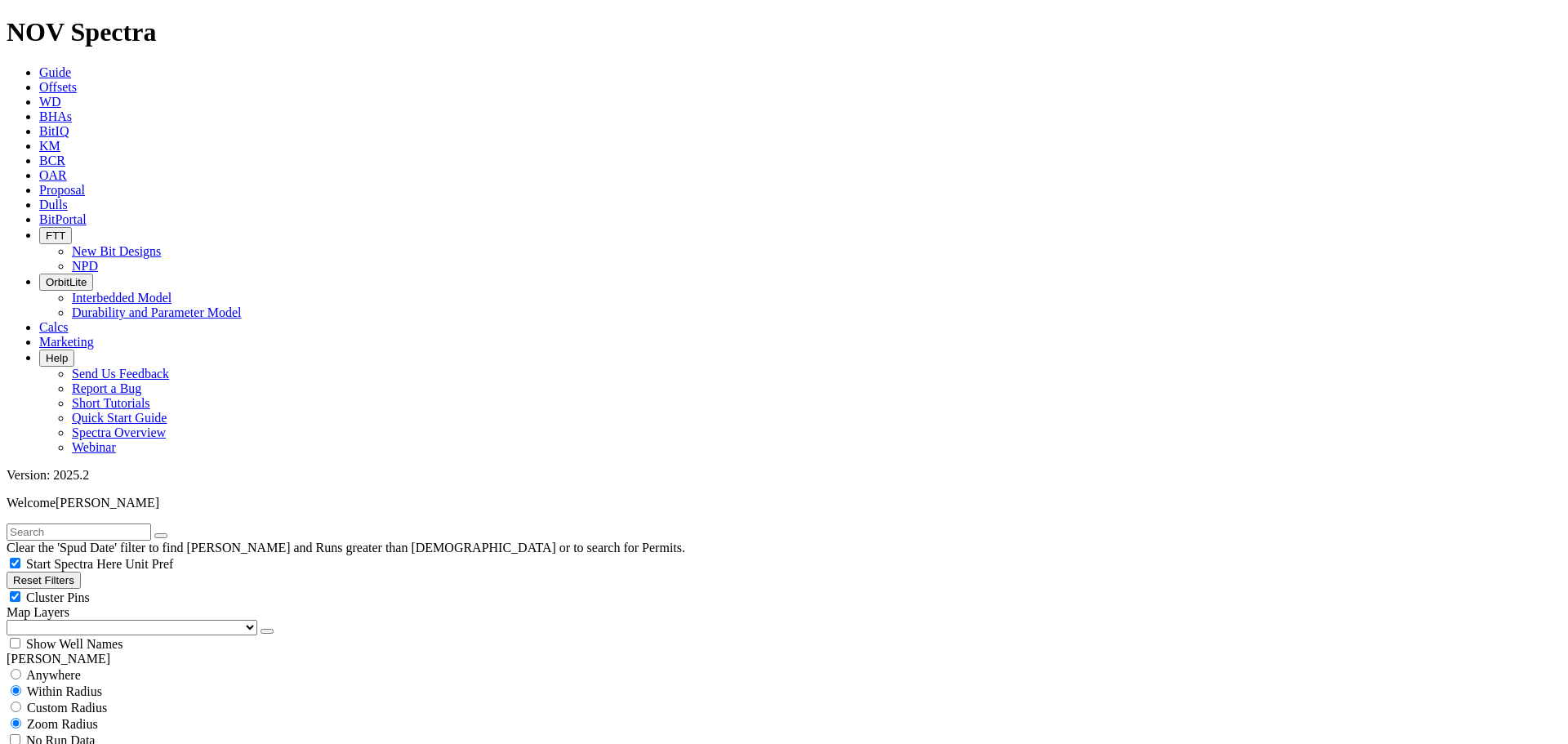
type input "3000"
drag, startPoint x: 87, startPoint y: 473, endPoint x: 139, endPoint y: 485, distance: 53.4
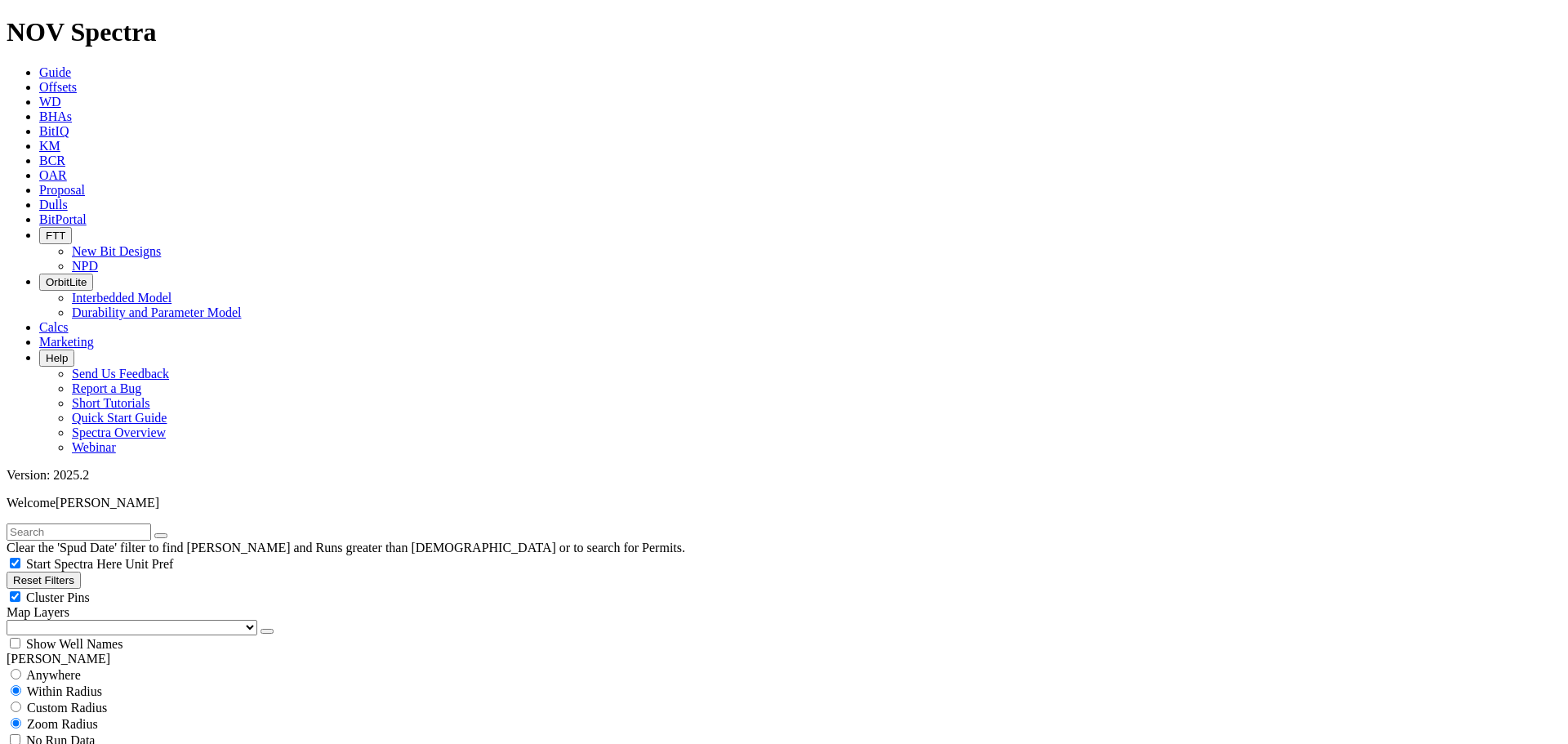
type input "80"
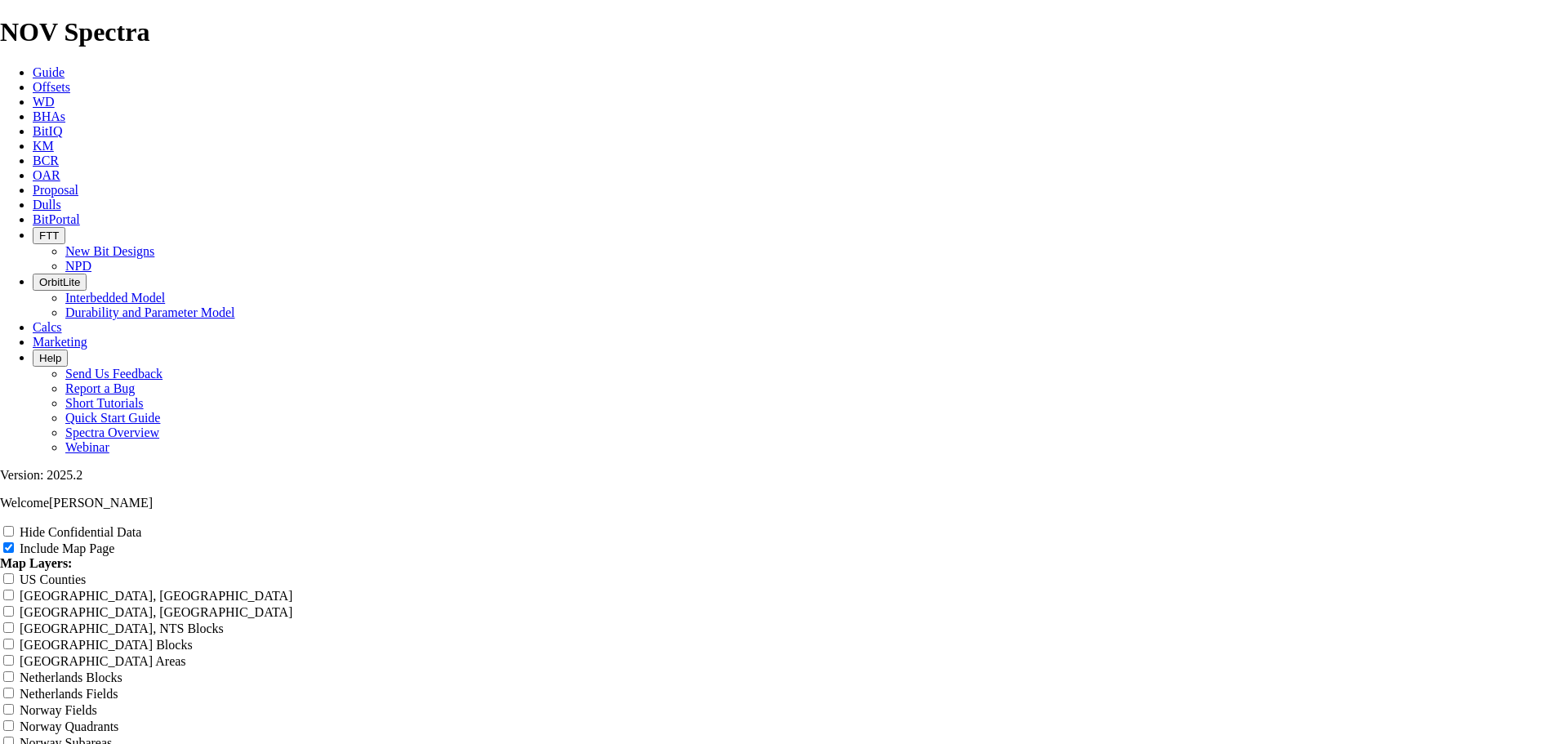
scroll to position [2777, 0]
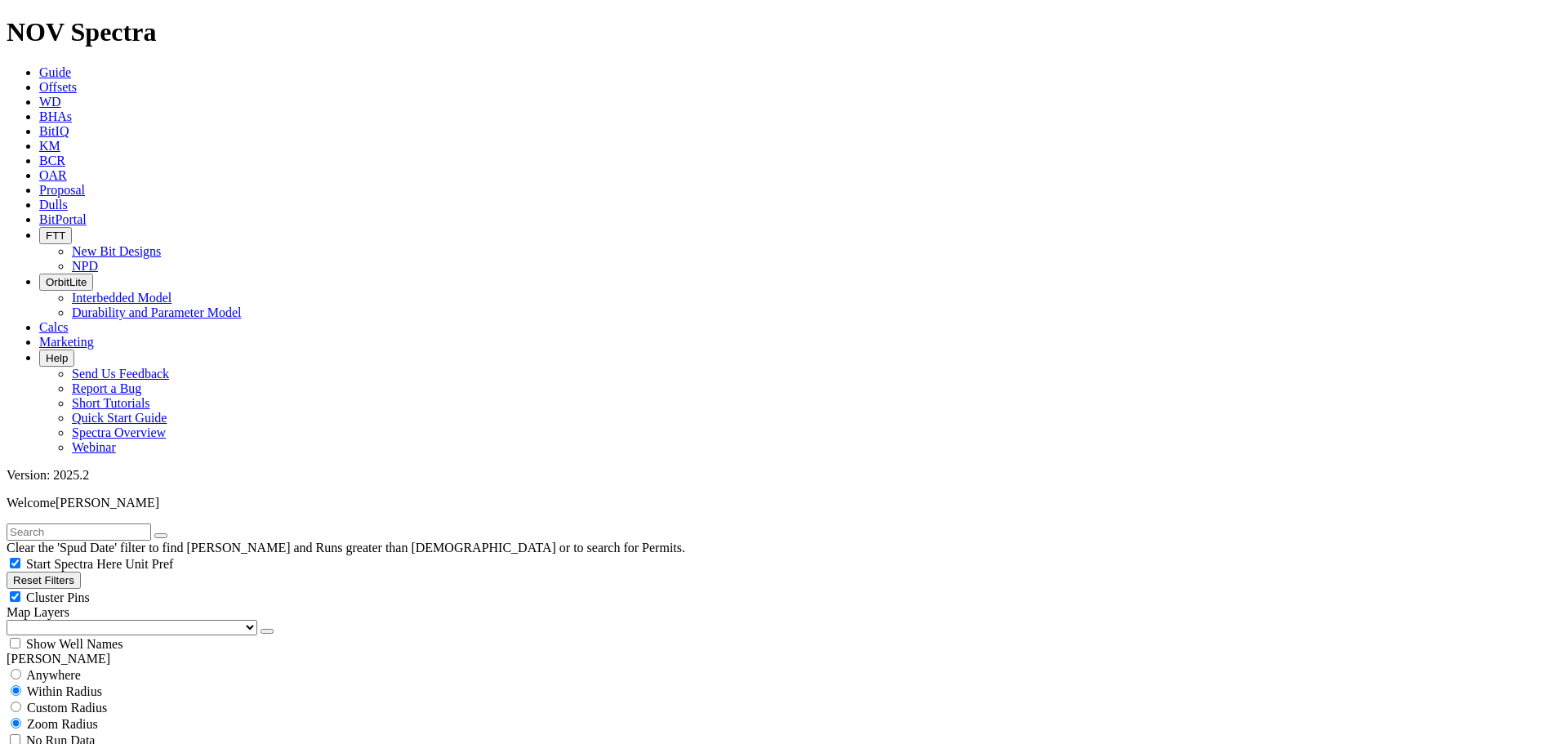
scroll to position [654, 0]
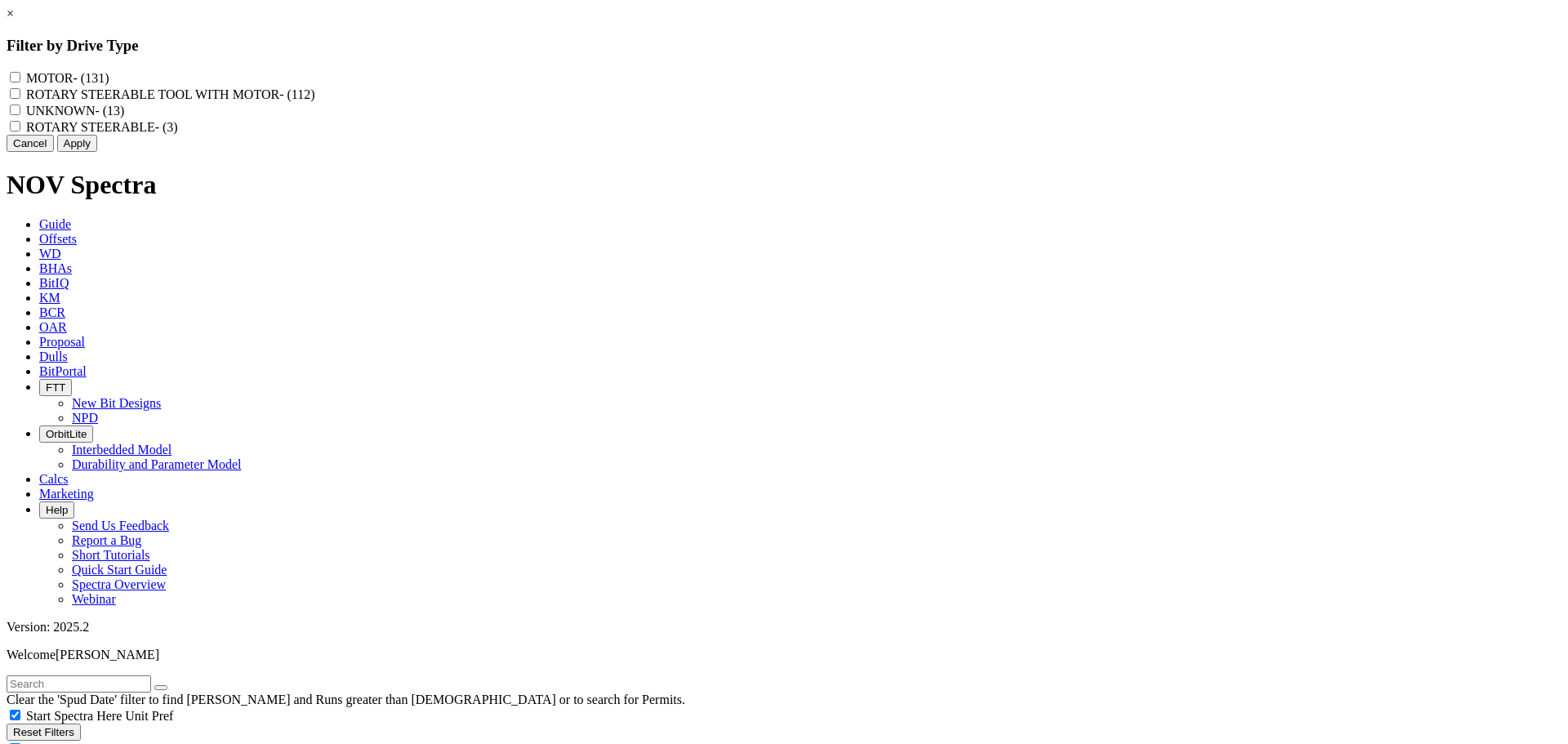
click at [109, 77] on label "MOTOR - (131)" at bounding box center [67, 77] width 83 height 14
click at [20, 77] on input "MOTOR - (131)" at bounding box center [15, 76] width 10 height 10
checkbox input "true"
click at [97, 152] on button "Apply" at bounding box center [76, 143] width 40 height 17
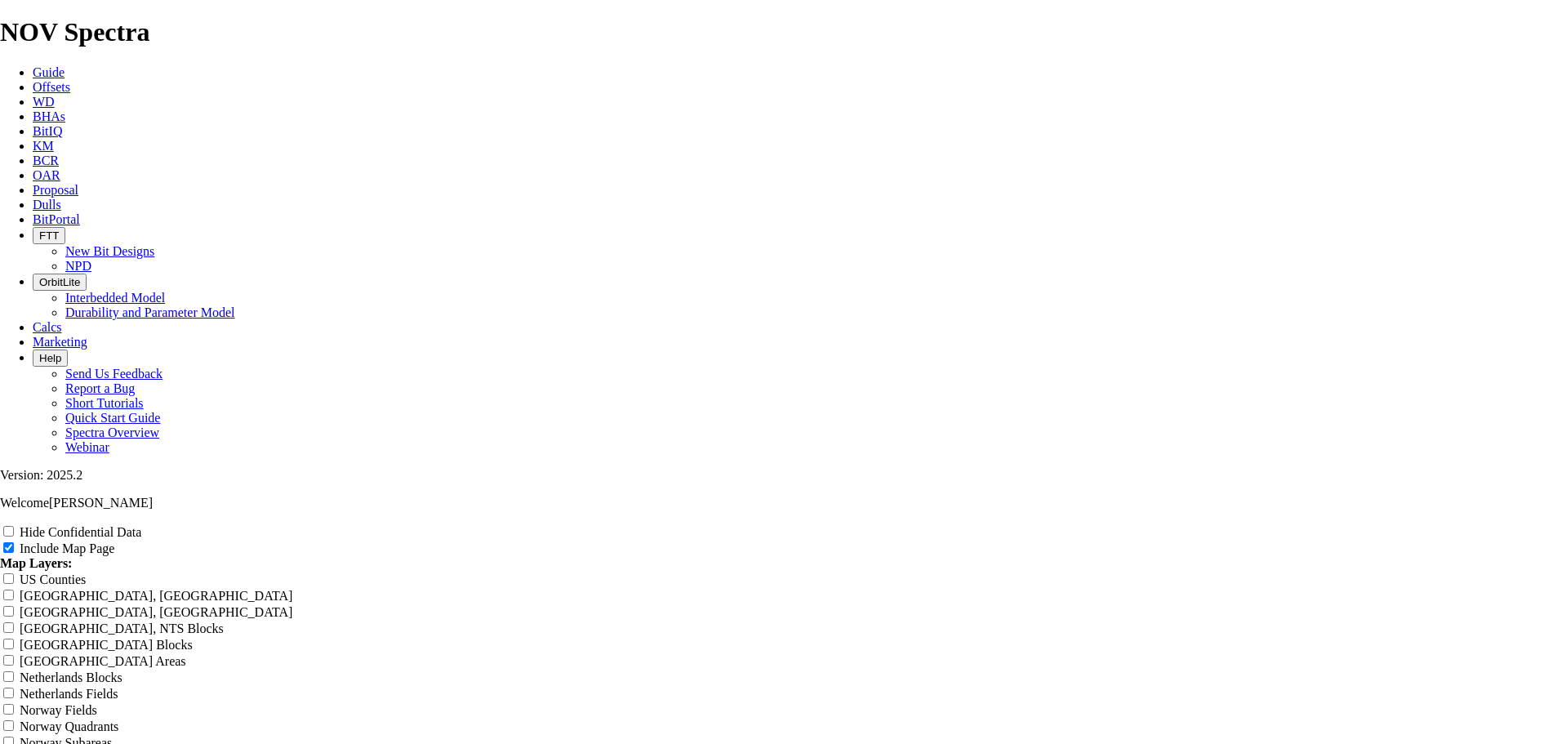
scroll to position [2613, 0]
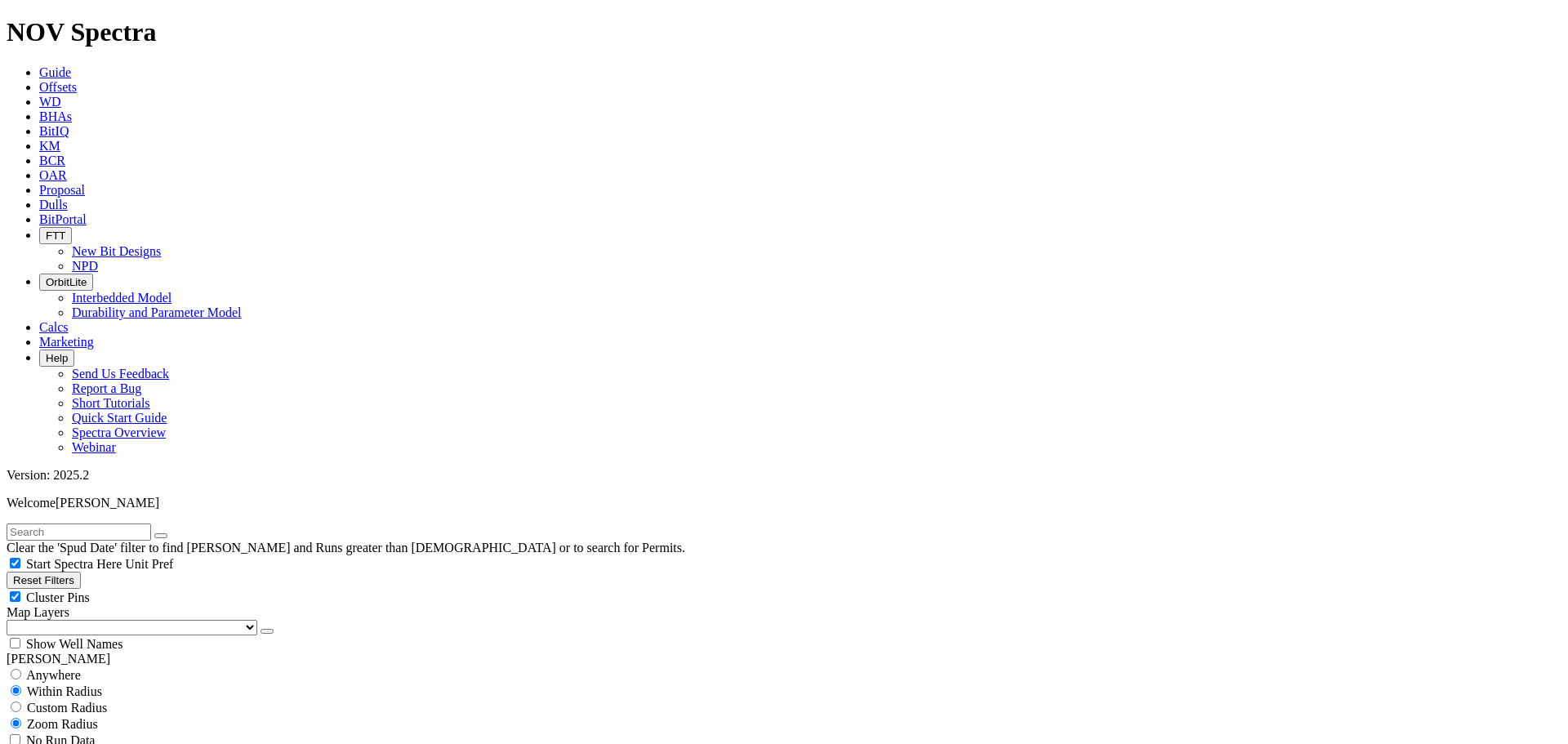
scroll to position [817, 0]
select select
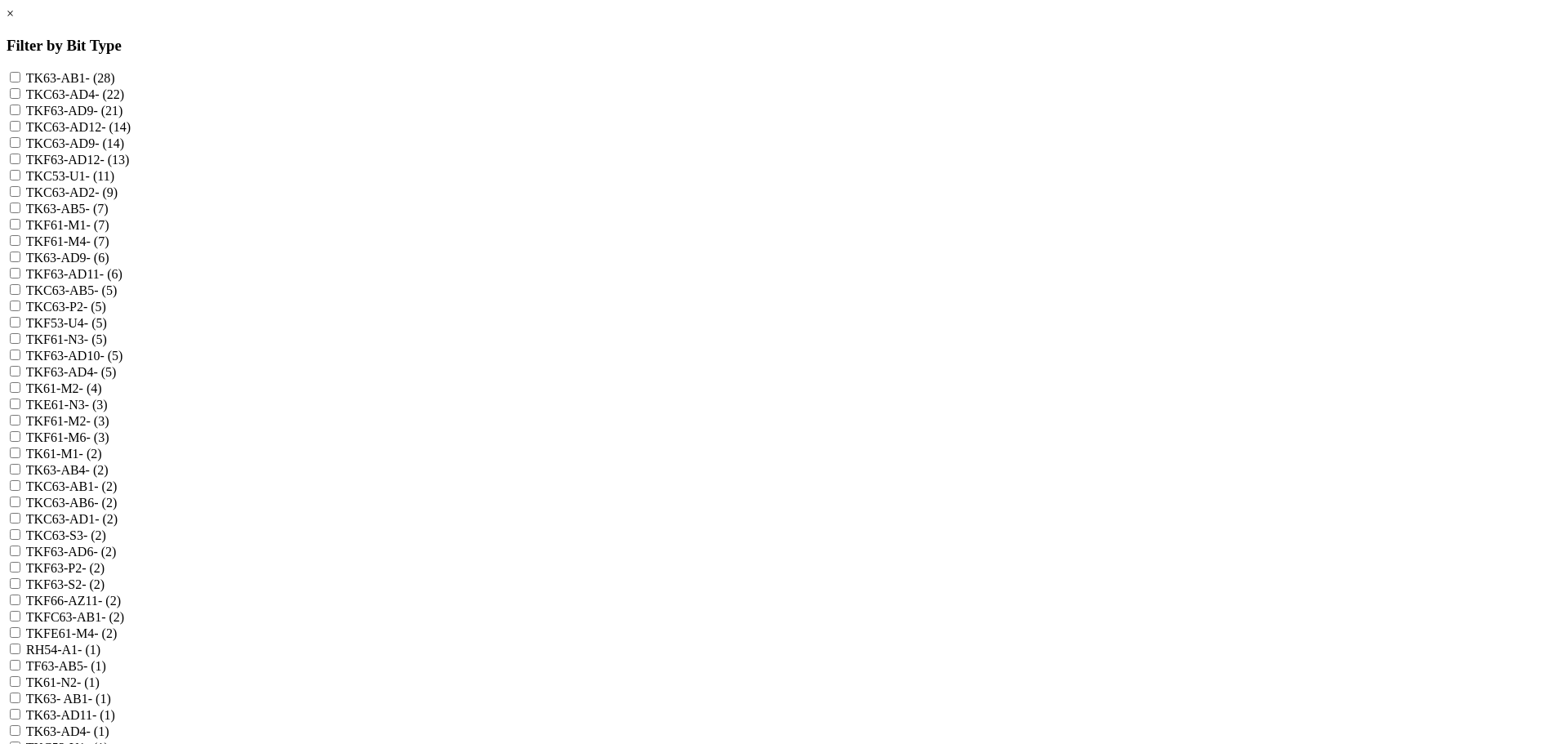
drag, startPoint x: 892, startPoint y: 40, endPoint x: 873, endPoint y: 46, distance: 19.9
click at [14, 20] on link "×" at bounding box center [10, 13] width 7 height 14
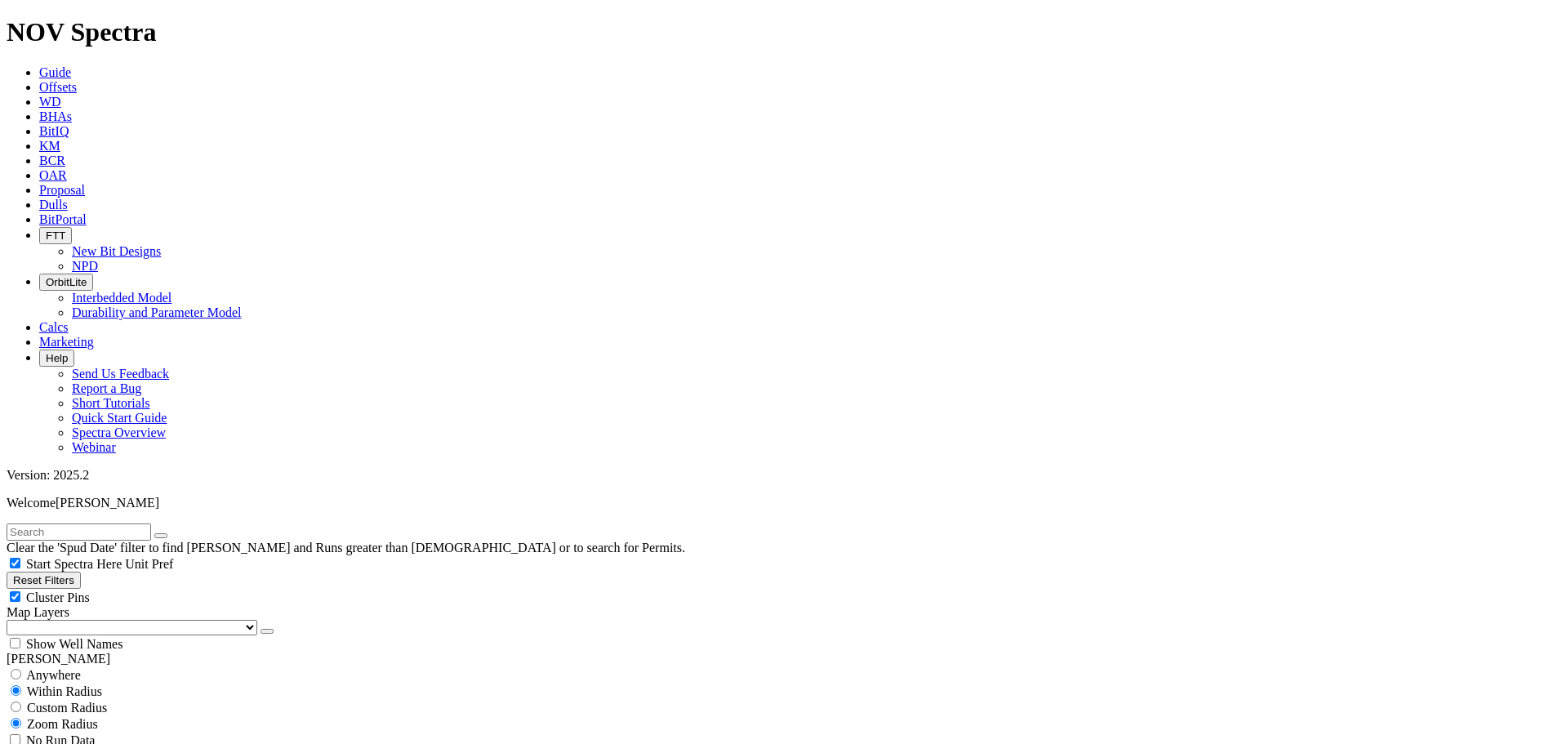
click at [123, 523] on input "text" at bounding box center [78, 532] width 144 height 17
type input "e15"
select select
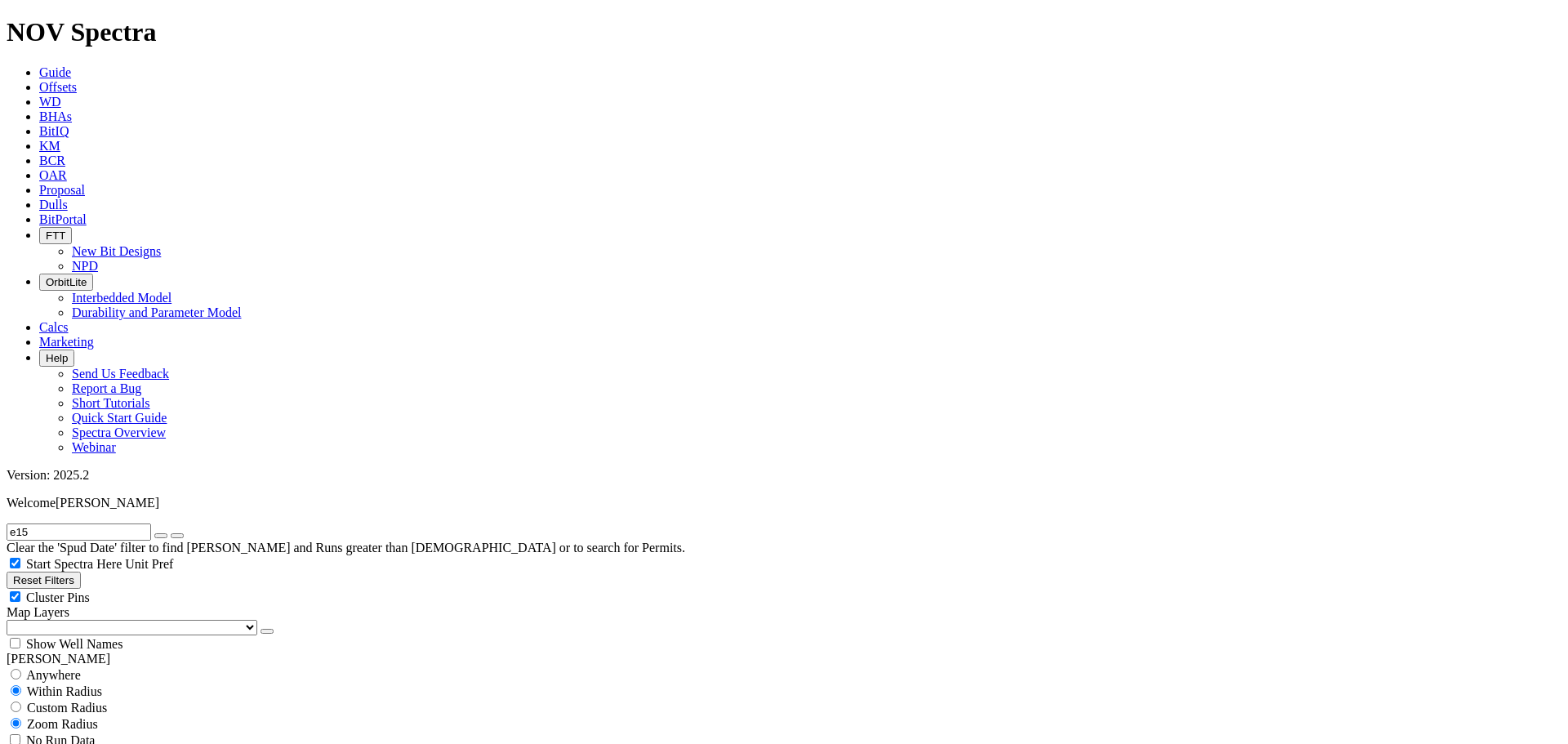
select select
drag, startPoint x: 63, startPoint y: 70, endPoint x: -68, endPoint y: 63, distance: 131.2
type input "e1518"
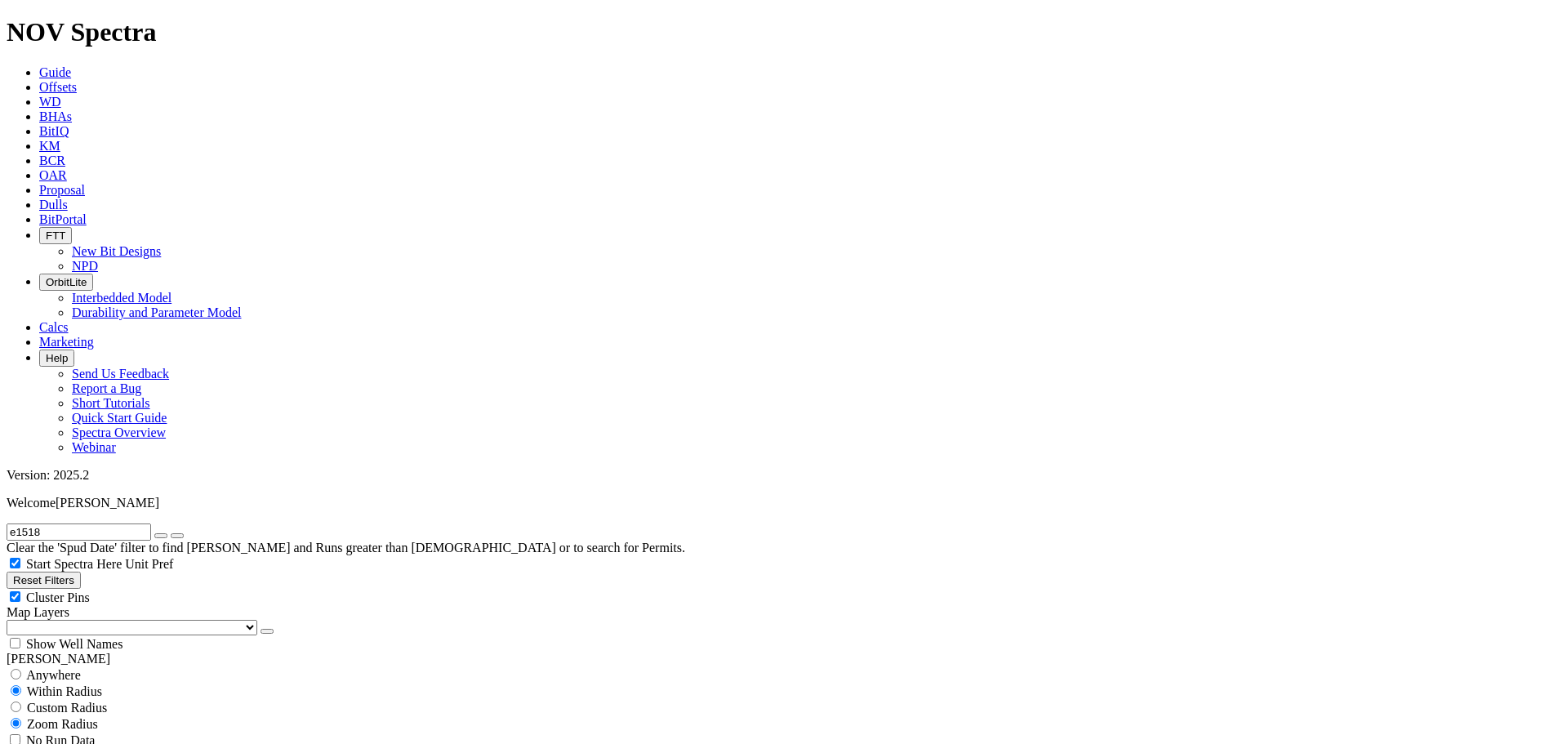
click at [161, 535] on icon "button" at bounding box center [161, 535] width 0 height 0
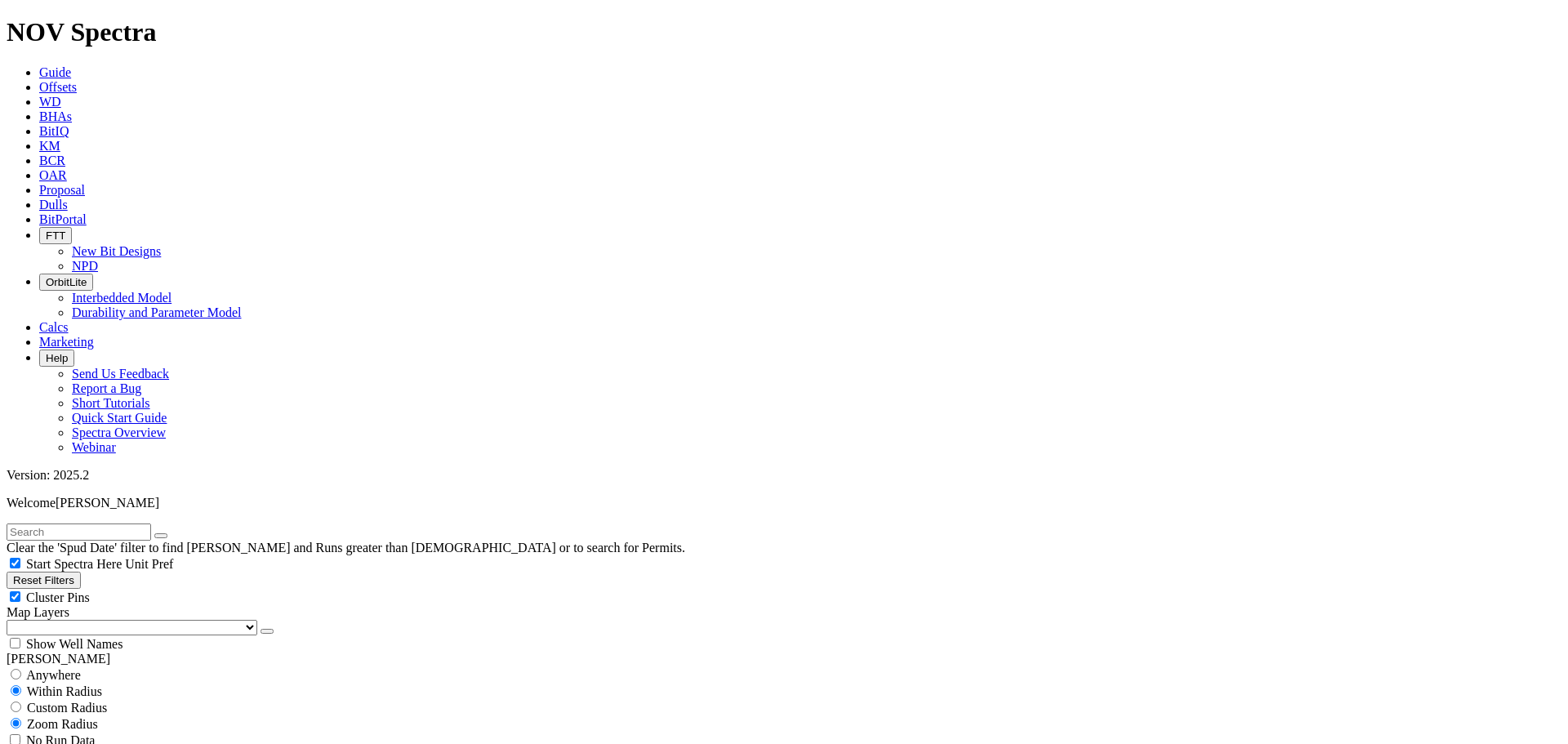
select select "? number:6.75 ?"
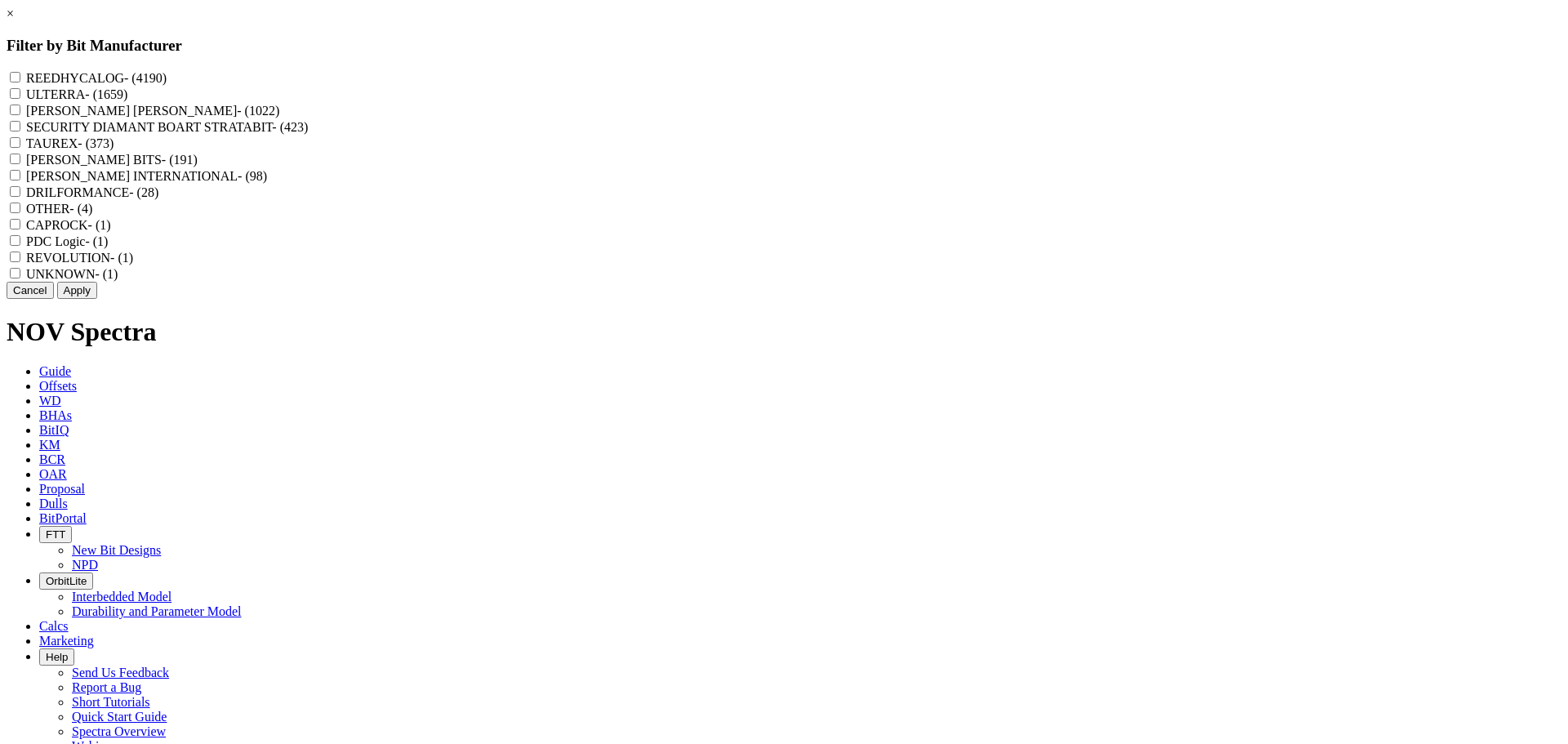
click at [685, 75] on div "REEDHYCALOG - (4190)" at bounding box center [784, 78] width 1555 height 17
click at [20, 74] on input "REEDHYCALOG - (4190)" at bounding box center [15, 76] width 10 height 10
checkbox input "true"
click at [97, 299] on button "Apply" at bounding box center [76, 291] width 40 height 17
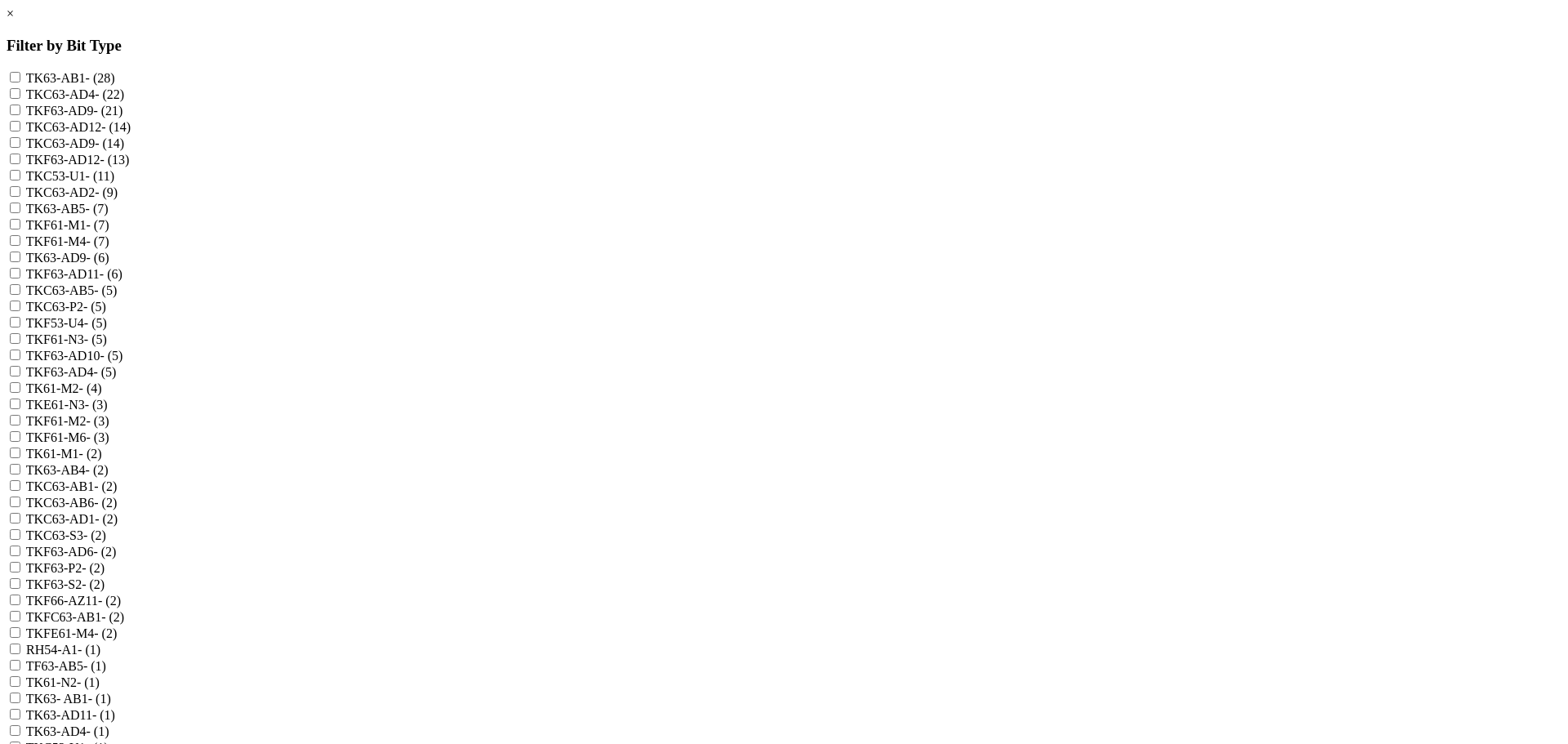
scroll to position [327, 0]
click at [101, 643] on label "RH54-A1 - (1)" at bounding box center [63, 649] width 74 height 14
click at [20, 643] on input "RH54-A1 - (1)" at bounding box center [15, 648] width 10 height 10
checkbox input "true"
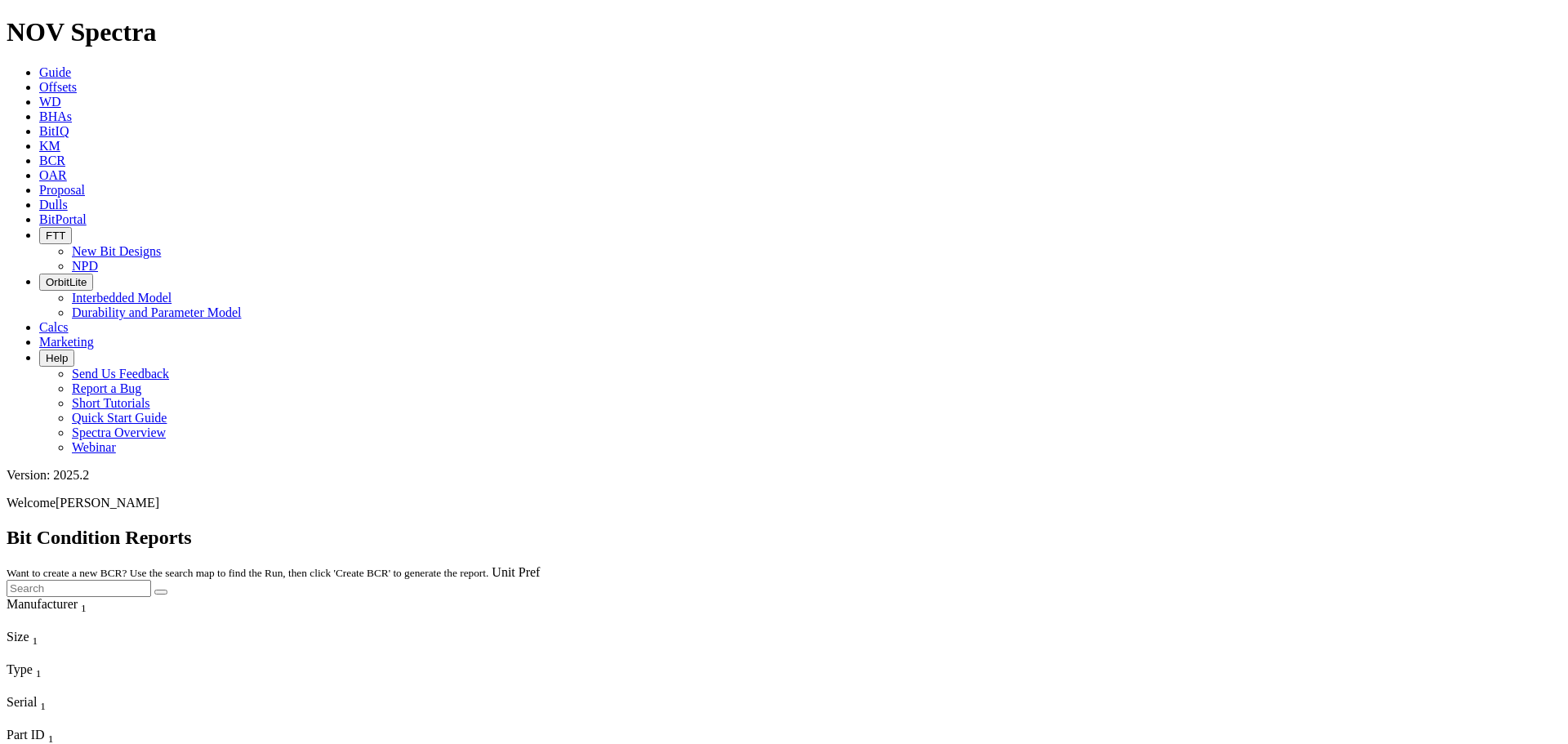
click at [94, 335] on span "Marketing" at bounding box center [66, 342] width 55 height 14
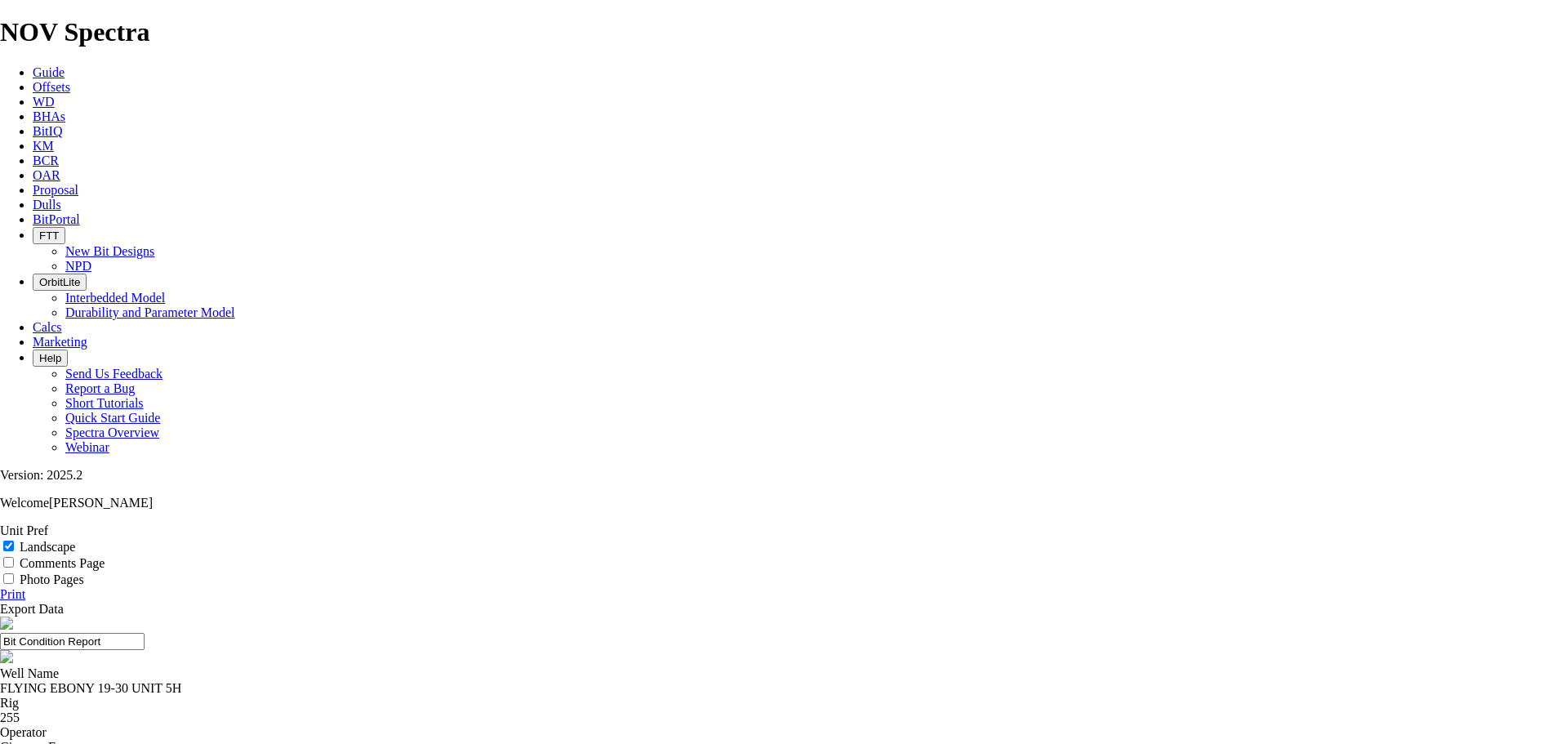
click at [25, 588] on link "Print" at bounding box center [12, 594] width 25 height 14
